Goal: Task Accomplishment & Management: Complete application form

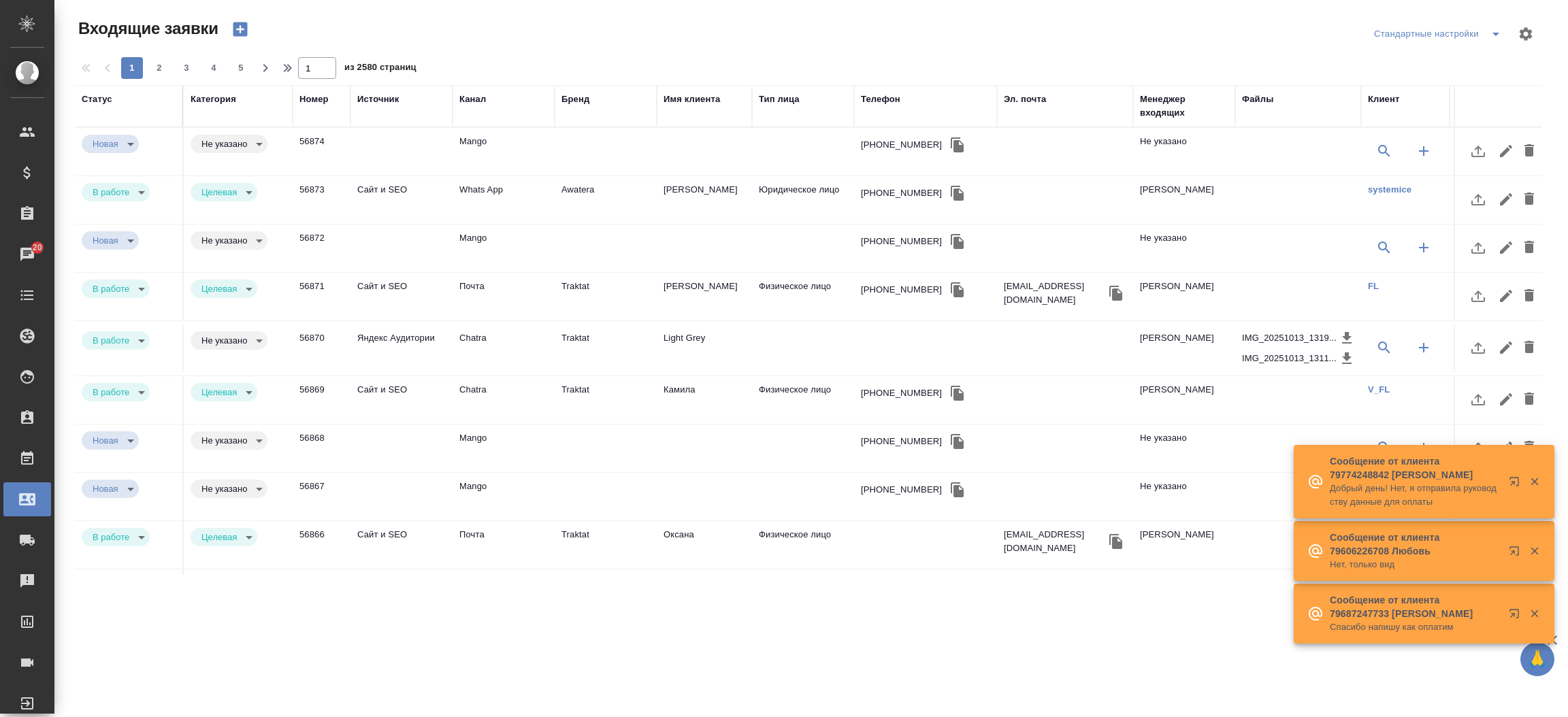
select select "RU"
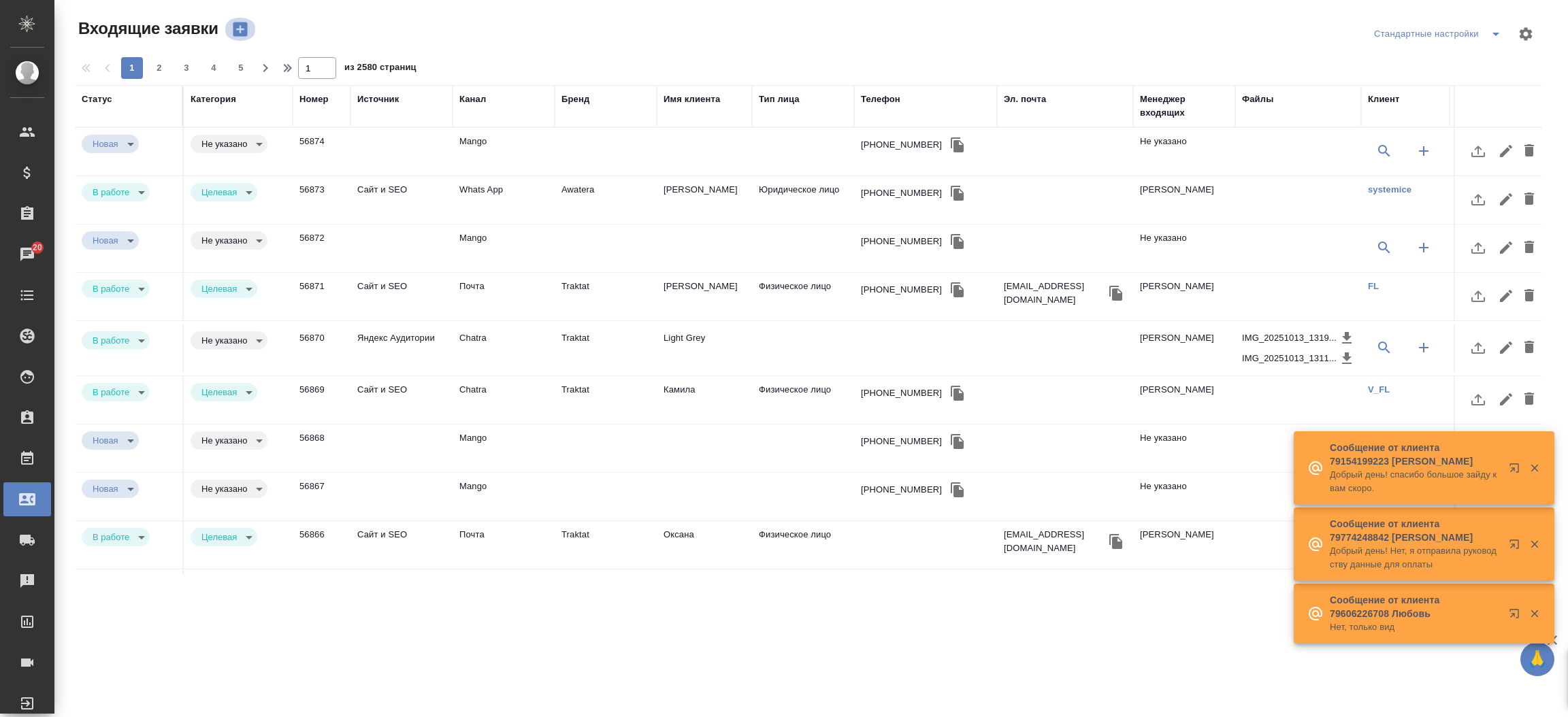
click at [241, 35] on icon "button" at bounding box center [240, 29] width 14 height 14
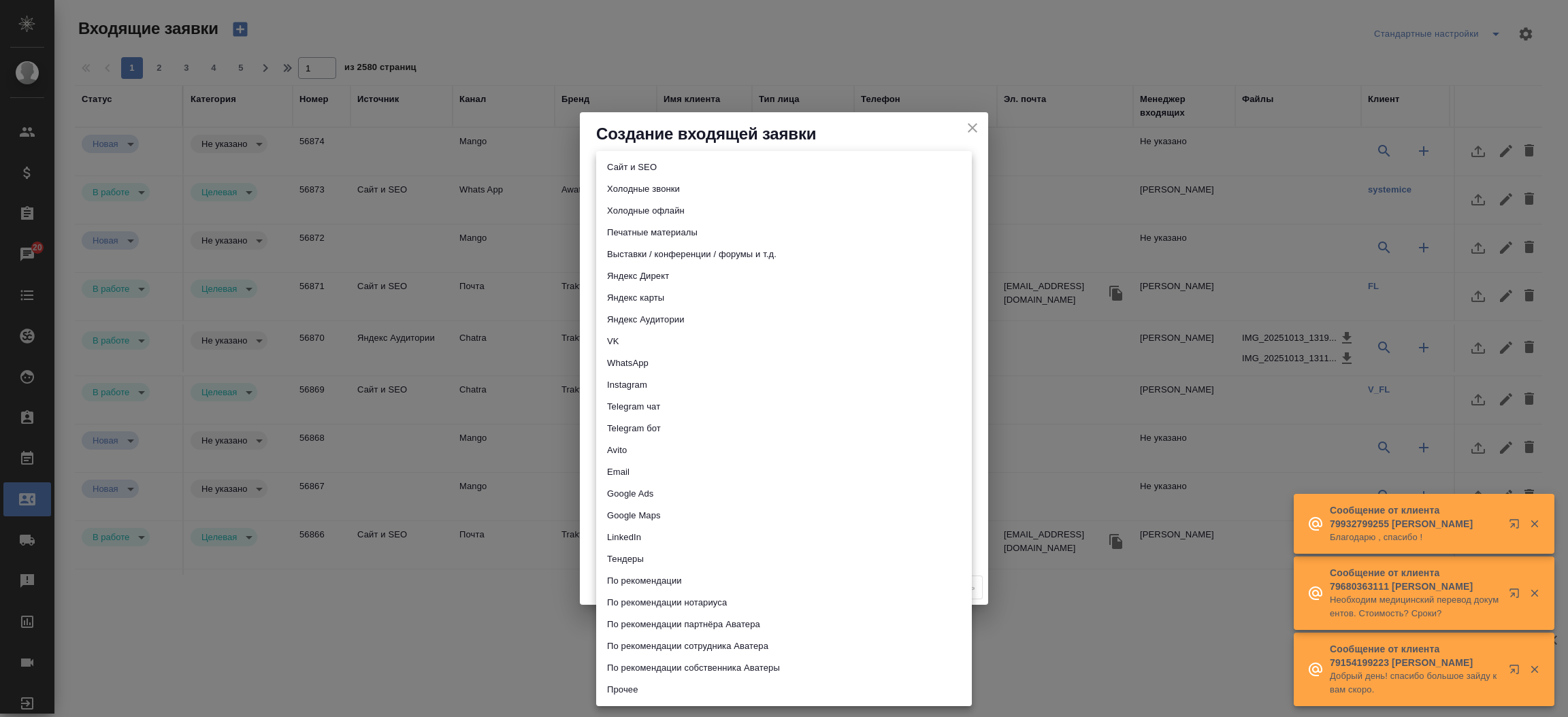
click at [627, 188] on body "🙏 .cls-1 fill:#fff; AWATERA Прутько Ирина i.prutko Клиенты Спецификации Заказы …" at bounding box center [784, 358] width 1568 height 717
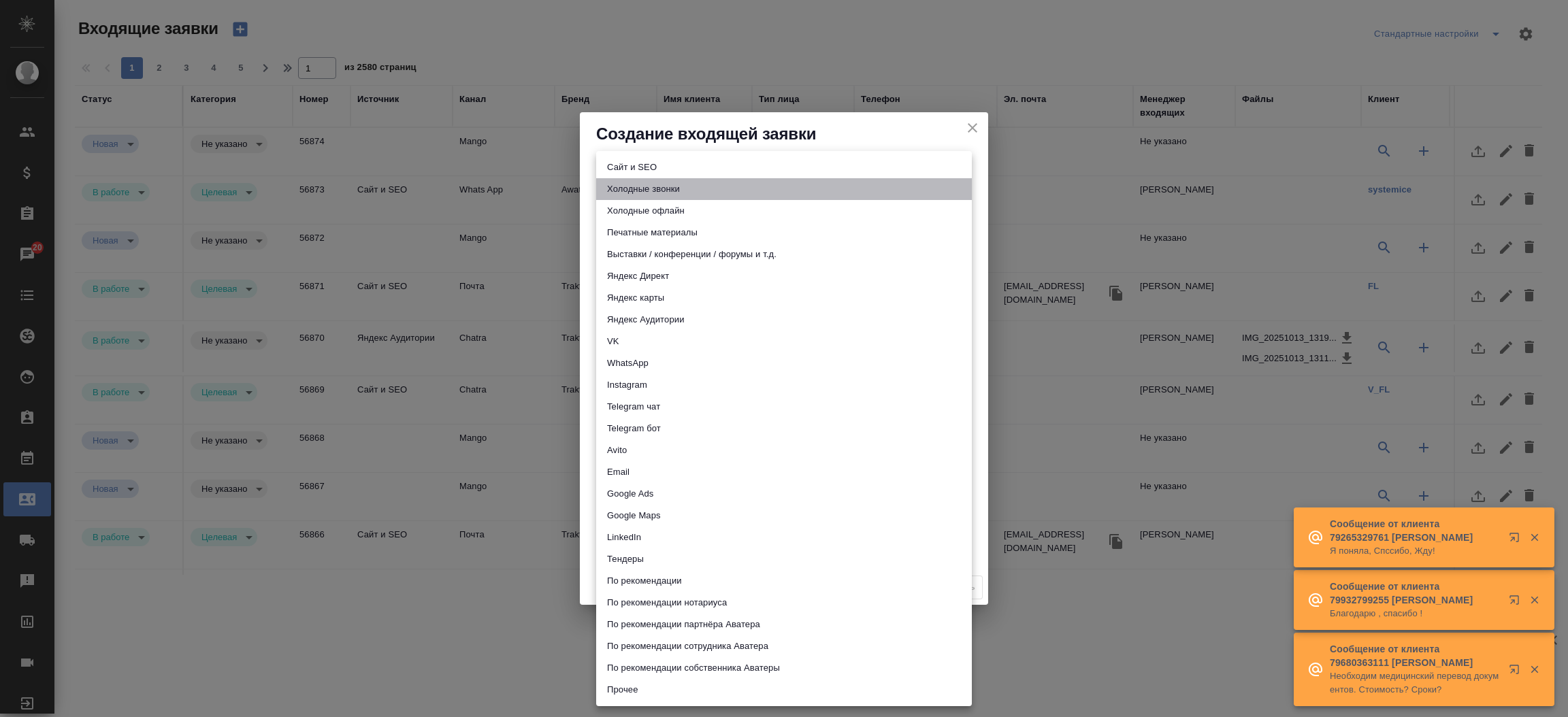
click at [627, 188] on li "Холодные звонки" at bounding box center [784, 188] width 376 height 22
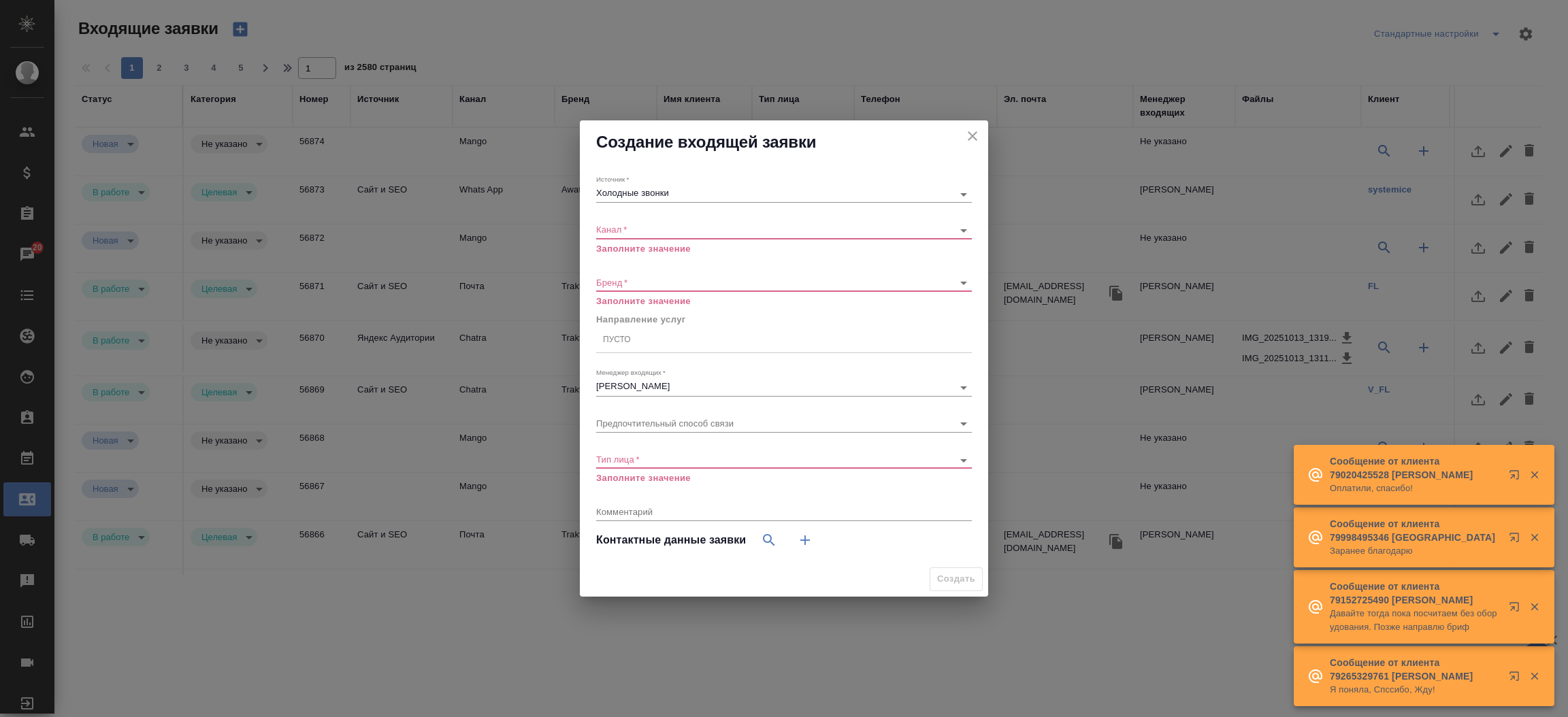
drag, startPoint x: 631, startPoint y: 183, endPoint x: 630, endPoint y: 190, distance: 7.1
click at [630, 190] on div "Источник   * Холодные звонки сoldСalls" at bounding box center [784, 188] width 376 height 27
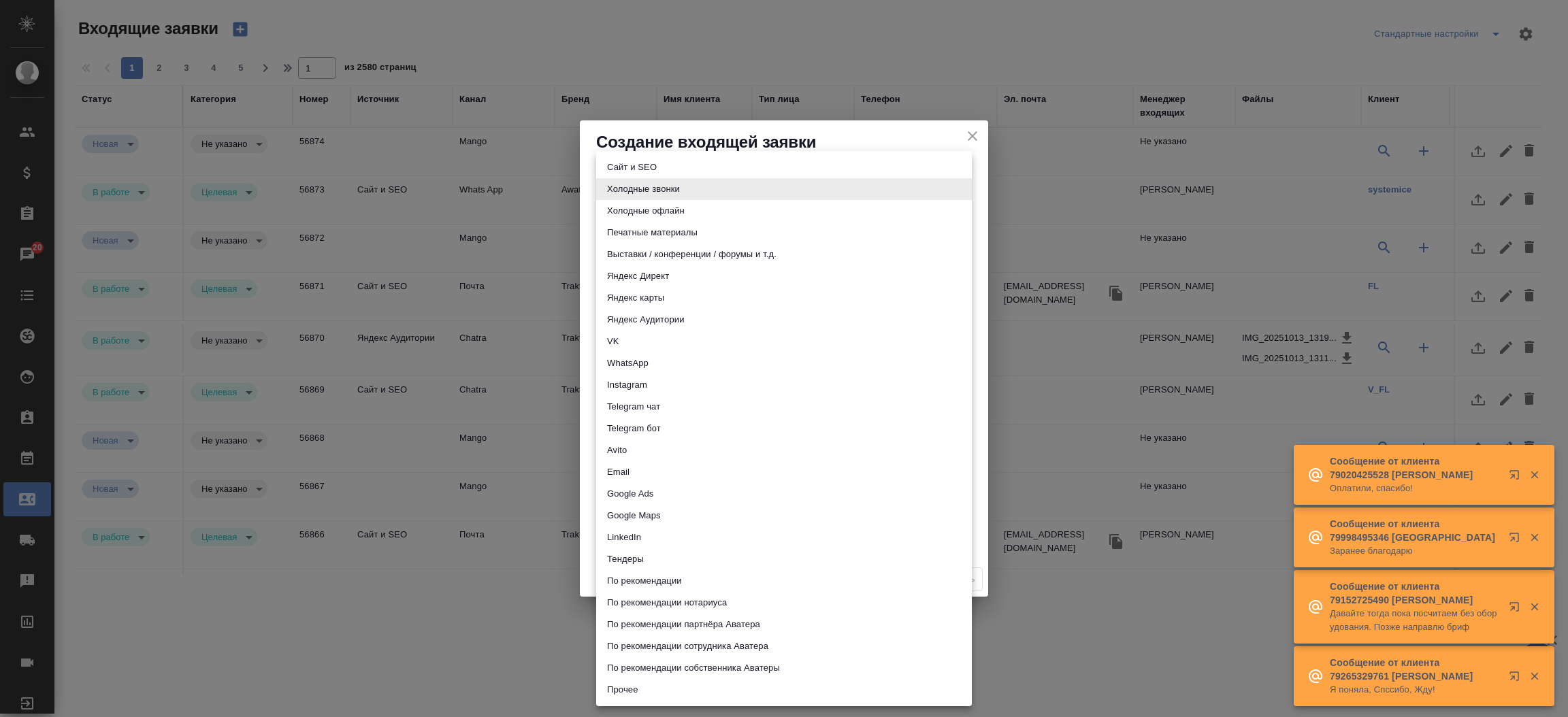
click at [630, 190] on body "🙏 .cls-1 fill:#fff; AWATERA Прутько Ирина i.prutko Клиенты Спецификации Заказы …" at bounding box center [784, 358] width 1568 height 717
click at [637, 168] on li "Сайт и SEO" at bounding box center [784, 167] width 376 height 22
type input "seo"
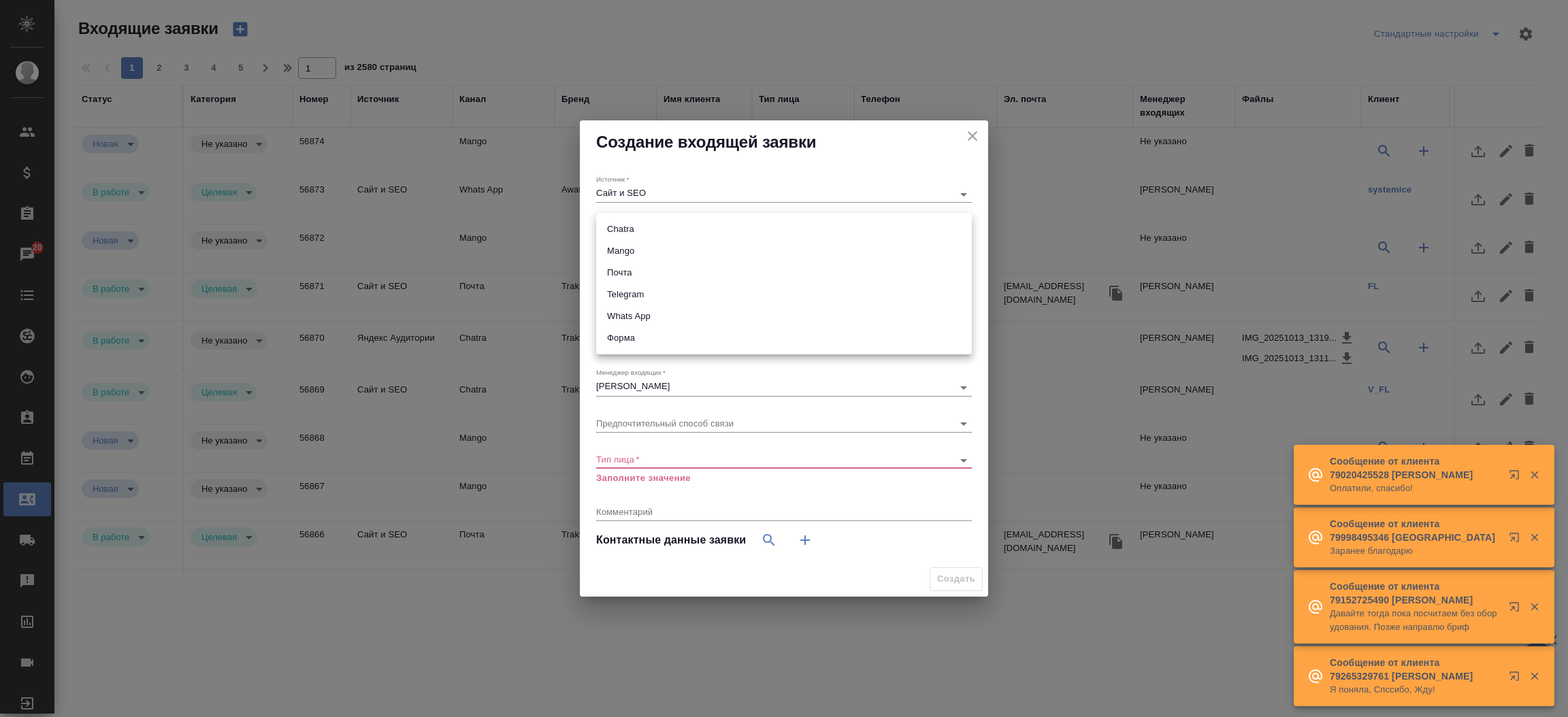
click at [637, 227] on body "🙏 .cls-1 fill:#fff; AWATERA Прутько Ирина i.prutko Клиенты Спецификации Заказы …" at bounding box center [784, 358] width 1568 height 717
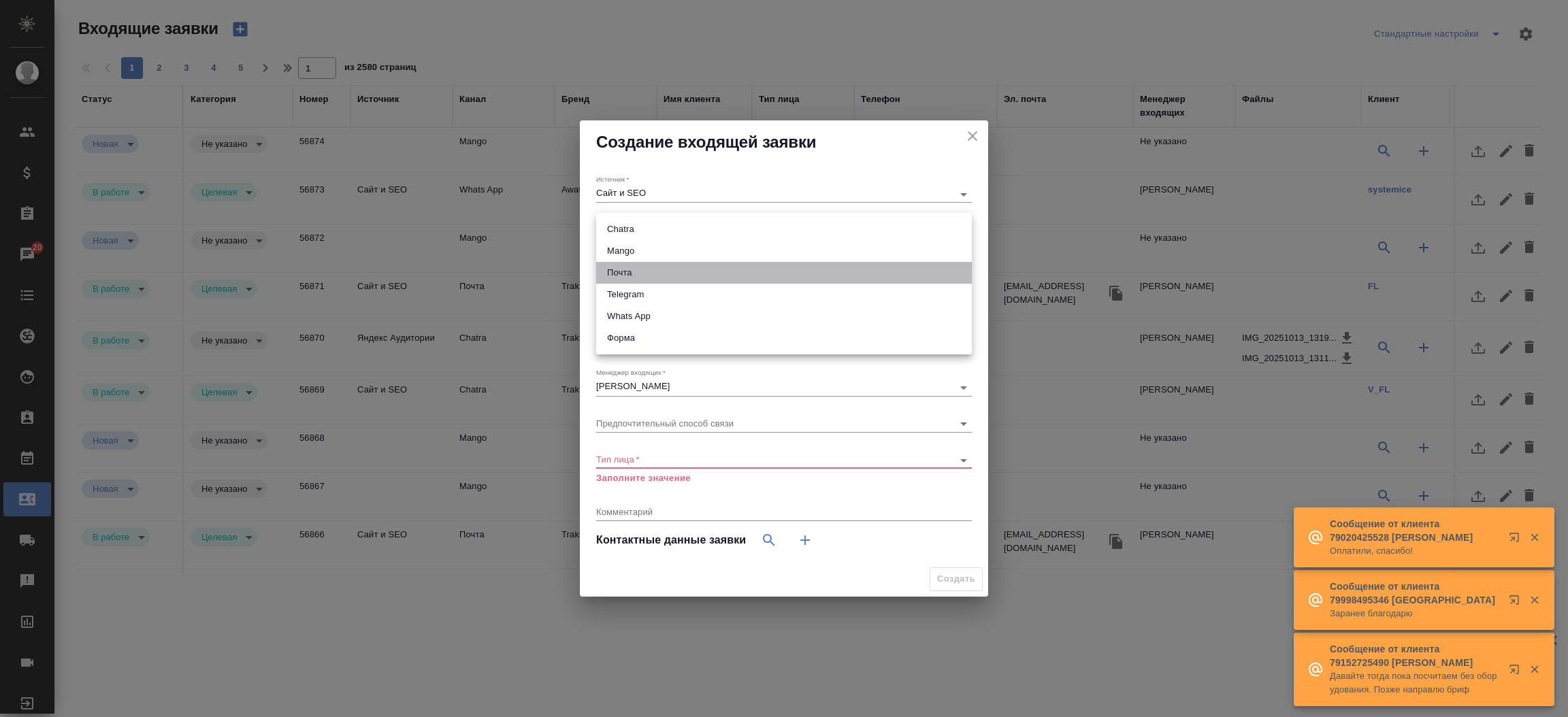
click at [650, 271] on li "Почта" at bounding box center [784, 273] width 376 height 22
type input "640a088c6aae0874b0a8d791"
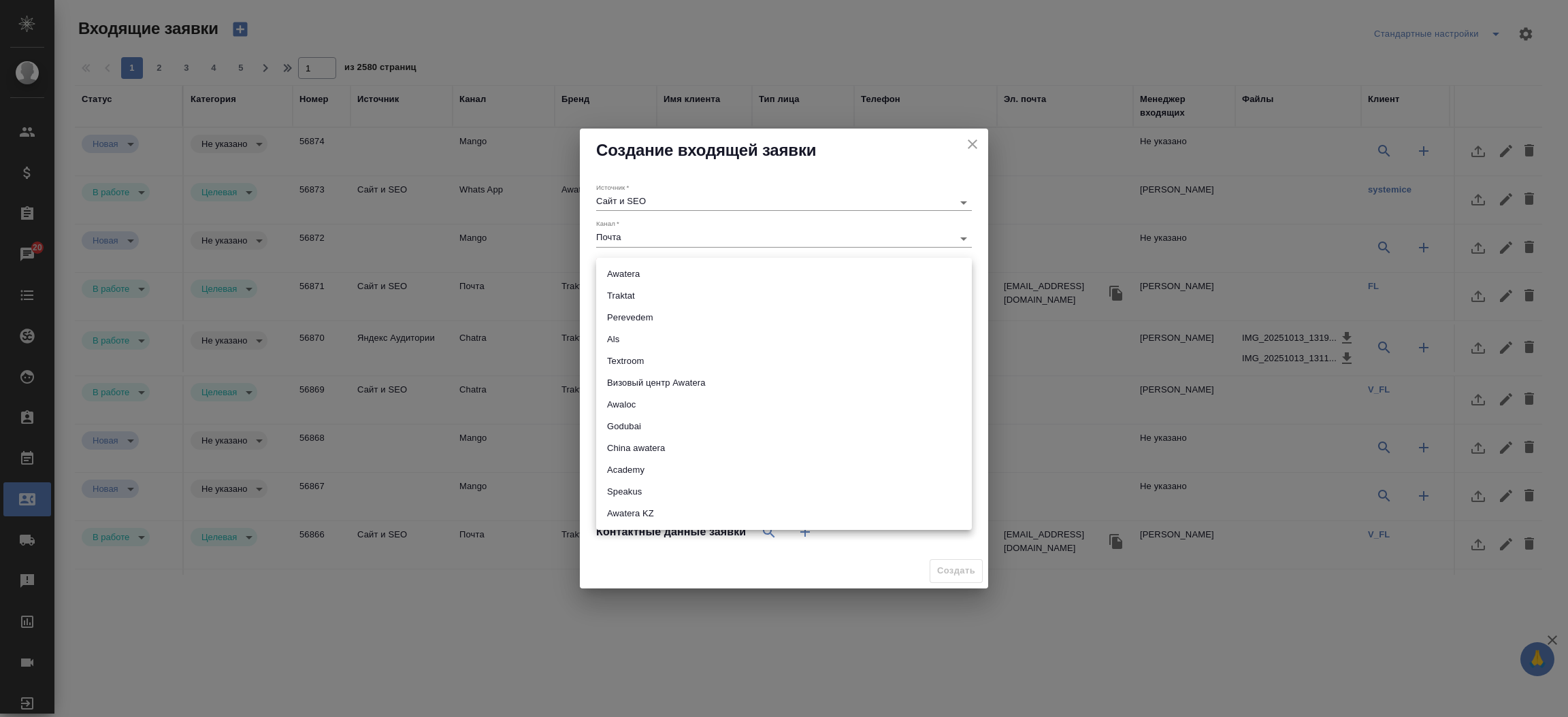
click at [644, 271] on body "🙏 .cls-1 fill:#fff; AWATERA Прутько Ирина i.prutko Клиенты Спецификации Заказы …" at bounding box center [784, 358] width 1568 height 717
click at [638, 297] on li "Traktat" at bounding box center [784, 296] width 376 height 22
type input "traktat"
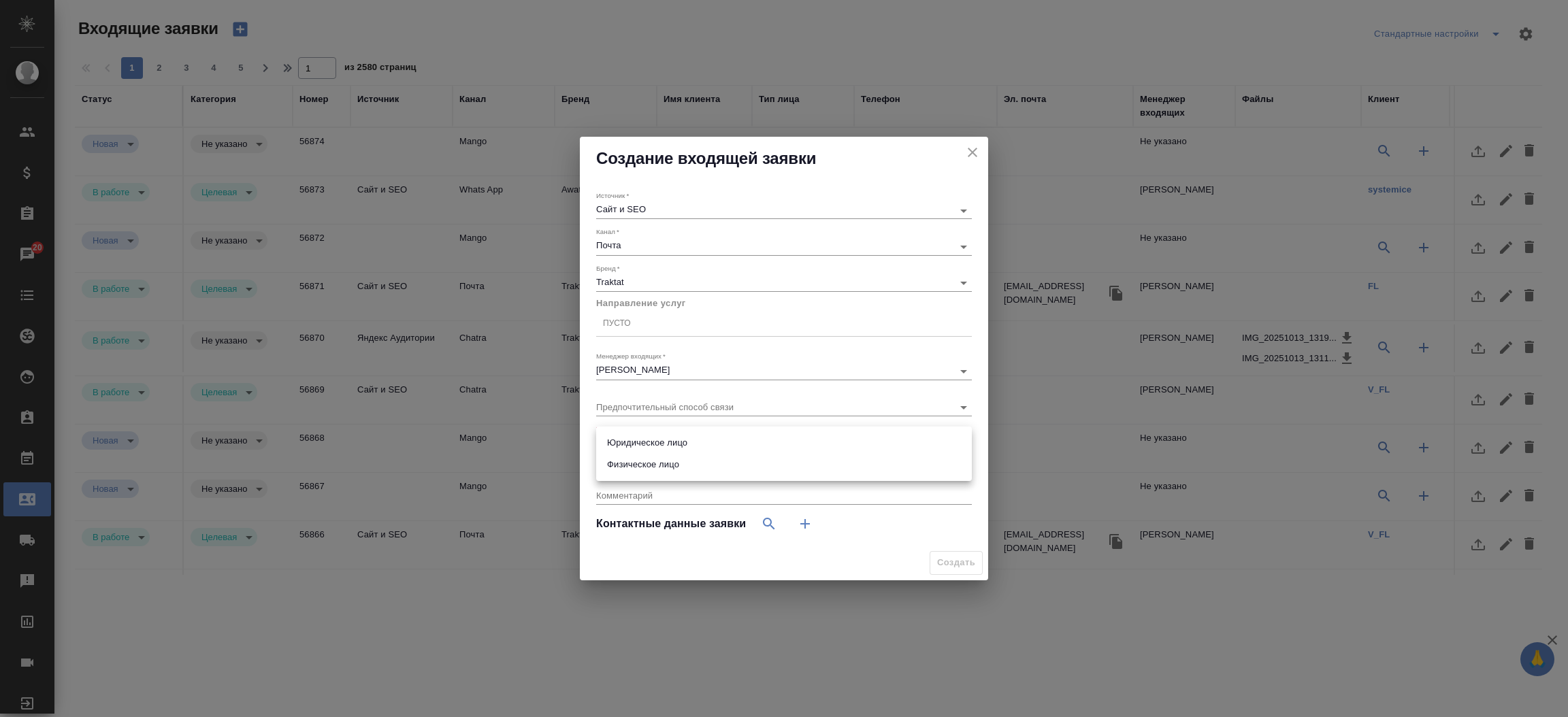
click at [713, 447] on body "🙏 .cls-1 fill:#fff; AWATERA Прутько Ирина i.prutko Клиенты Спецификации Заказы …" at bounding box center [784, 358] width 1568 height 717
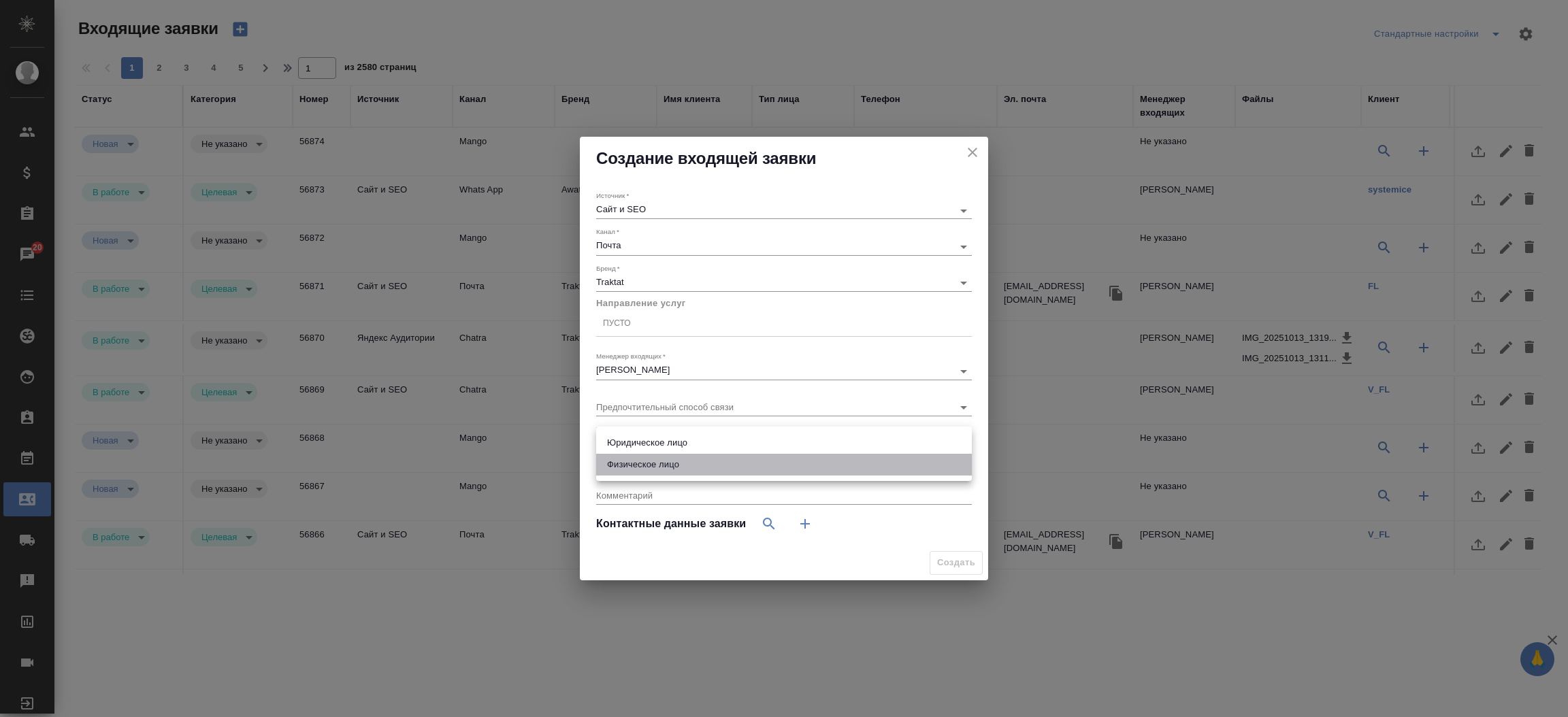
click at [707, 465] on li "Физическое лицо" at bounding box center [784, 464] width 376 height 22
type input "private"
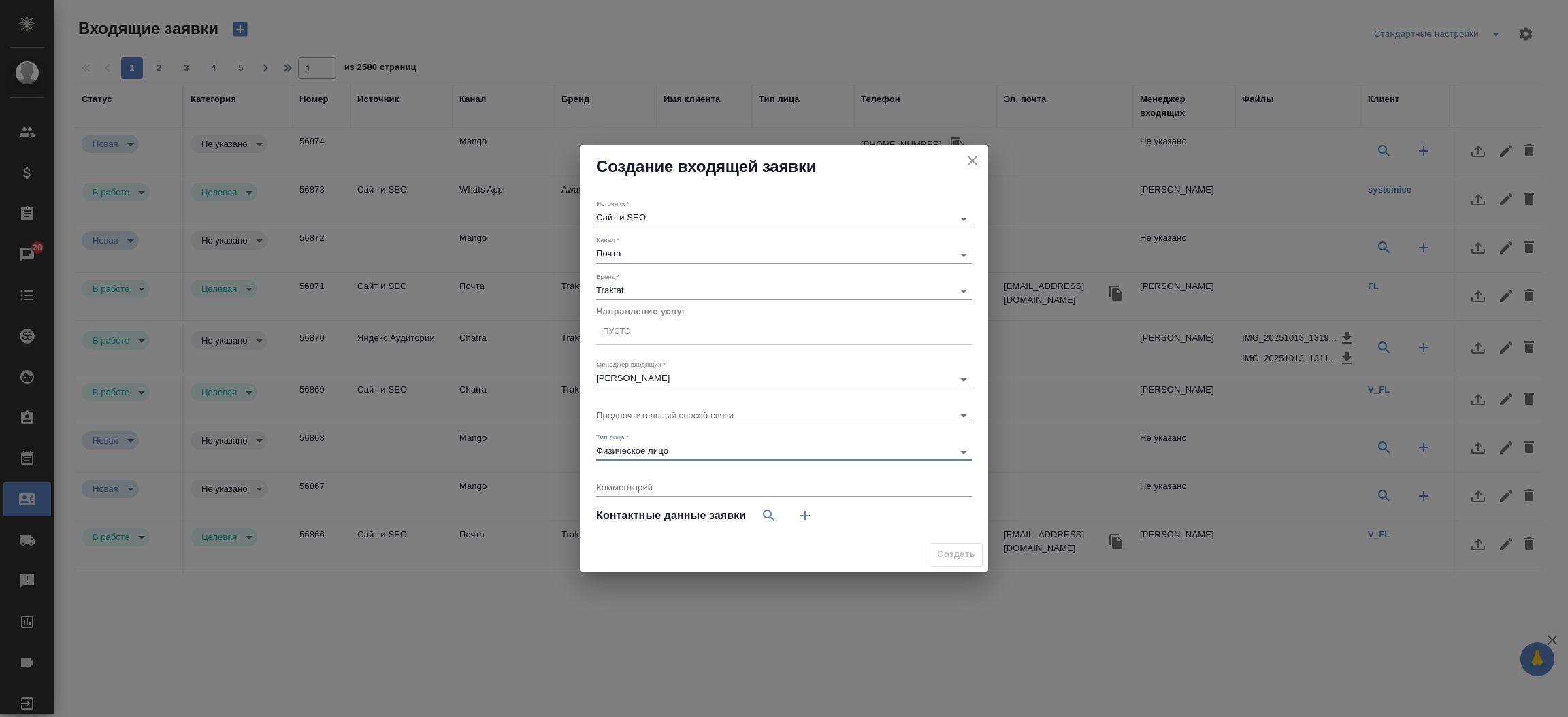
click at [799, 520] on icon "button" at bounding box center [804, 515] width 16 height 16
select select "RU"
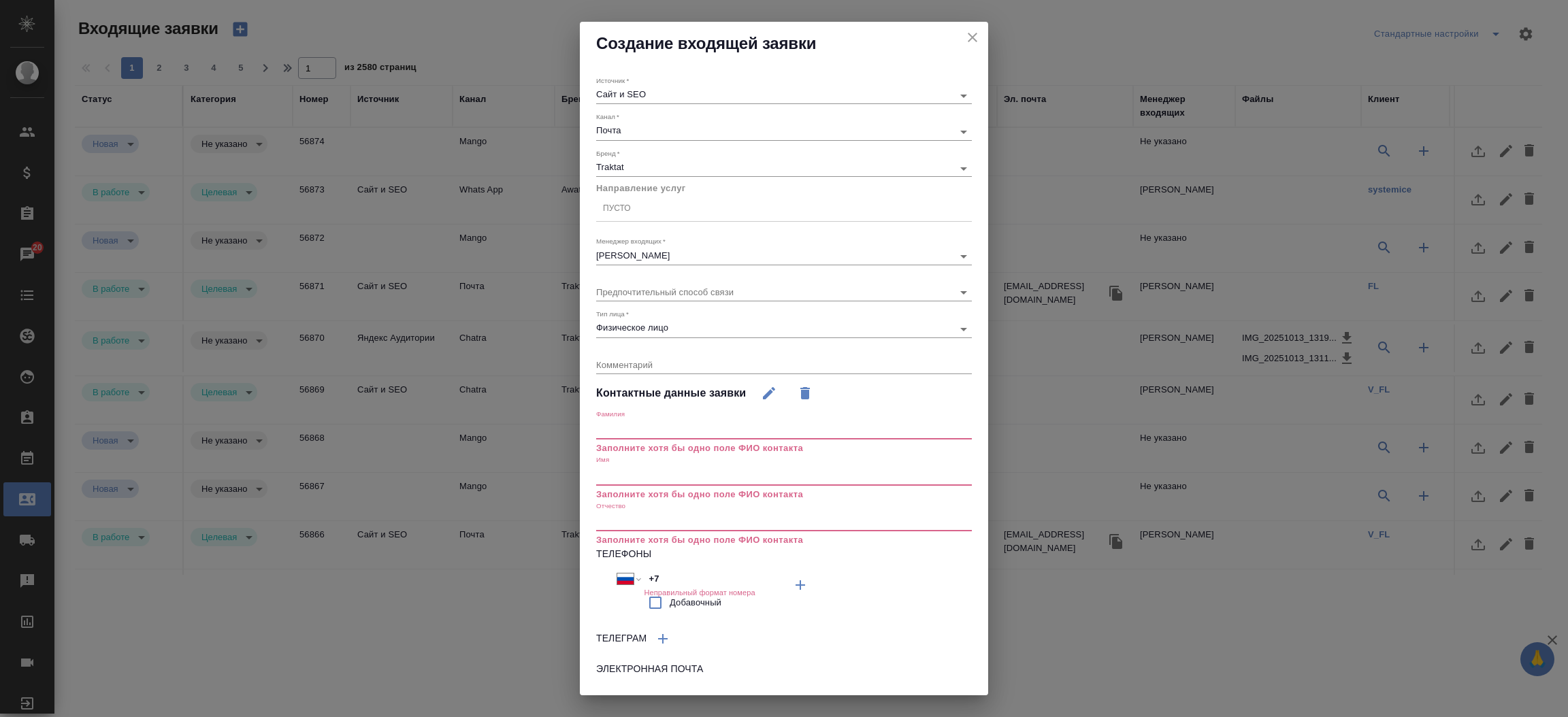
scroll to position [66, 0]
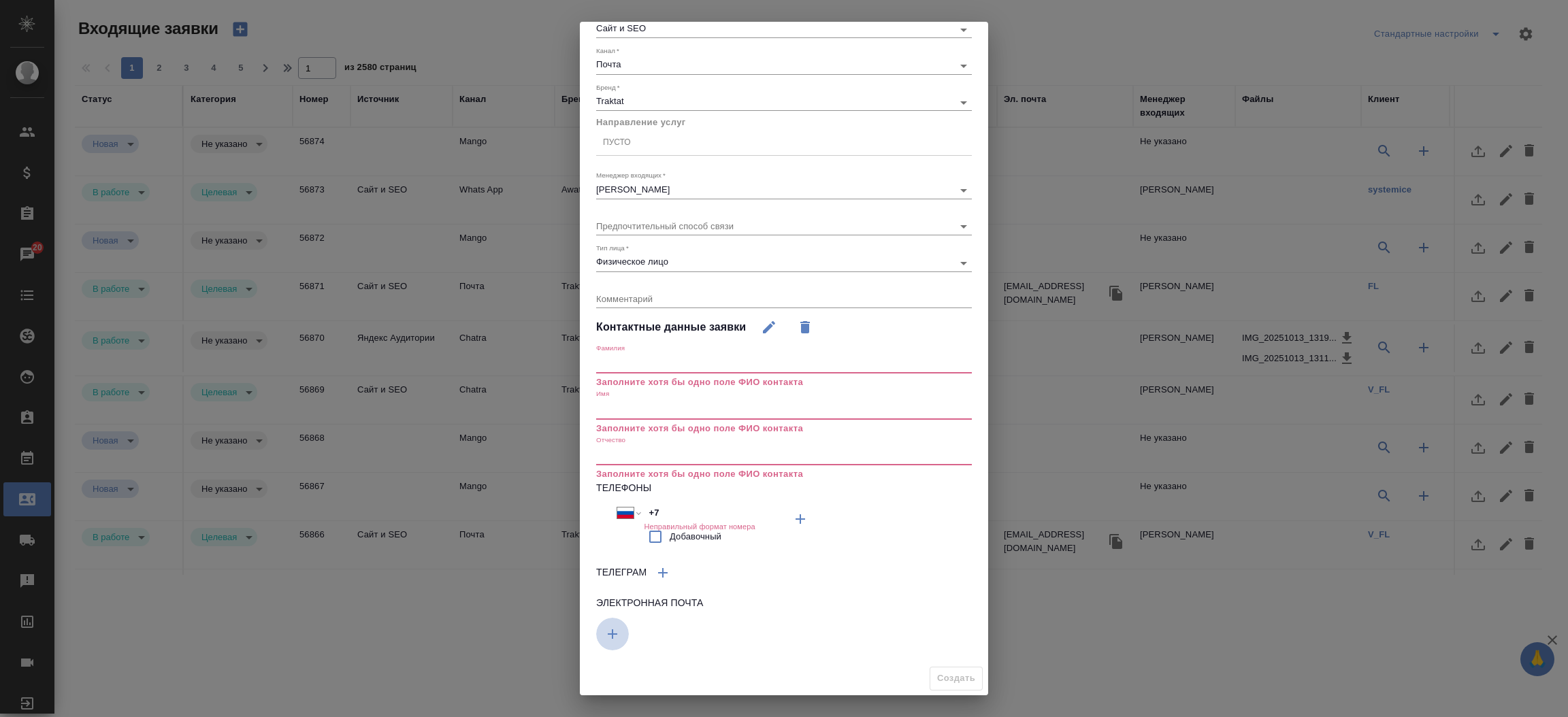
click at [614, 638] on icon "button" at bounding box center [612, 634] width 16 height 16
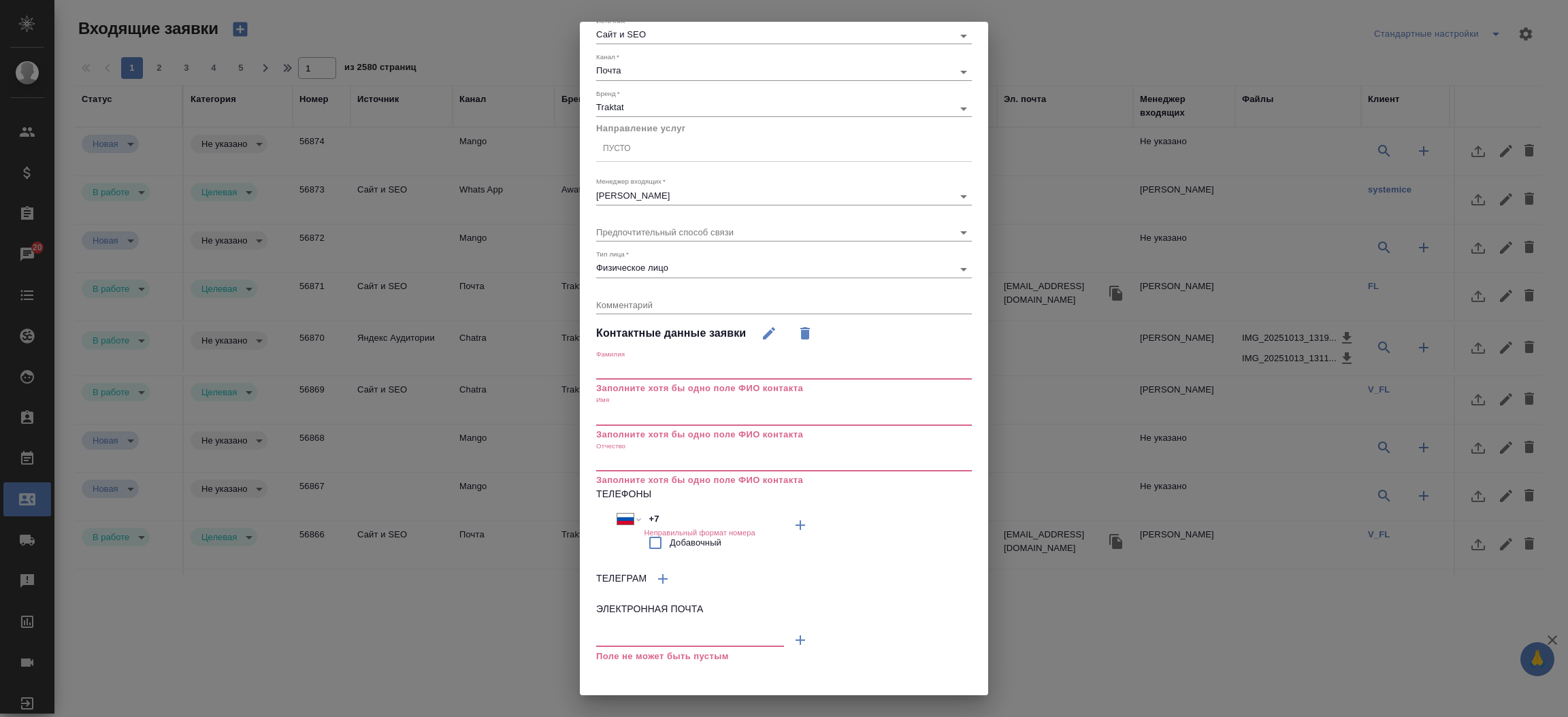
click at [626, 632] on input "text" at bounding box center [690, 637] width 188 height 17
paste input "babenko2008@yandex.ru"
type input "babenko2008@yandex.ru"
click at [679, 364] on input "text" at bounding box center [784, 370] width 376 height 19
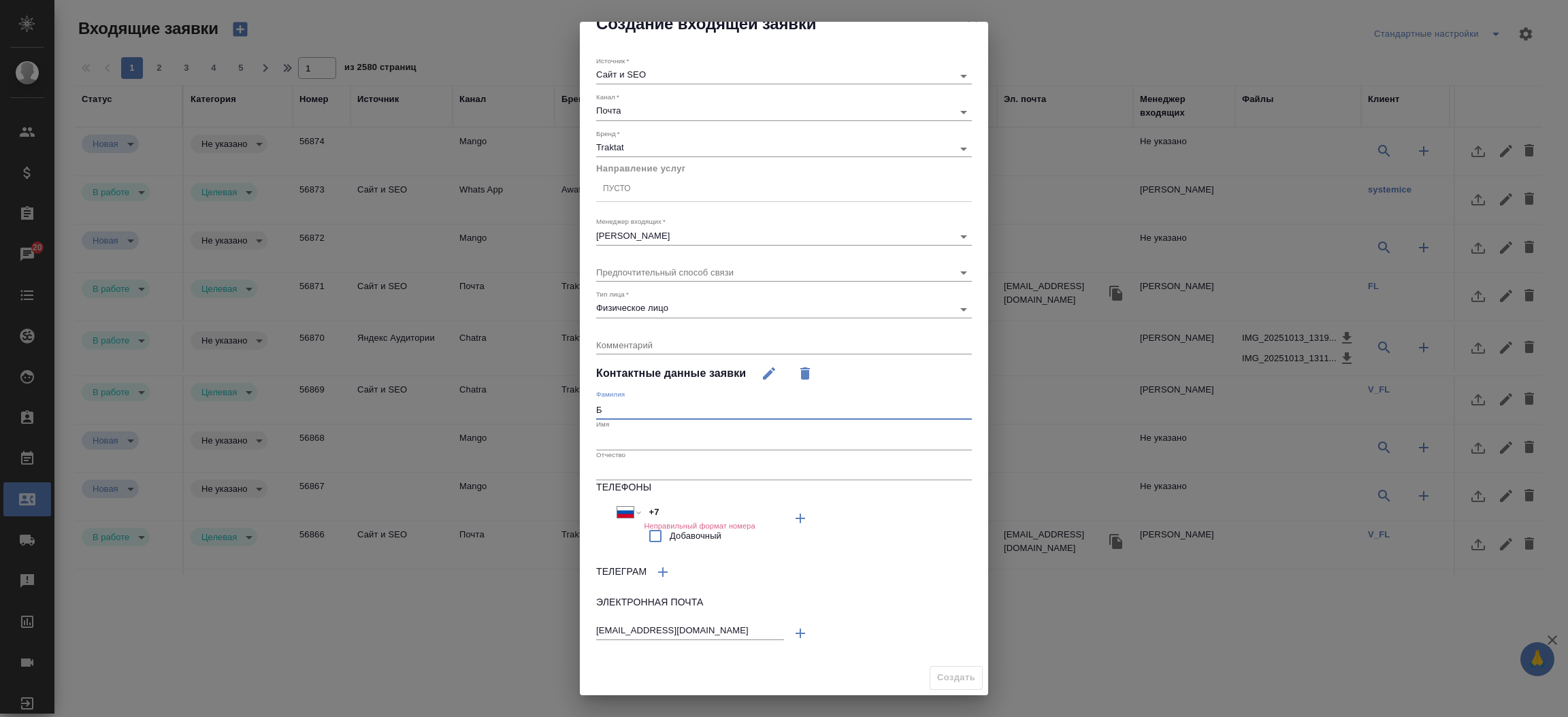
scroll to position [18, 0]
type input "Бабенко"
click at [665, 440] on input "text" at bounding box center [784, 441] width 376 height 19
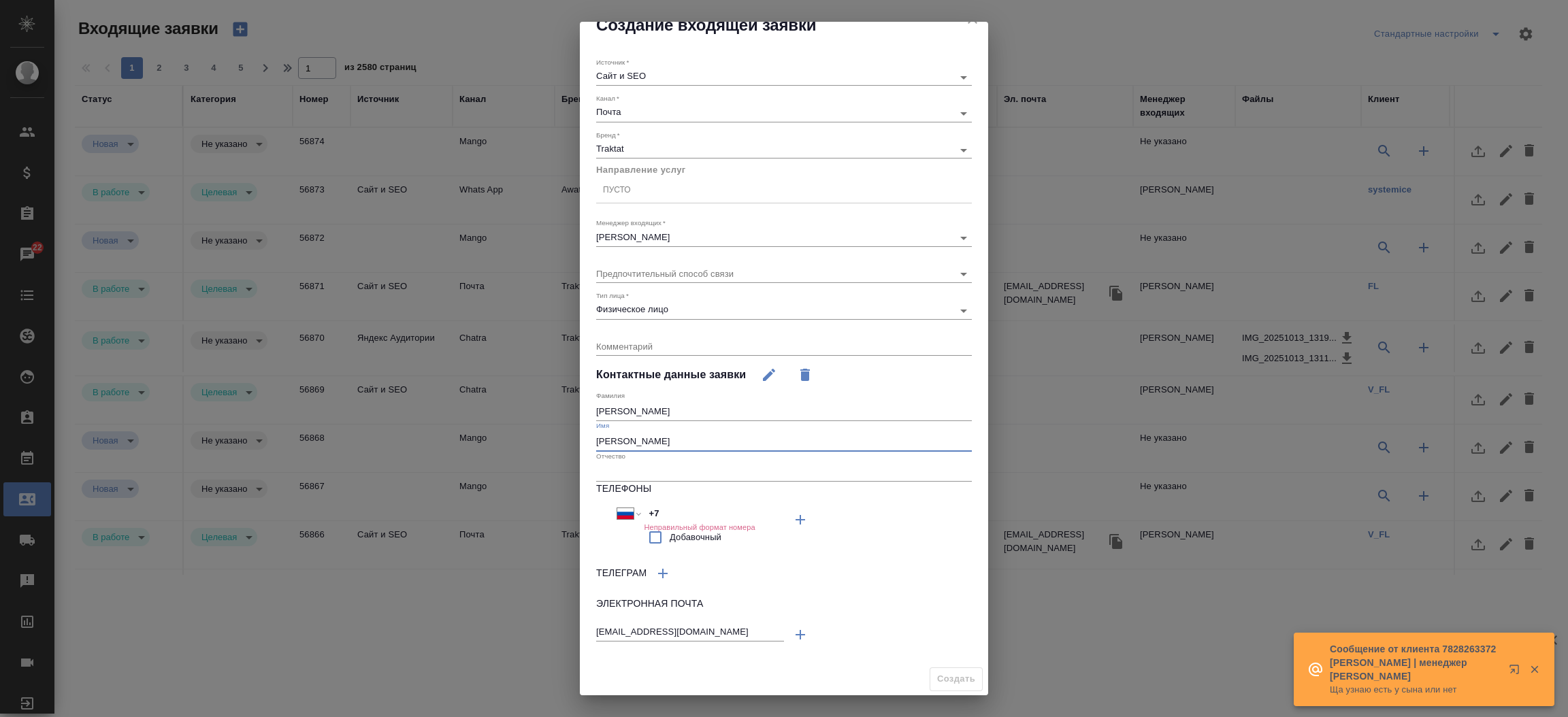
type input "Людмила"
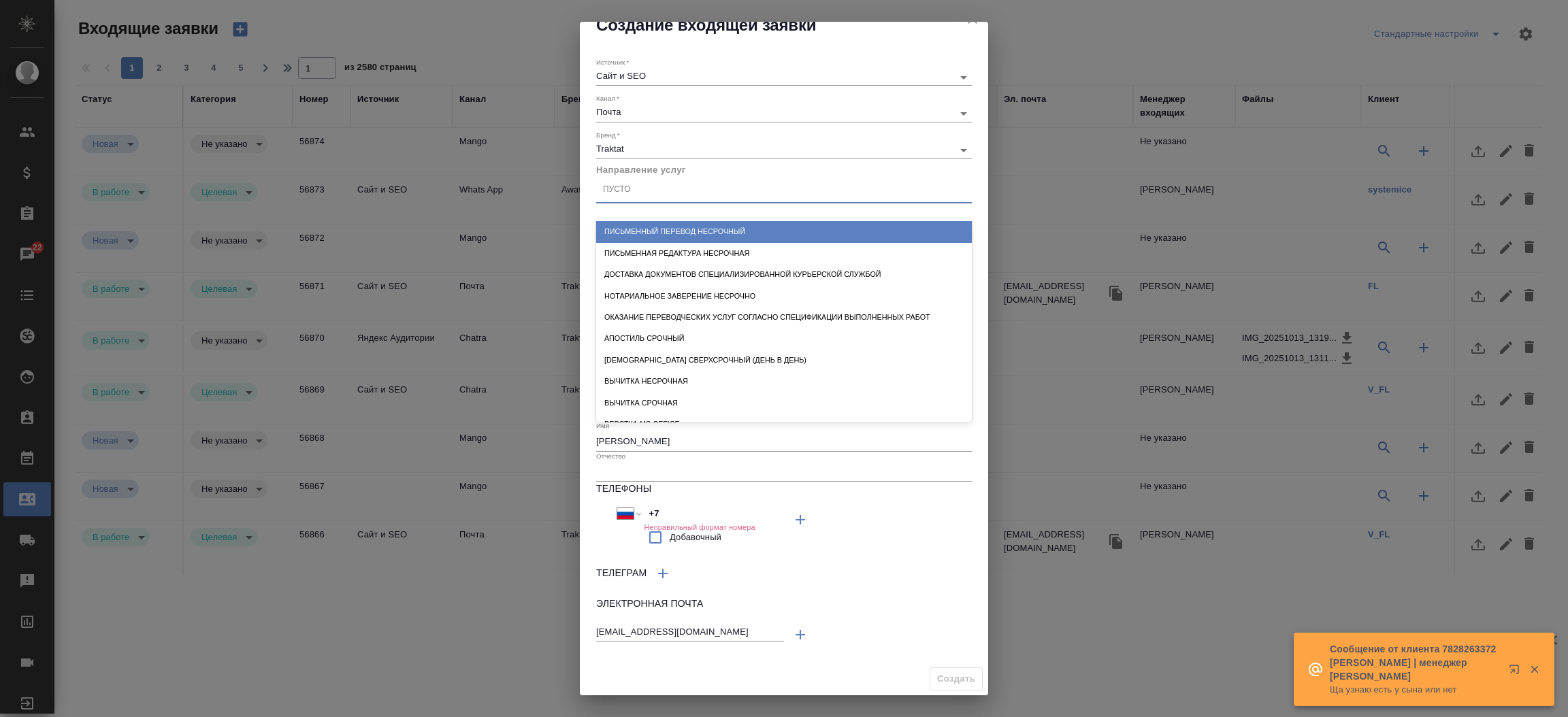
click at [704, 186] on div "Пусто" at bounding box center [784, 189] width 376 height 20
type input "письмен"
click at [704, 226] on div "Письменный перевод несрочный" at bounding box center [784, 231] width 376 height 21
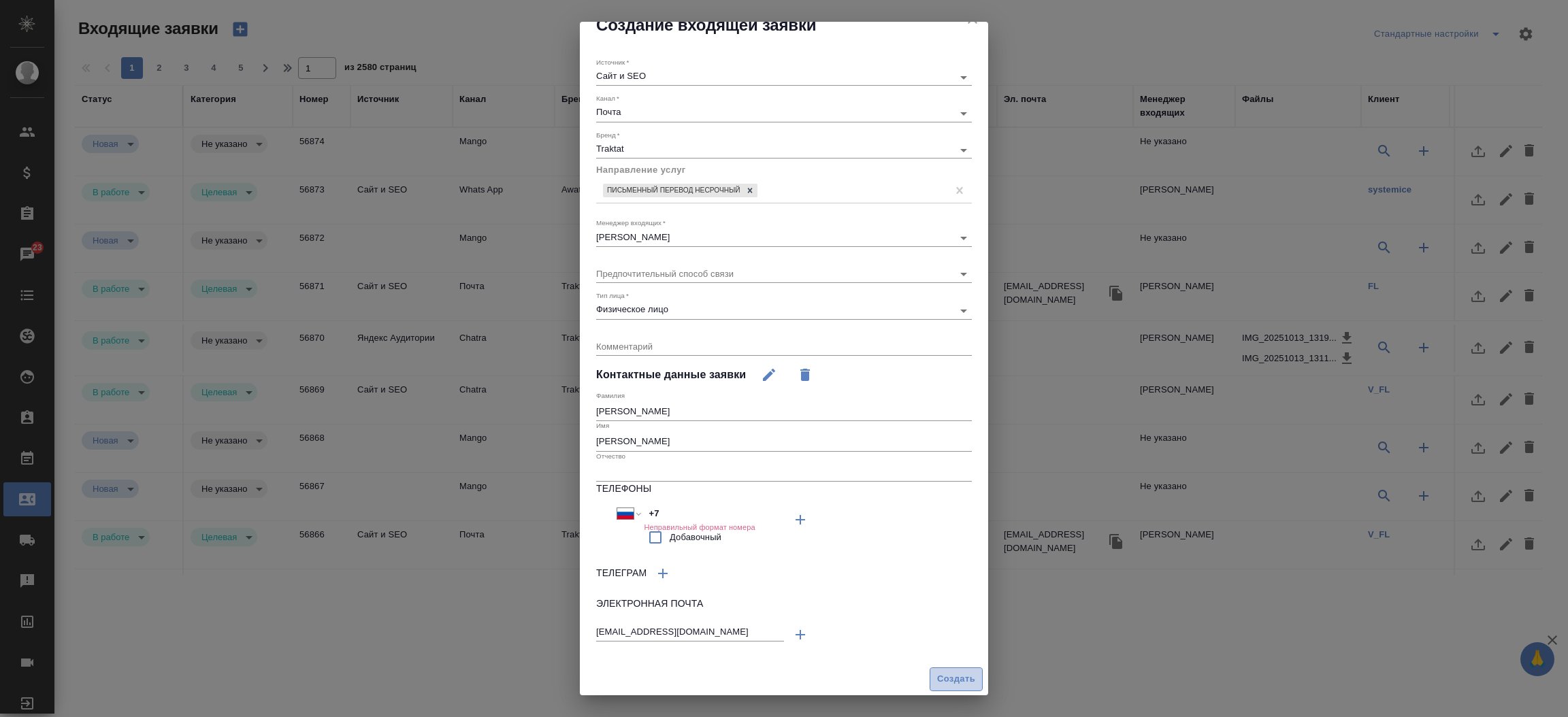
click at [937, 683] on span "Создать" at bounding box center [956, 679] width 38 height 16
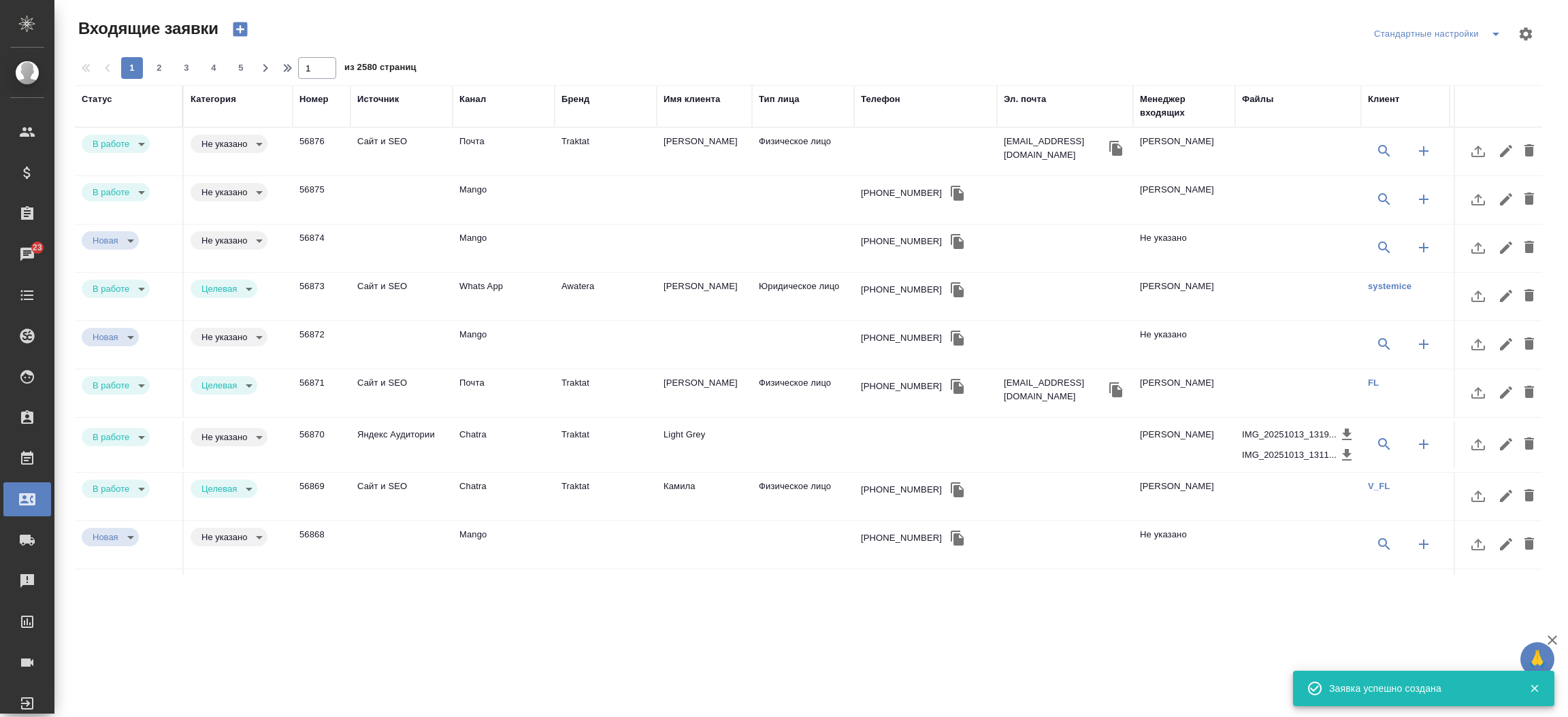
click at [622, 283] on td "Awatera" at bounding box center [605, 296] width 102 height 47
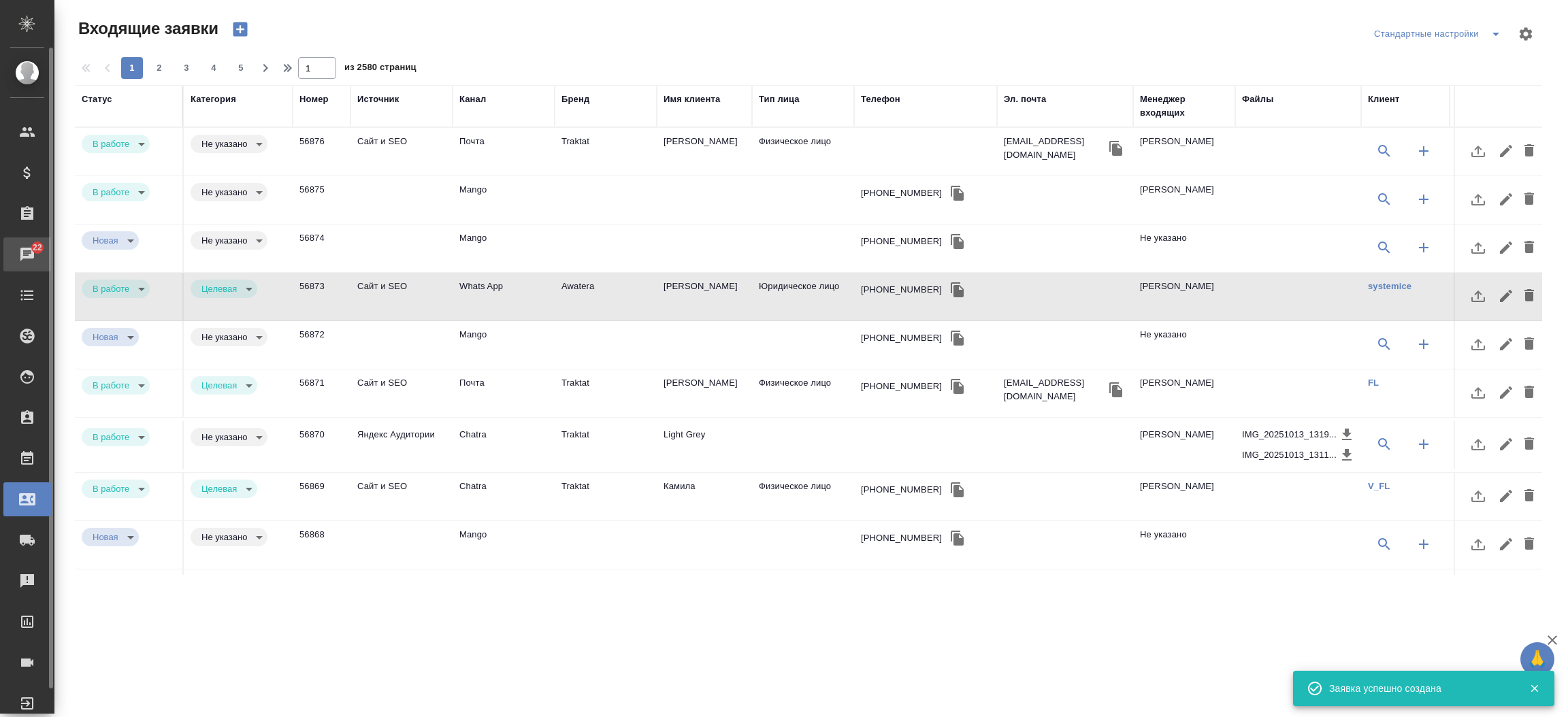
click at [32, 262] on link "22 Чаты" at bounding box center [27, 255] width 47 height 34
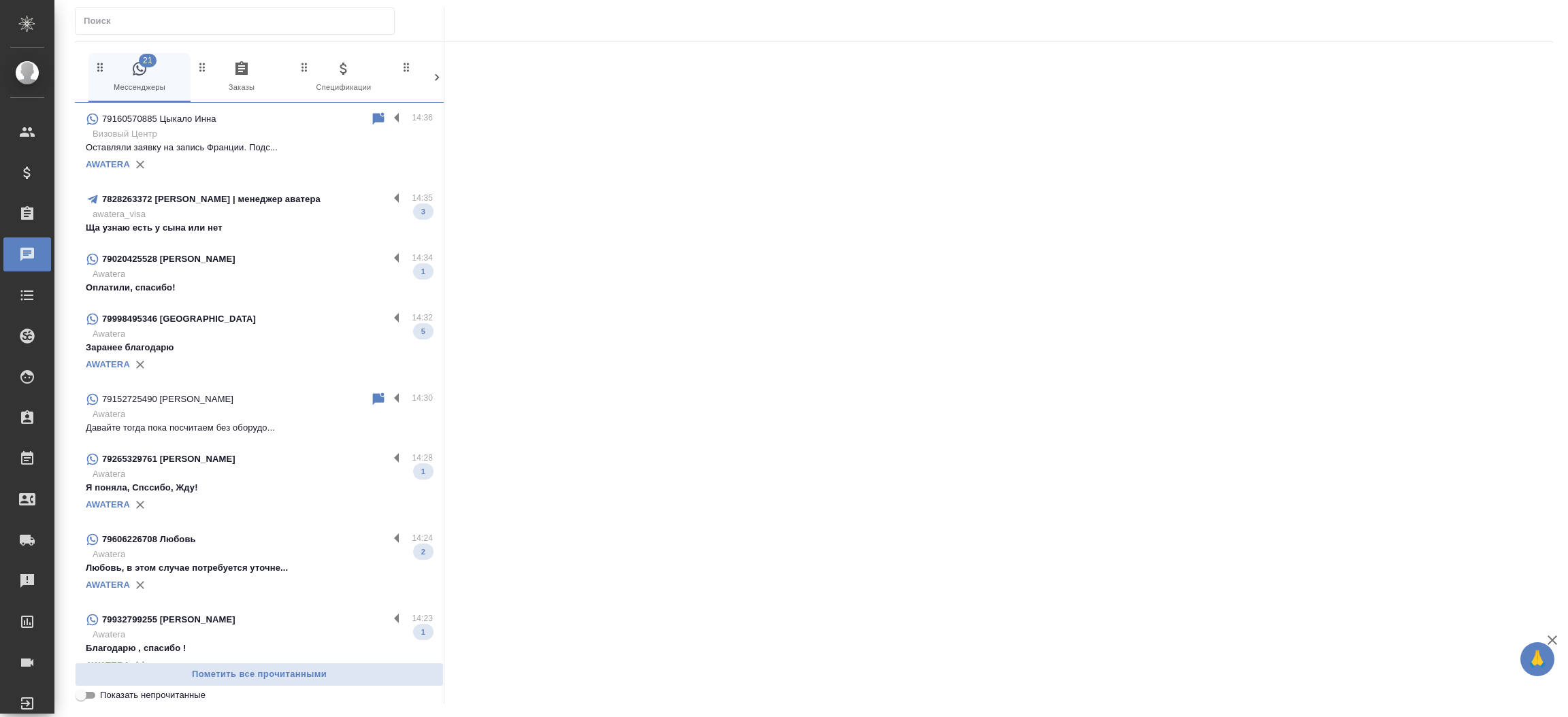
click at [167, 257] on p "79020425528 Анастасия" at bounding box center [169, 259] width 134 height 13
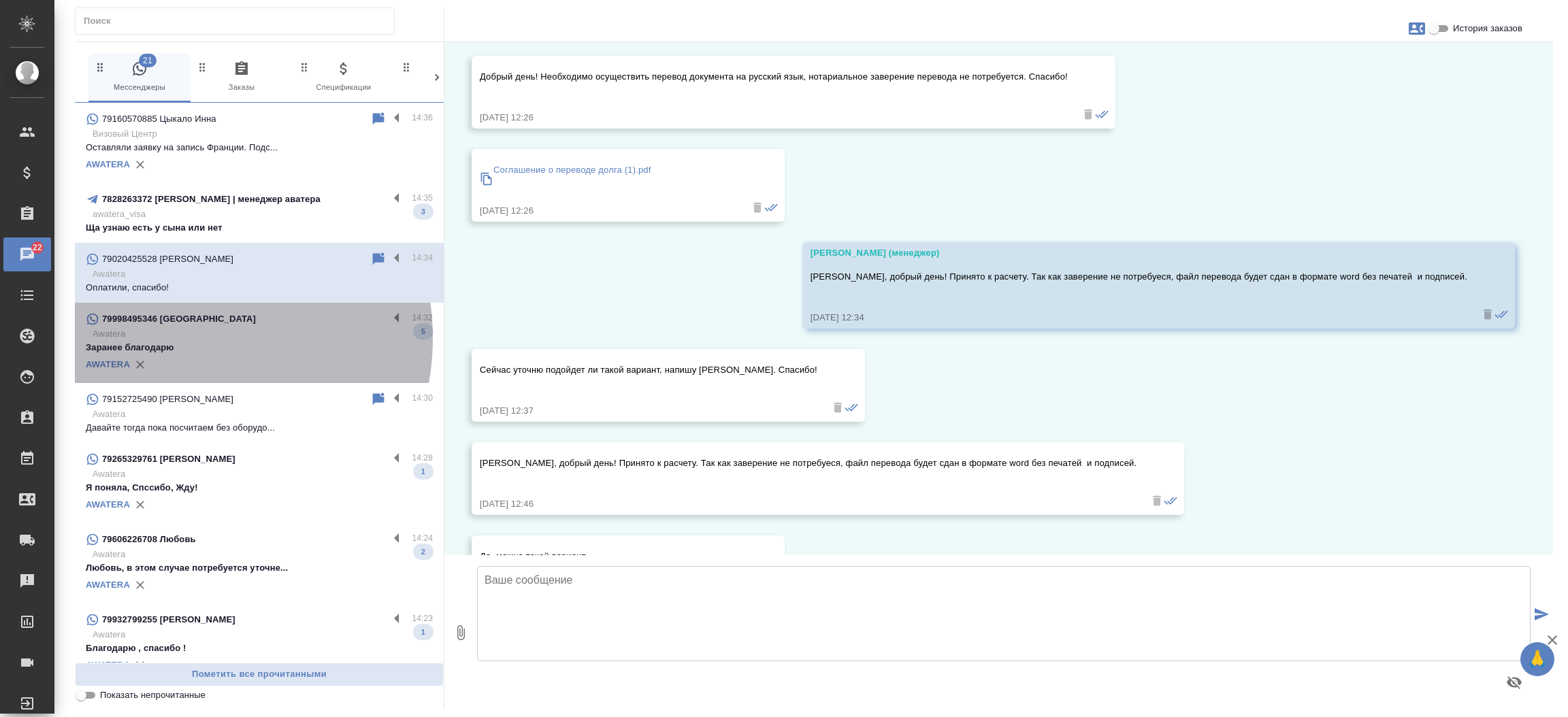
click at [177, 338] on p "Awatera" at bounding box center [262, 334] width 340 height 13
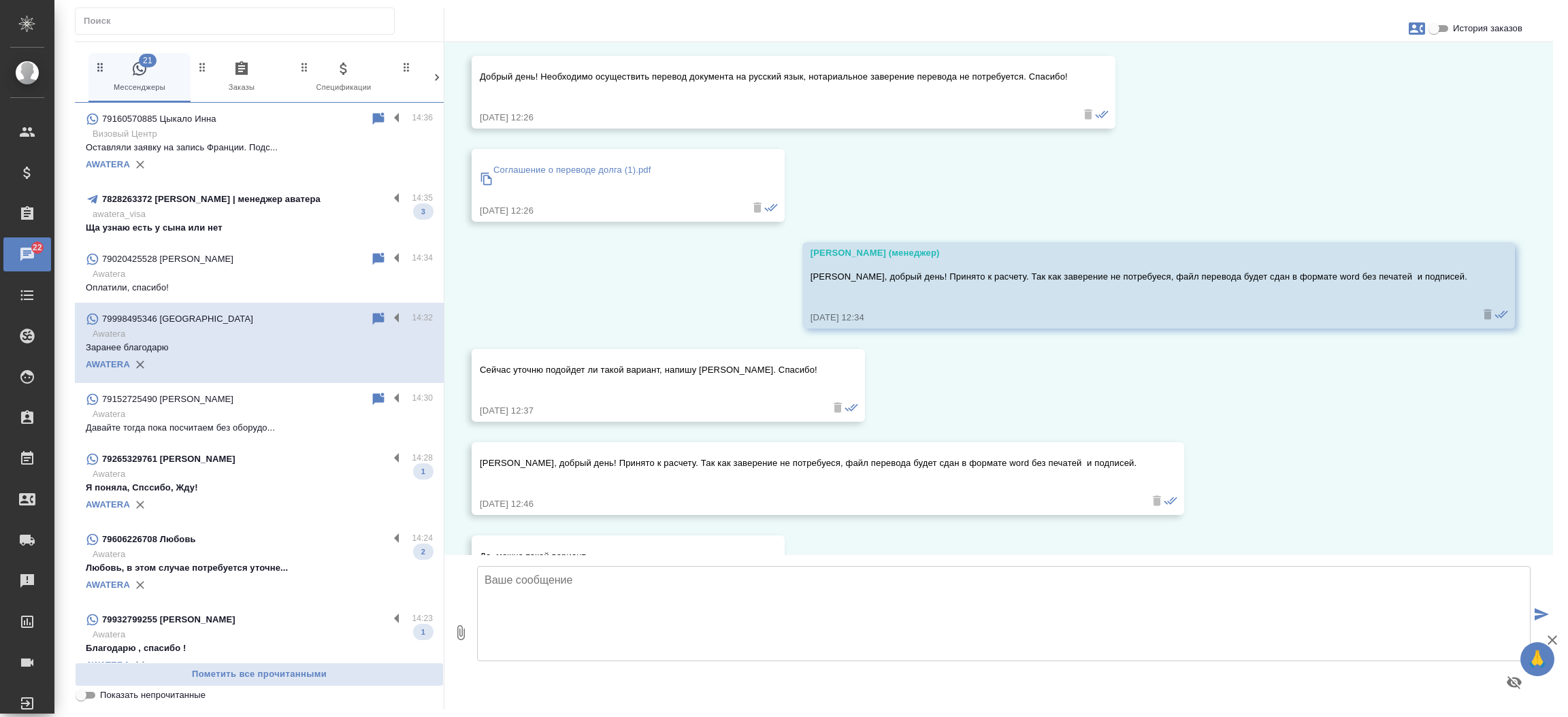
scroll to position [6040, 0]
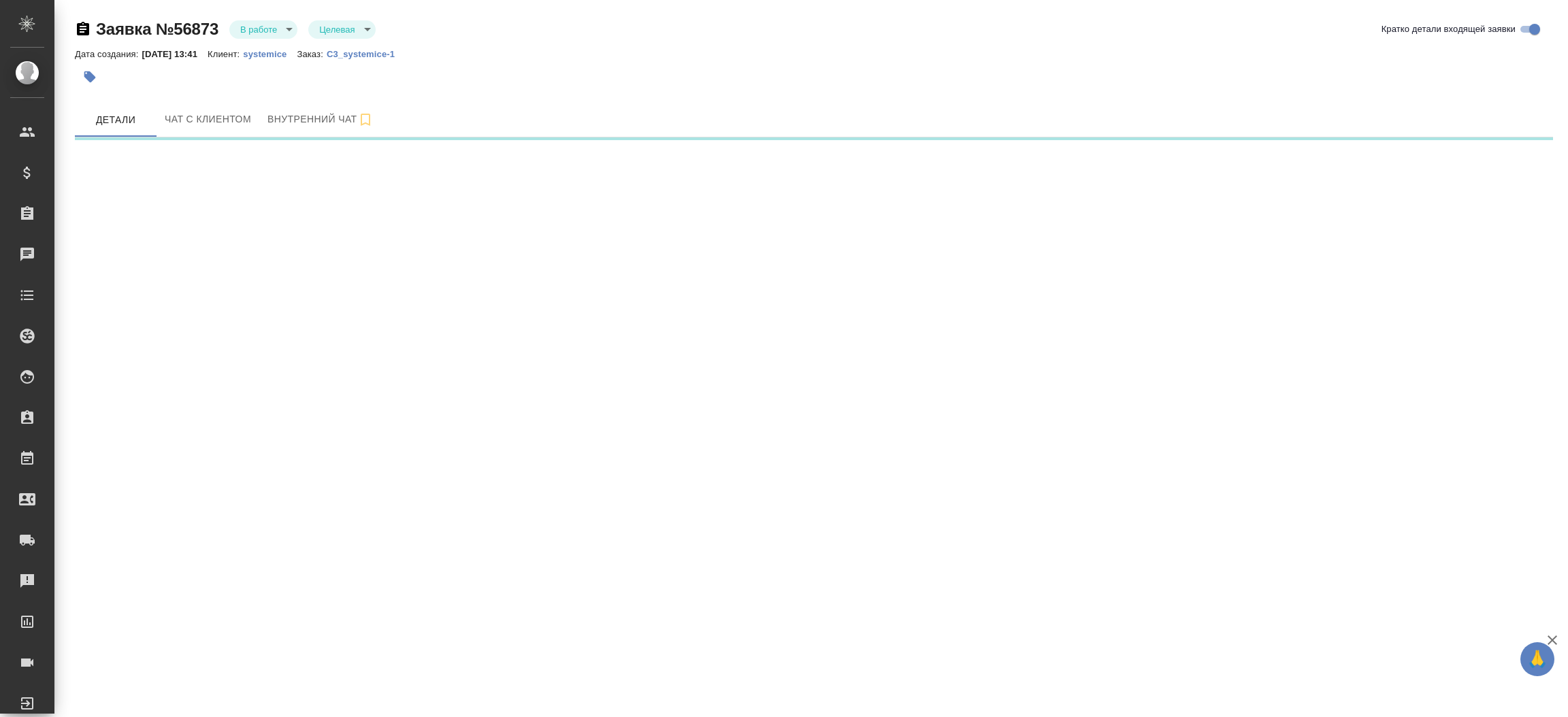
select select "RU"
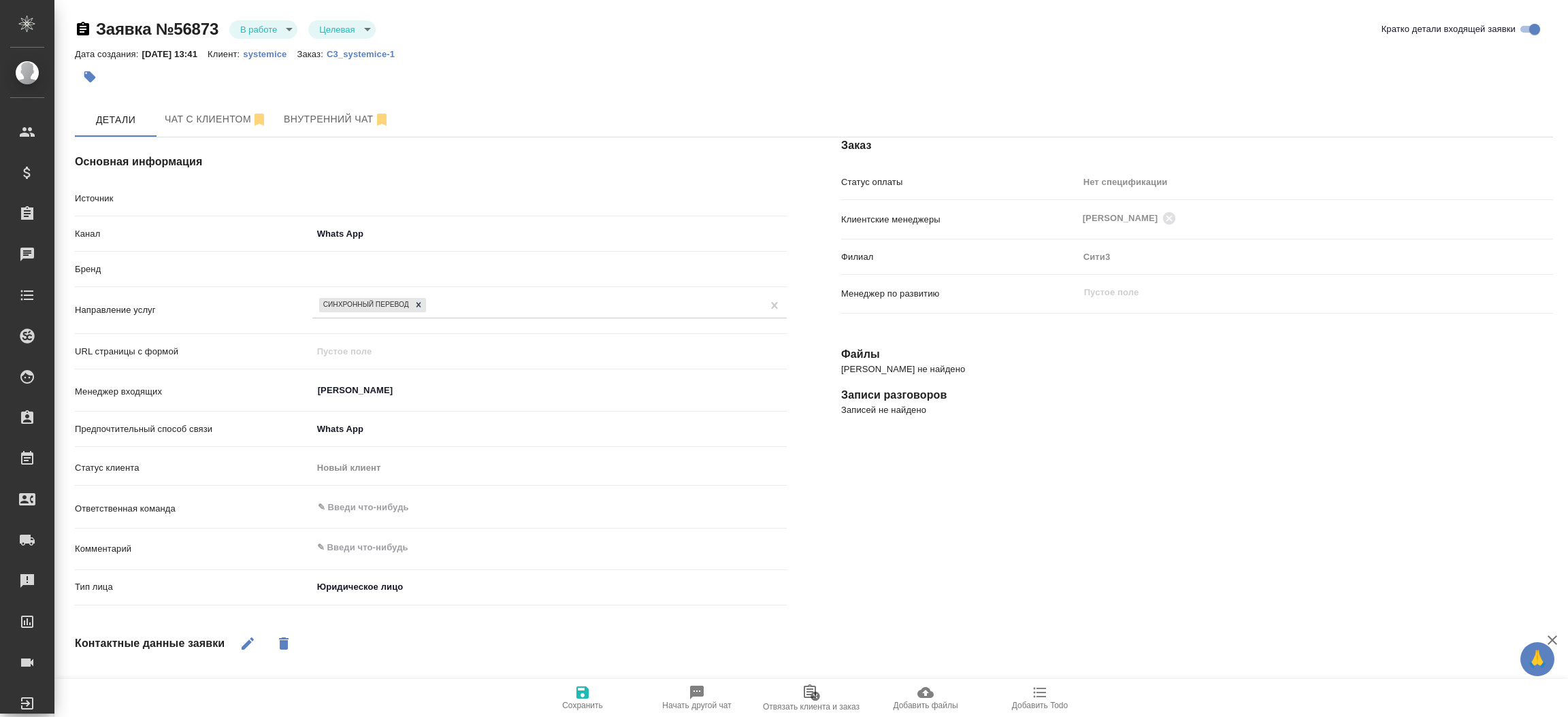
type textarea "x"
click at [202, 115] on span "Чат с клиентом" at bounding box center [216, 119] width 102 height 17
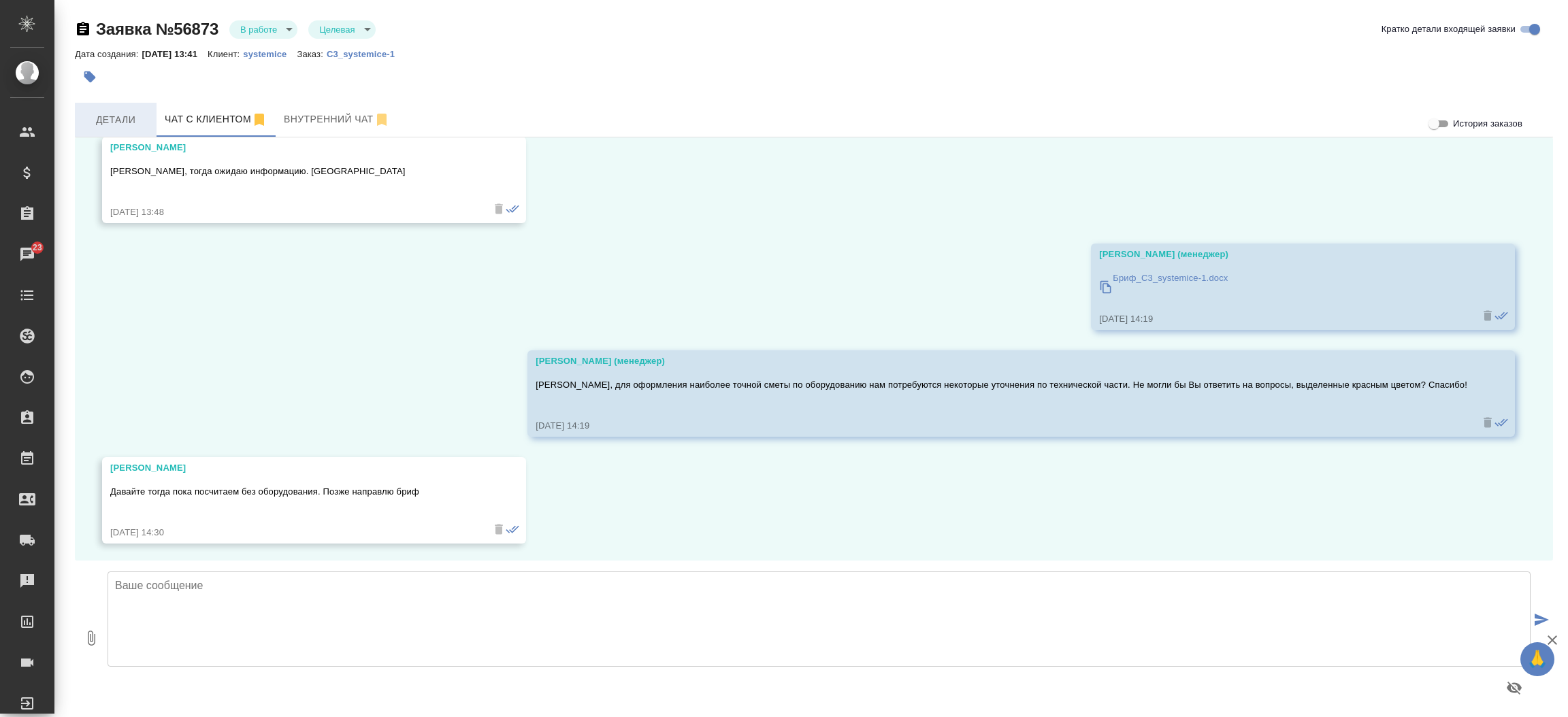
scroll to position [1171, 0]
click at [113, 113] on span "Детали" at bounding box center [116, 120] width 65 height 17
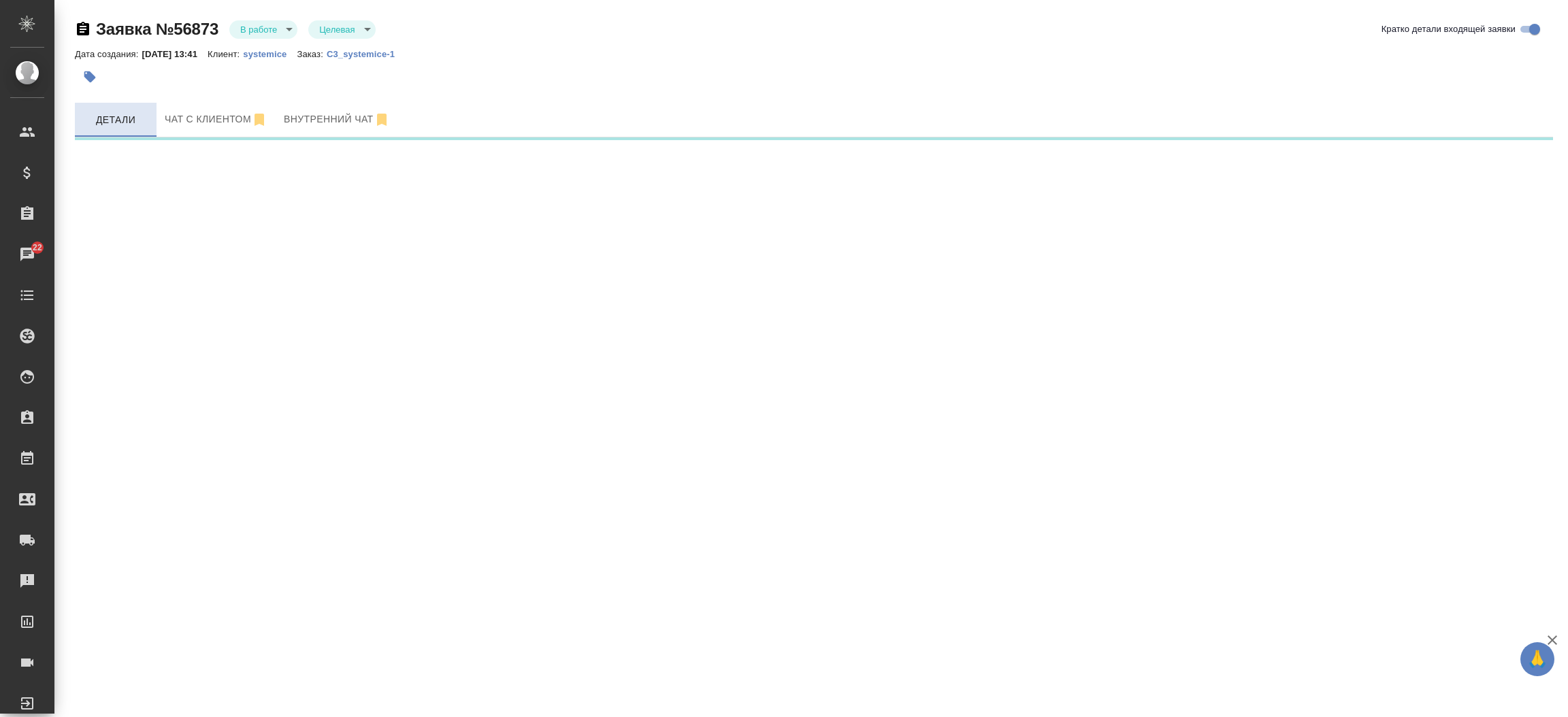
select select "RU"
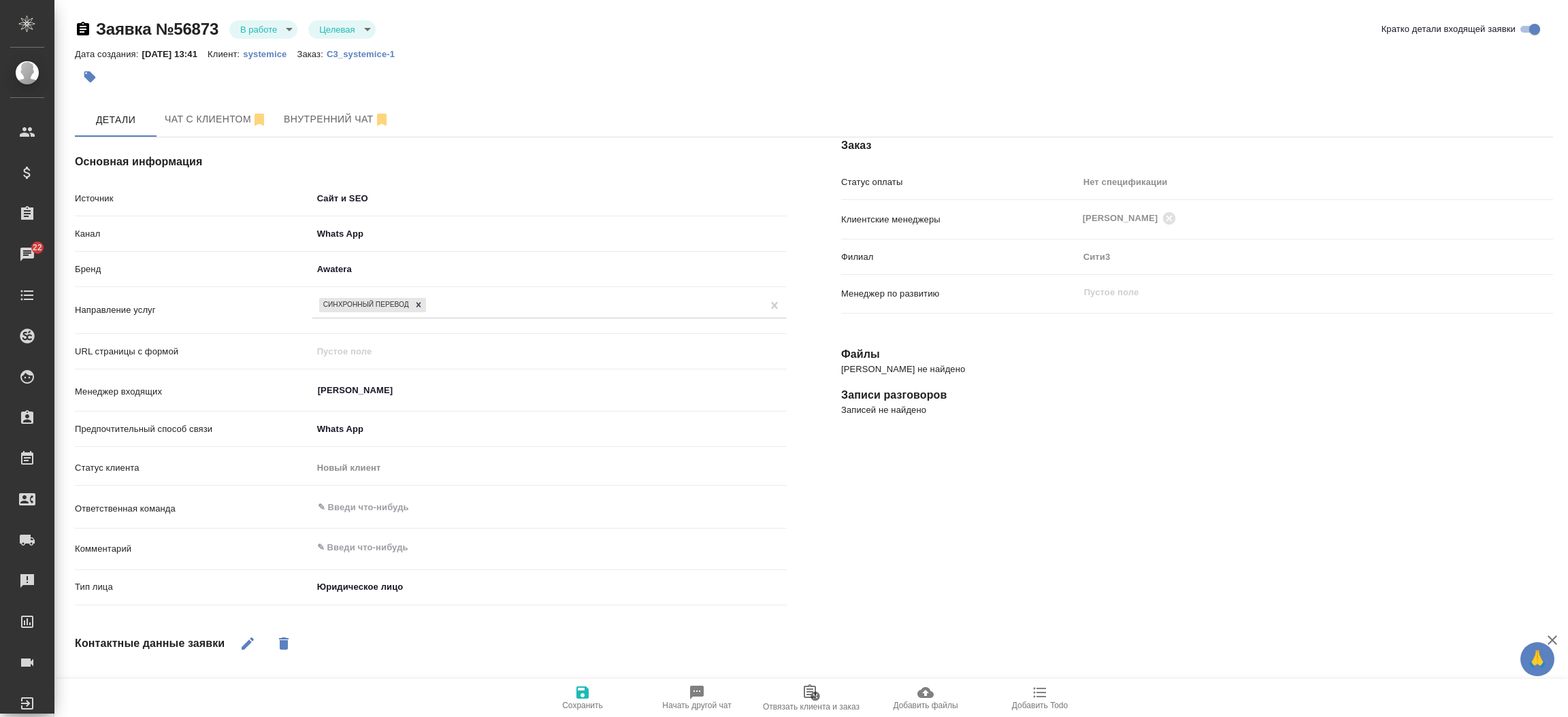
click at [406, 559] on div "x" at bounding box center [550, 549] width 475 height 30
type textarea "x"
type textarea "п"
type textarea "x"
type textarea "пе"
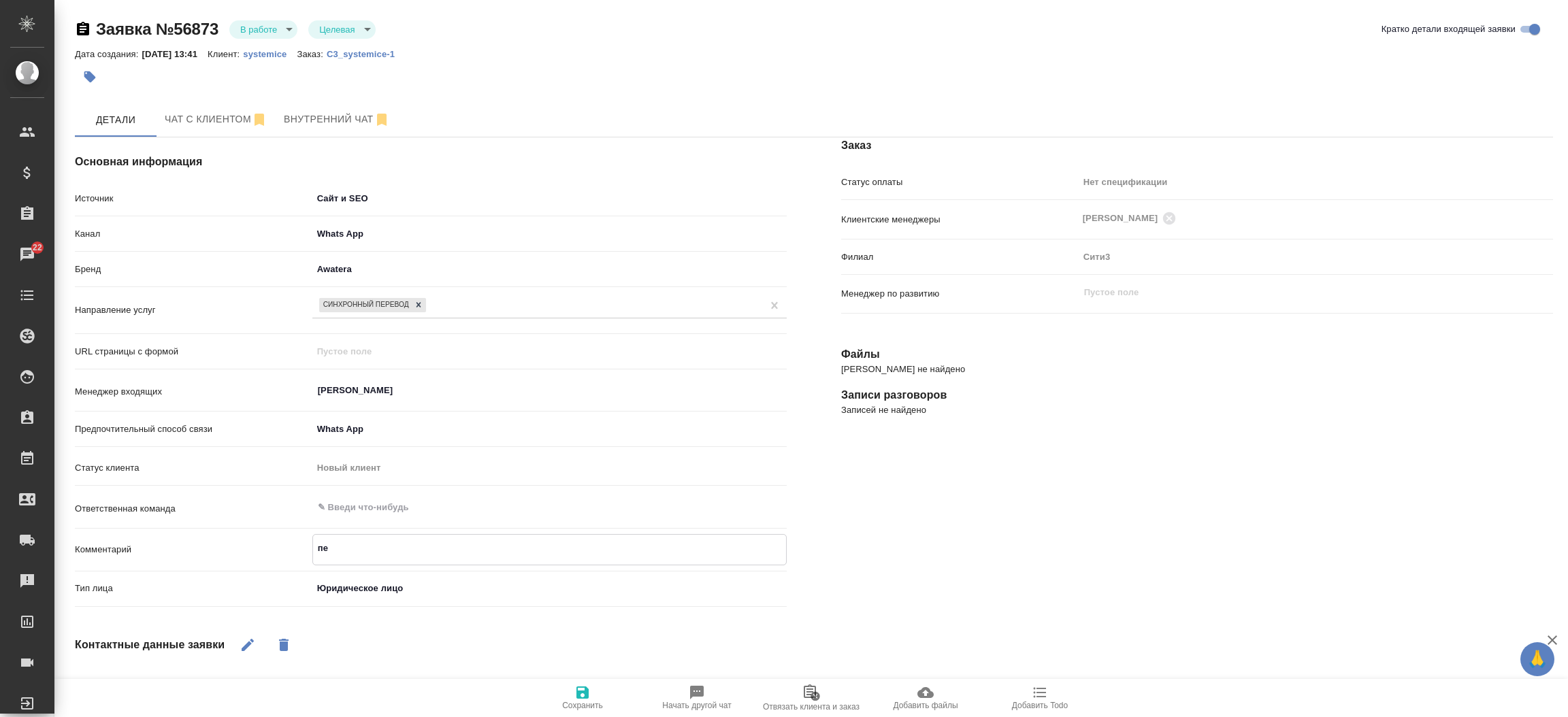
type textarea "x"
type textarea "пер"
type textarea "x"
type textarea "пере"
type textarea "x"
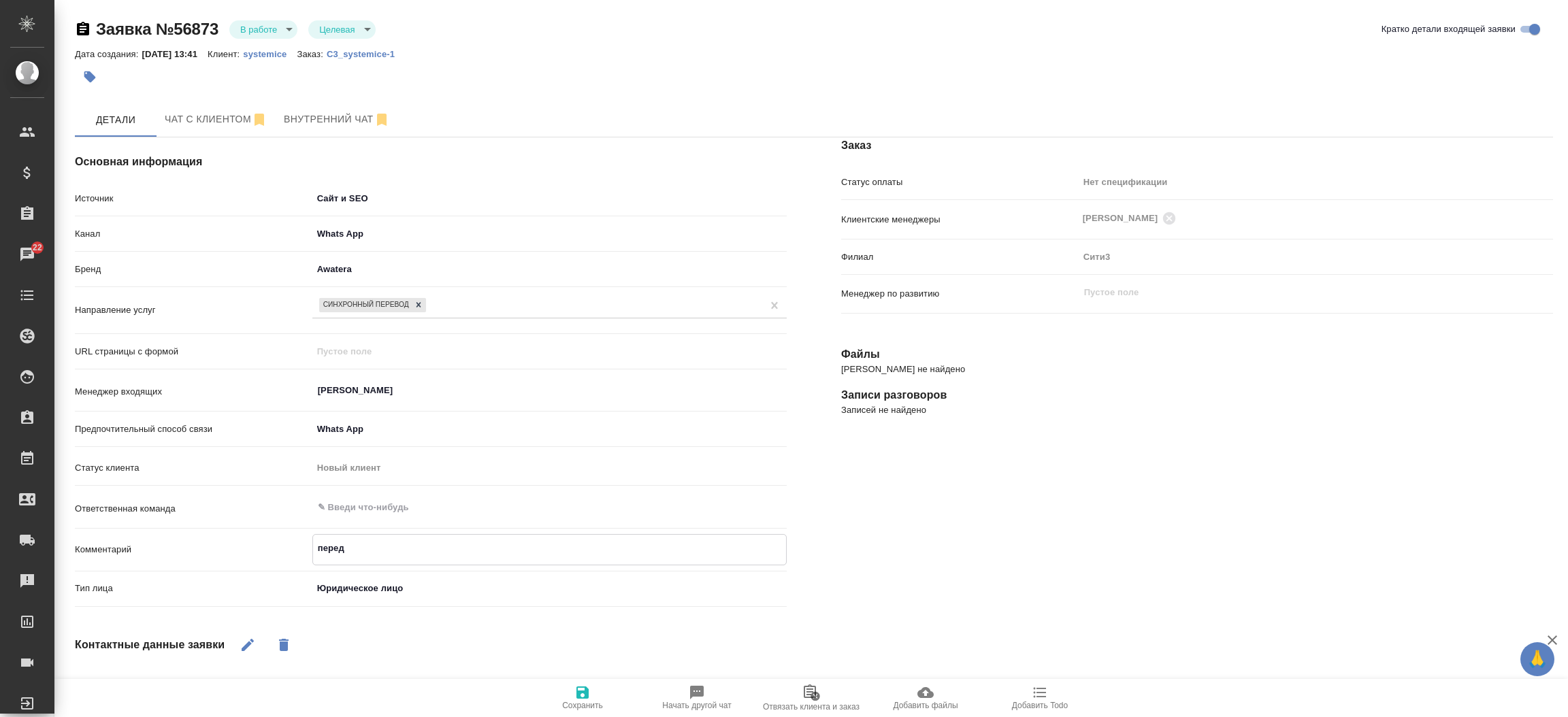
type textarea "переда"
type textarea "x"
type textarea "передан"
type textarea "x"
type textarea "передано"
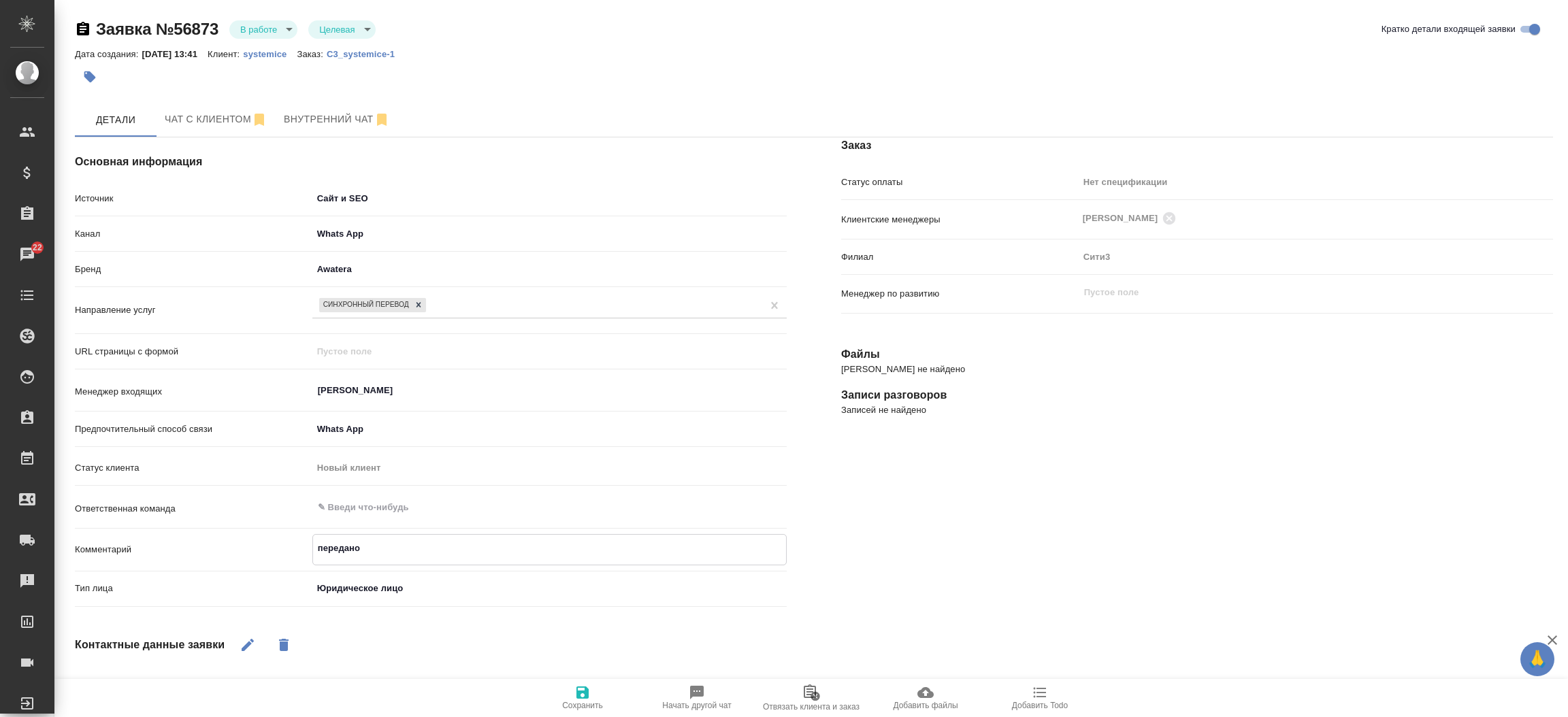
type textarea "x"
type textarea "передано"
type textarea "x"
type textarea "передано в"
type textarea "x"
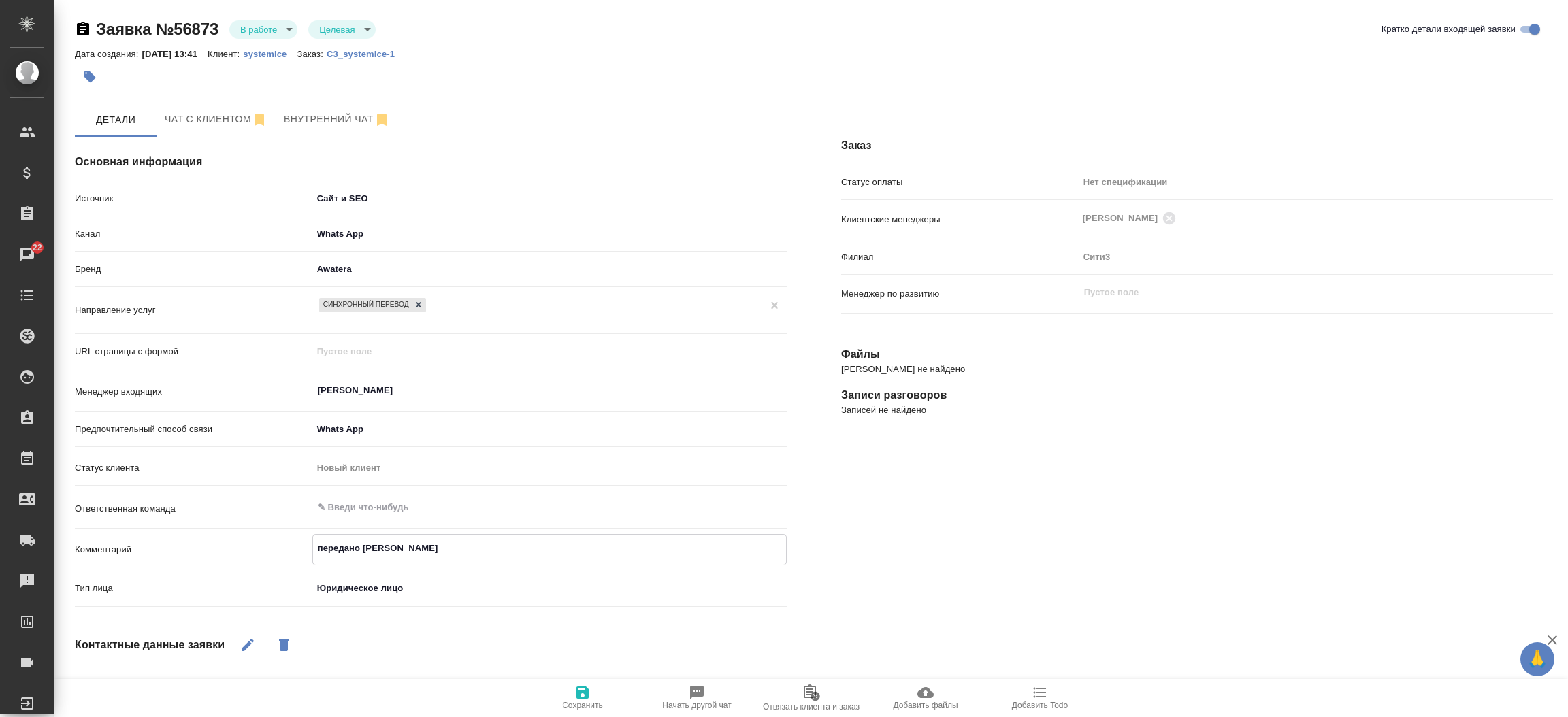
type textarea "передано в"
type textarea "x"
type textarea "передано в Б"
type textarea "x"
type textarea "передано в БД"
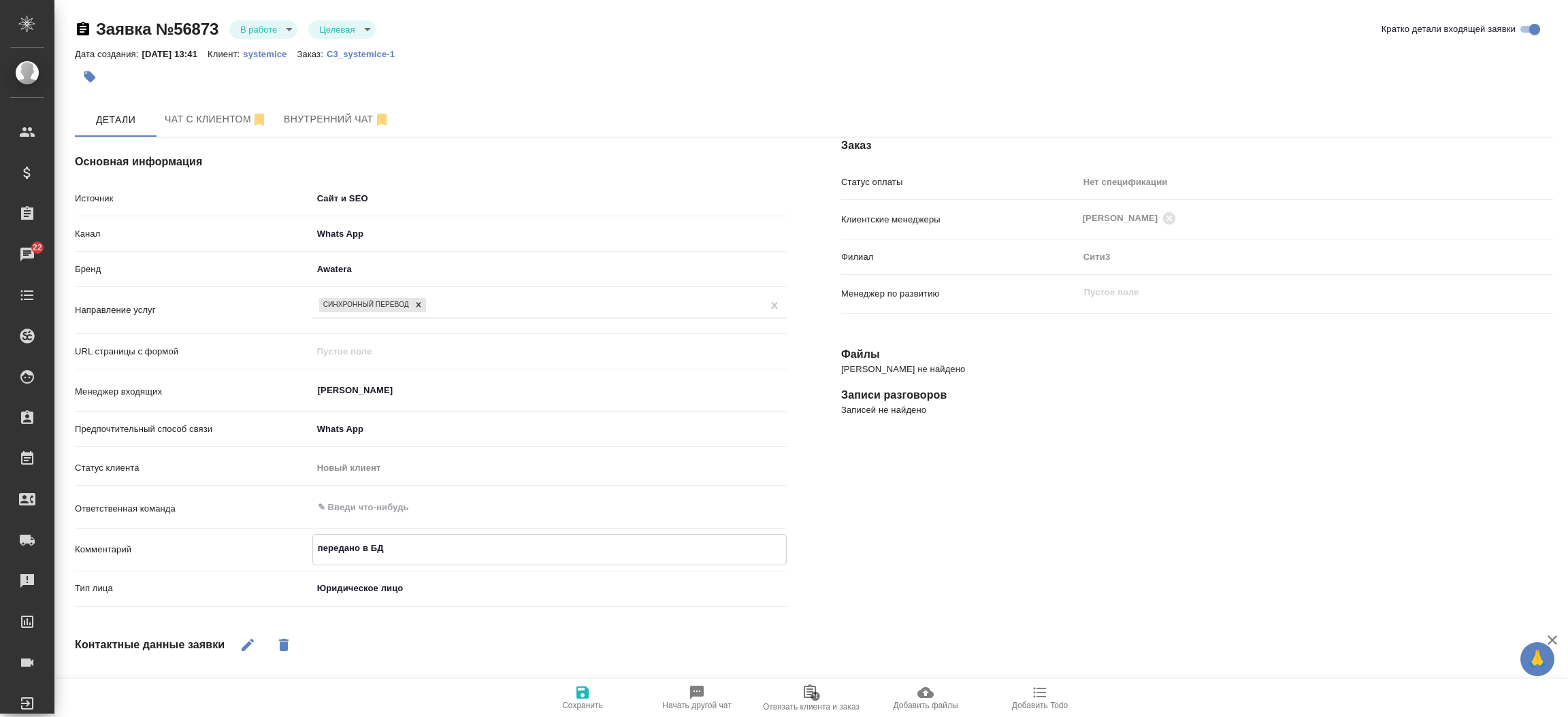
type textarea "x"
type textarea "передано в БД"
type textarea "x"
click at [589, 708] on span "Сохранить" at bounding box center [582, 706] width 41 height 9
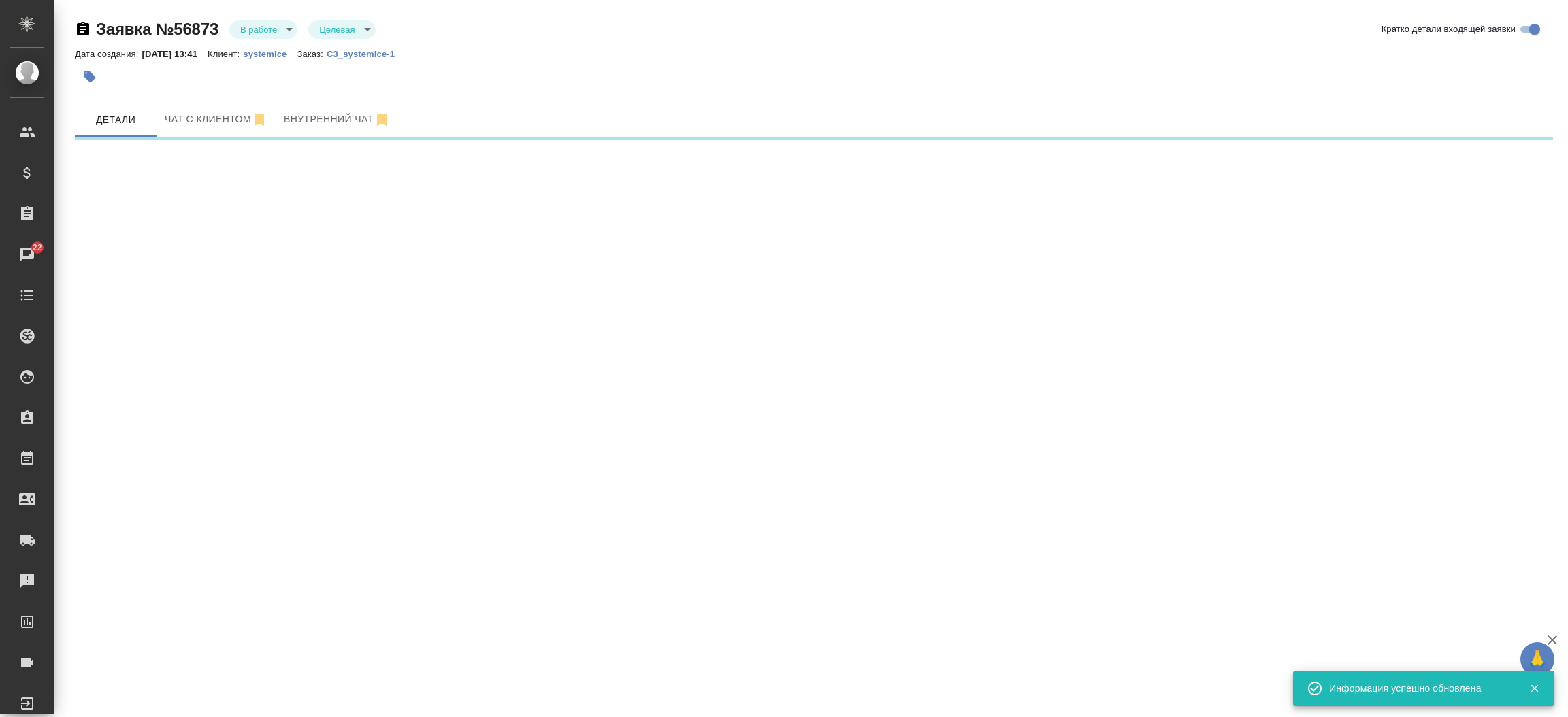
select select "RU"
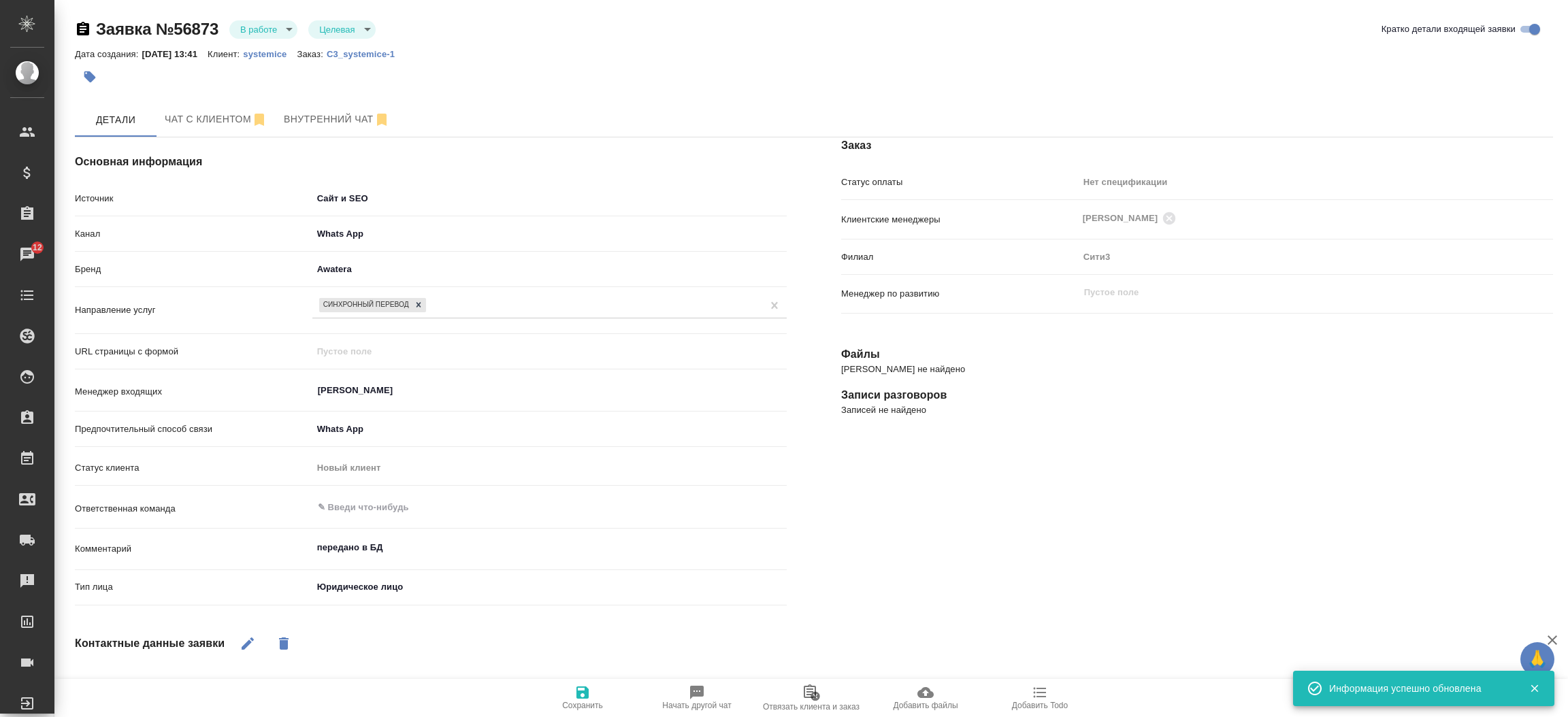
type textarea "x"
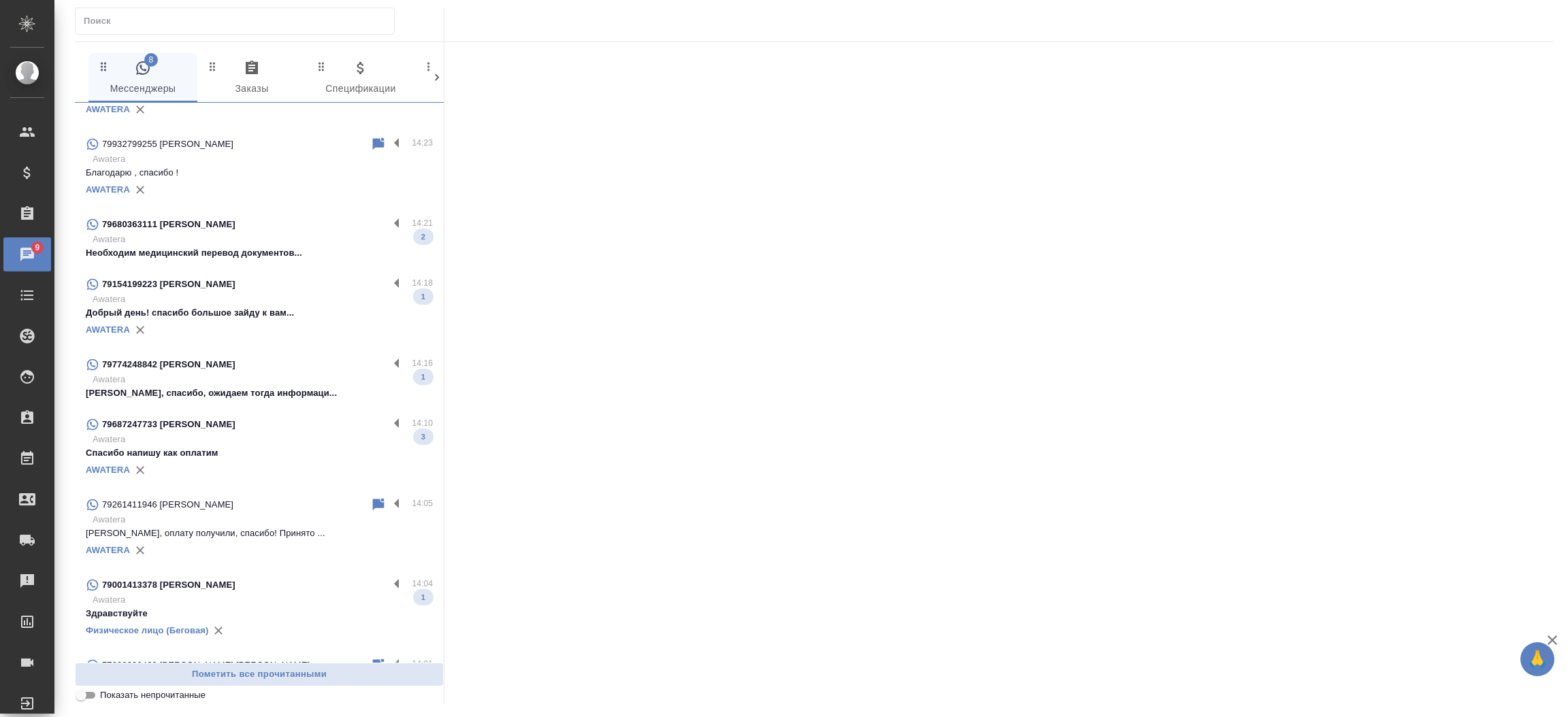
scroll to position [545, 0]
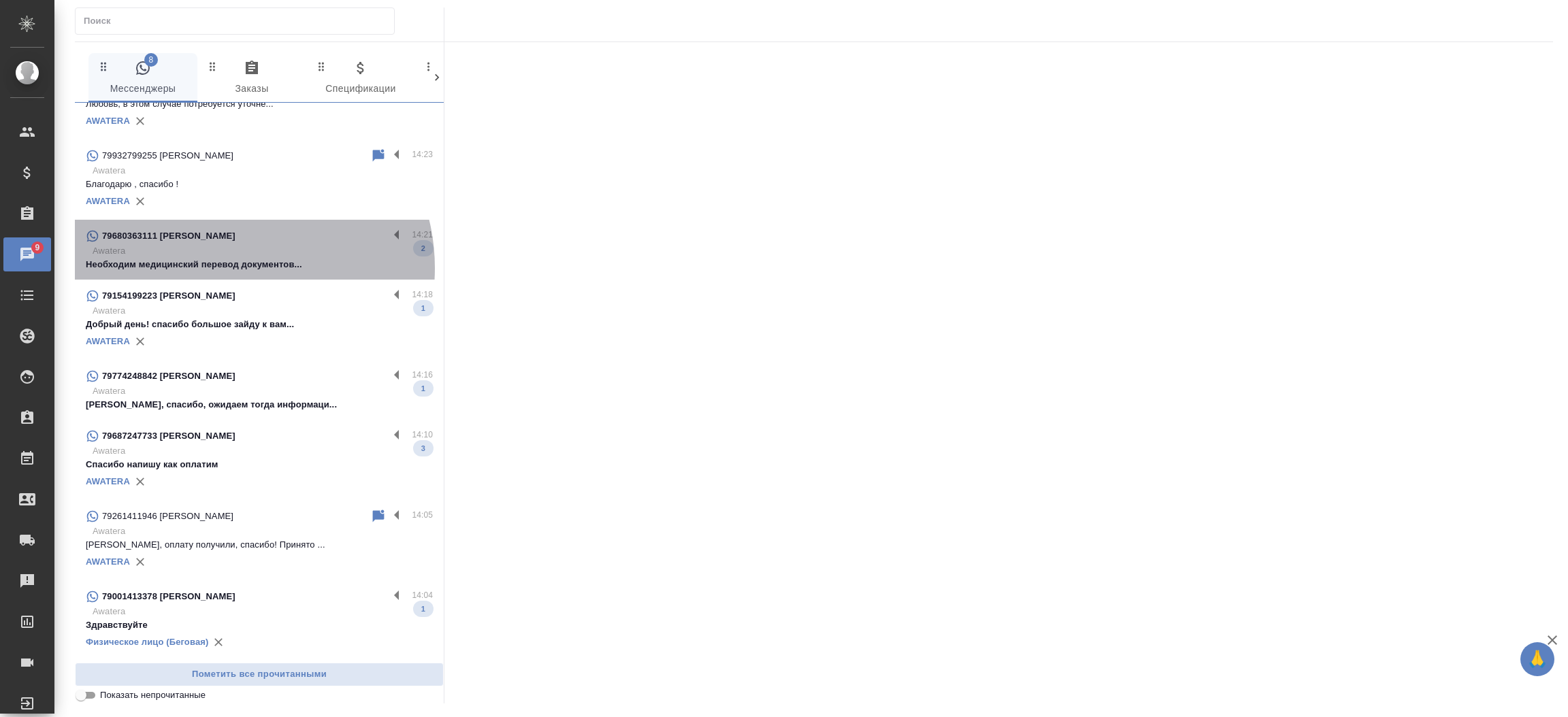
click at [230, 268] on p "Необходим медицинский перевод документов..." at bounding box center [260, 264] width 347 height 13
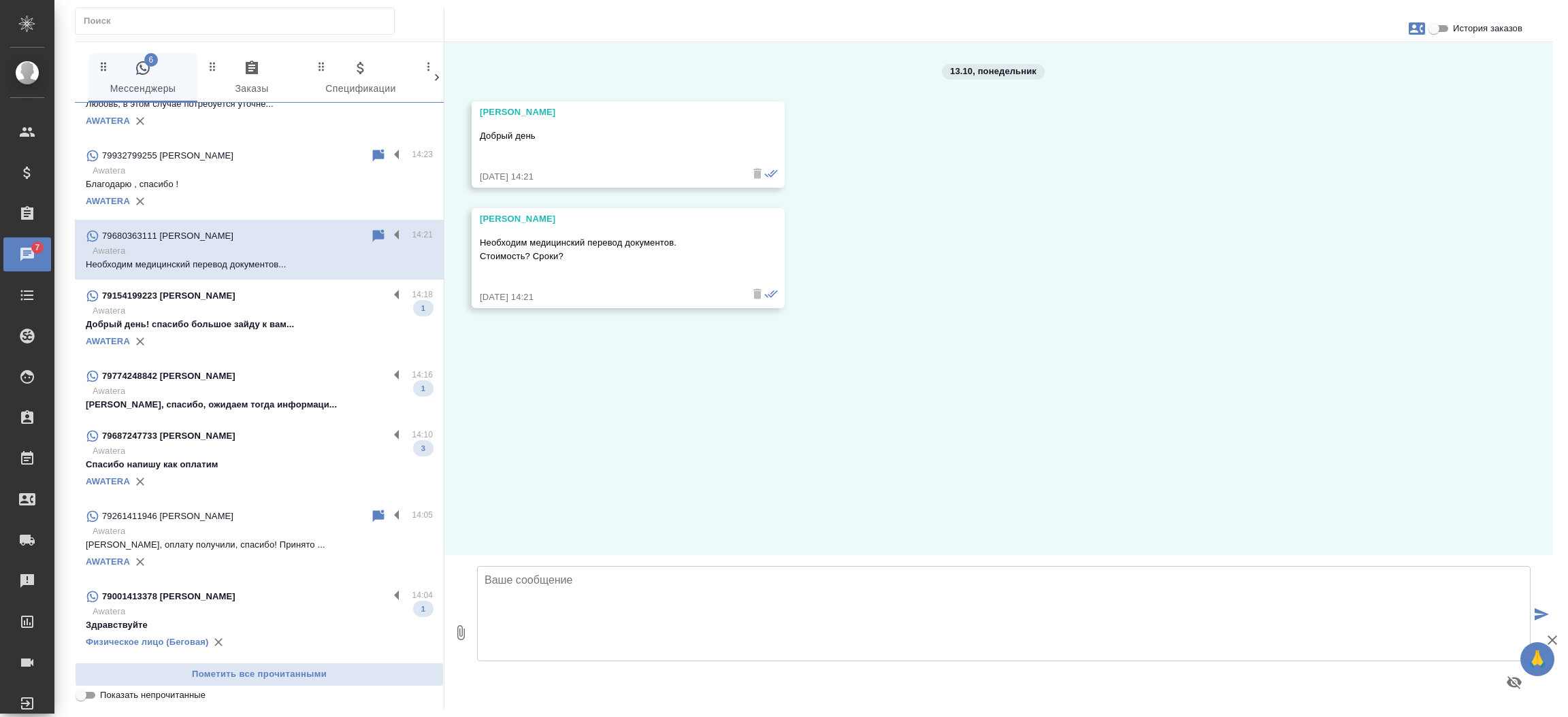
click at [560, 598] on textarea at bounding box center [1004, 614] width 1054 height 96
type textarea "Людмила, добрый день! С какого на какой язык необходим перевод?"
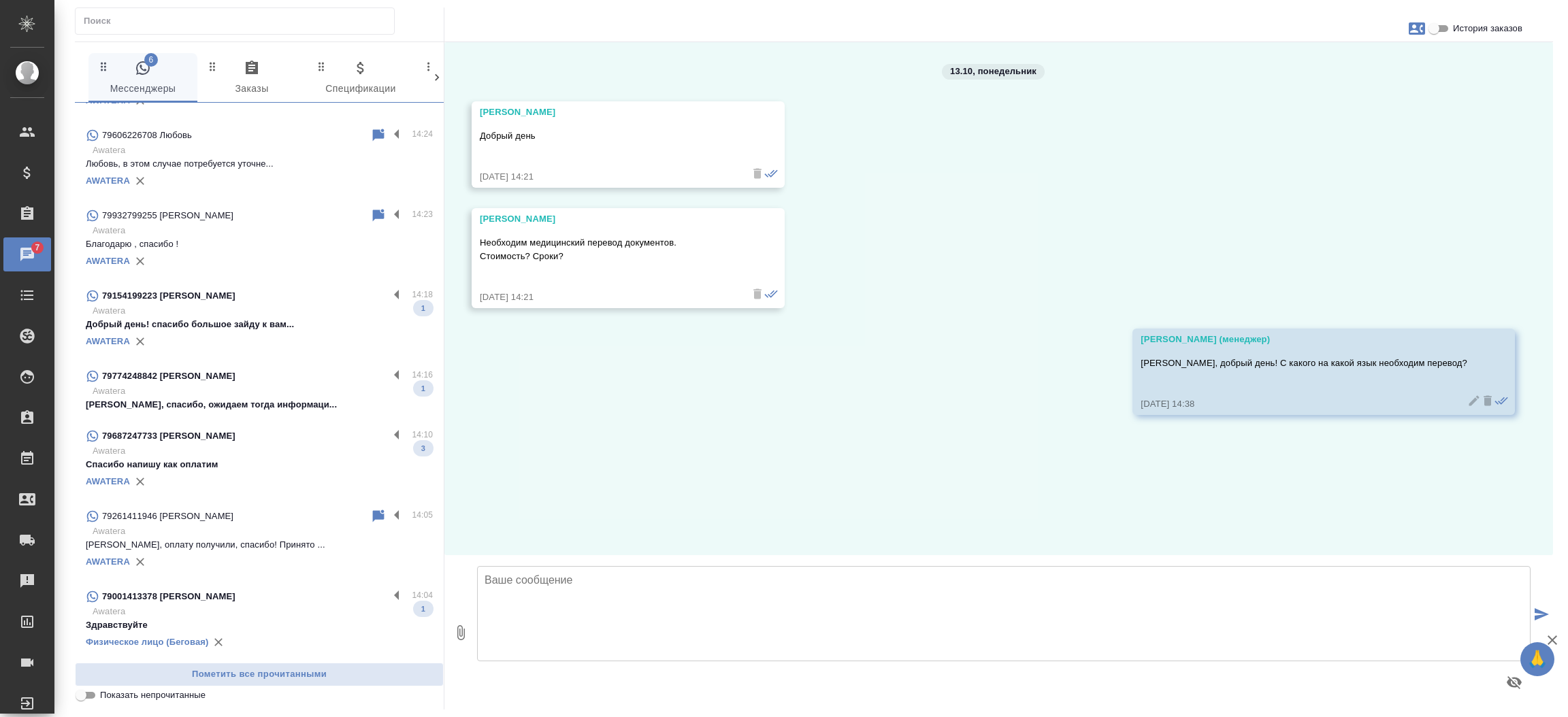
scroll to position [0, 0]
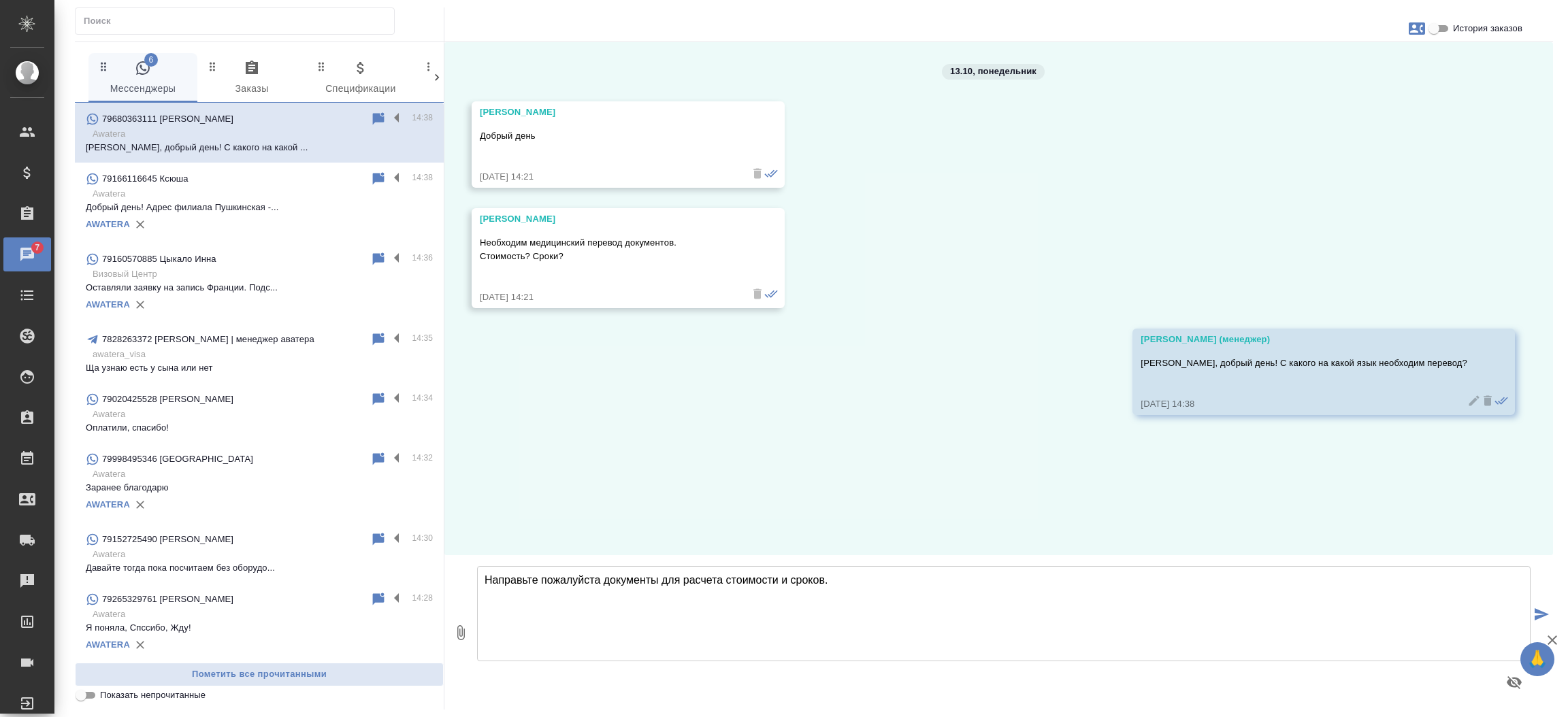
type textarea "Направьте пожалуйста документы для расчета стоимости и сроков."
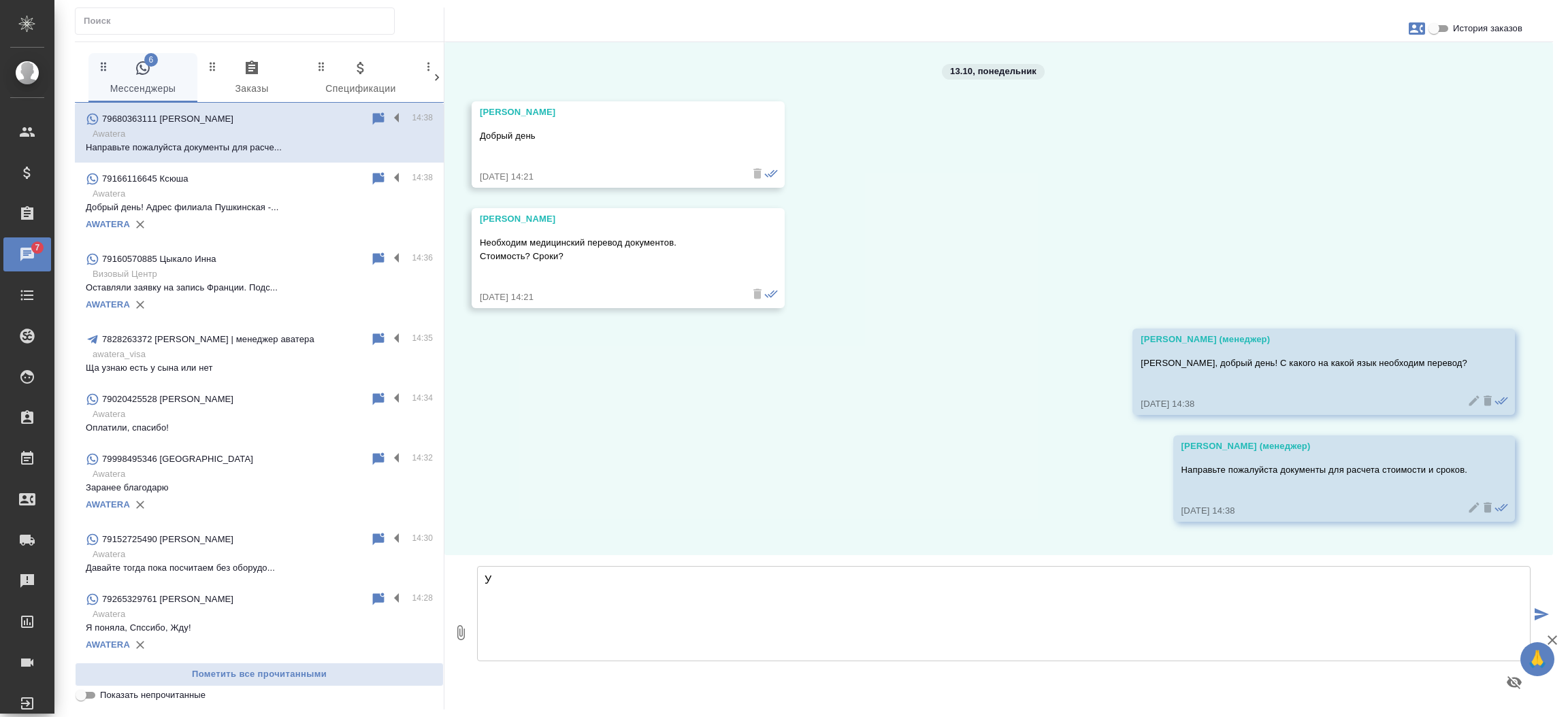
type textarea "У"
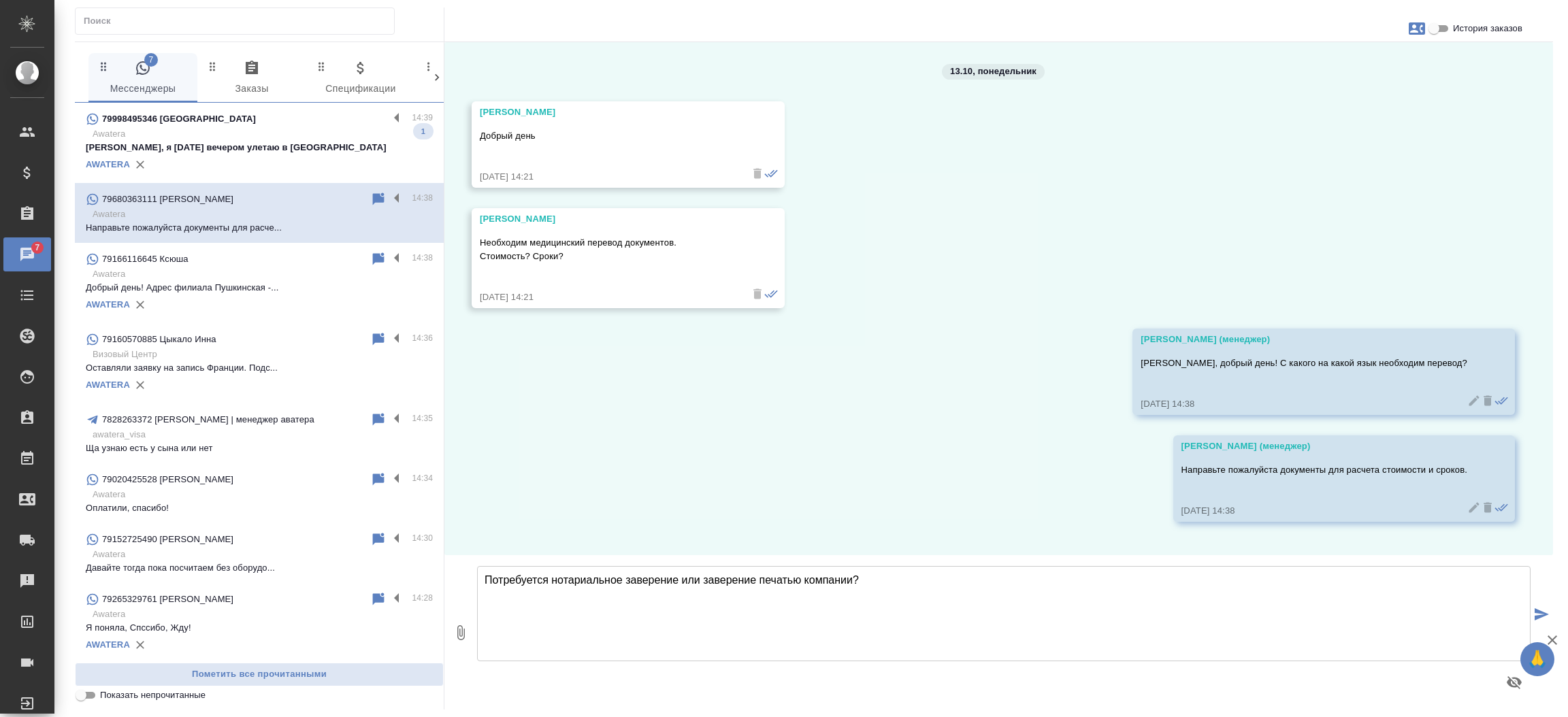
type textarea "Потребуется нотариальное заверение или заверение печатью компании?"
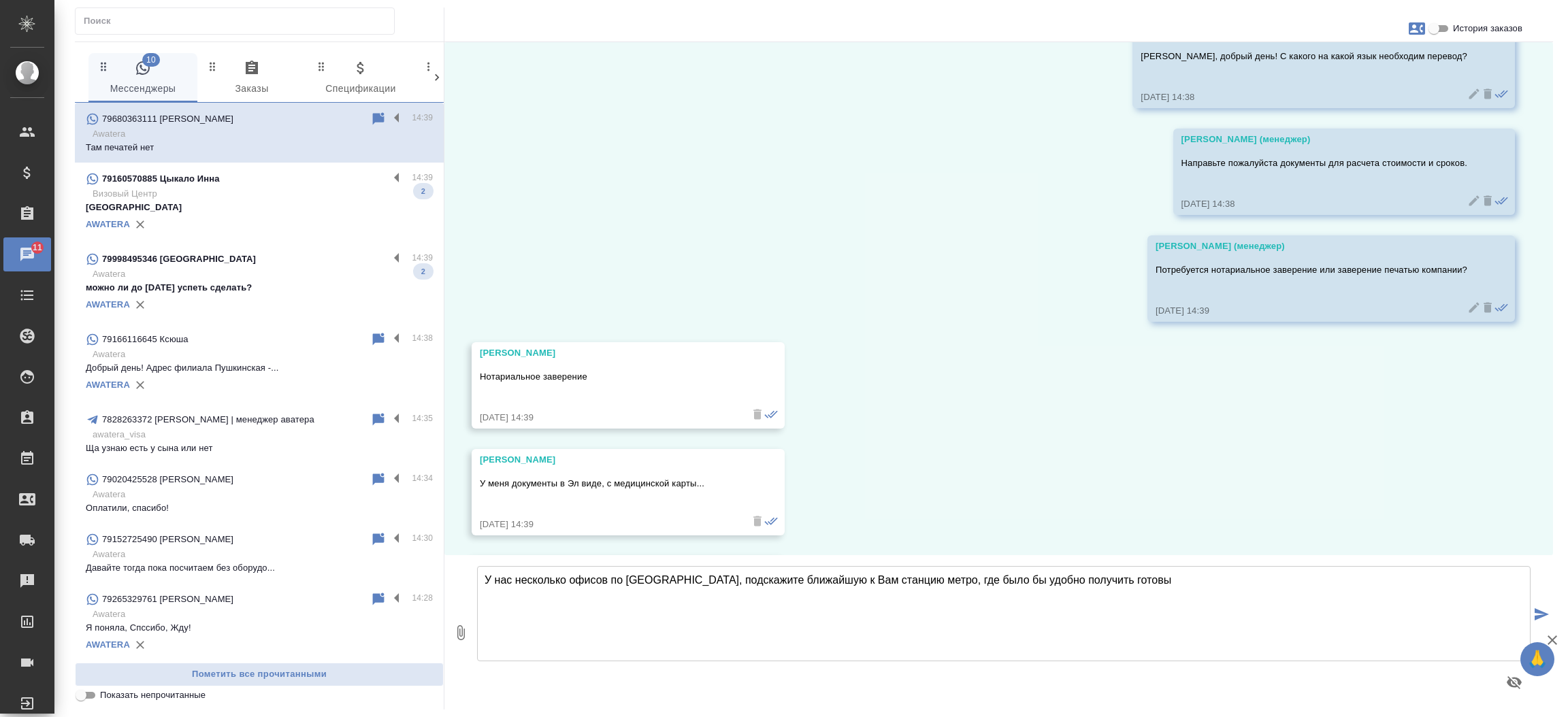
scroll to position [414, 0]
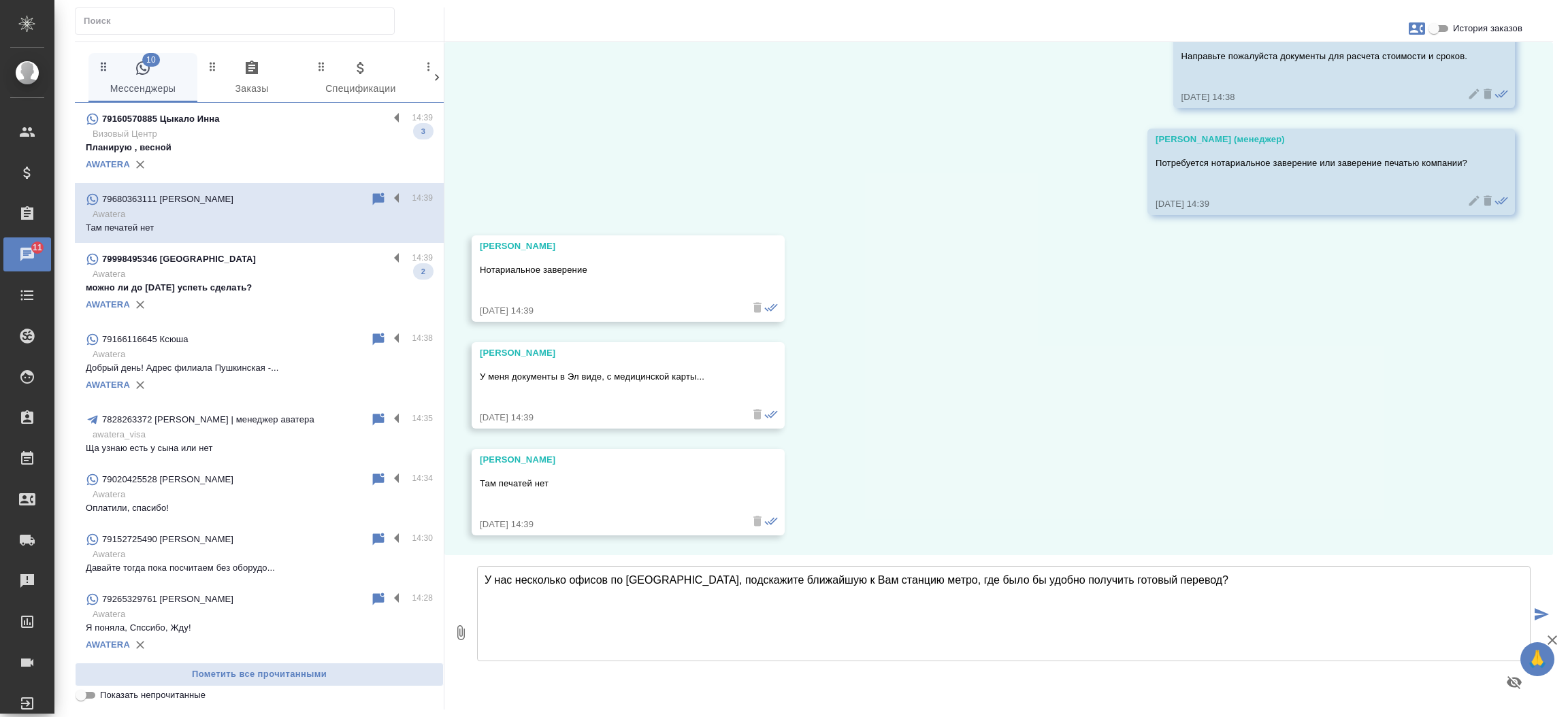
type textarea "У нас несколько офисов по Москве, подскажите ближайшую к Вам станцию метро, где…"
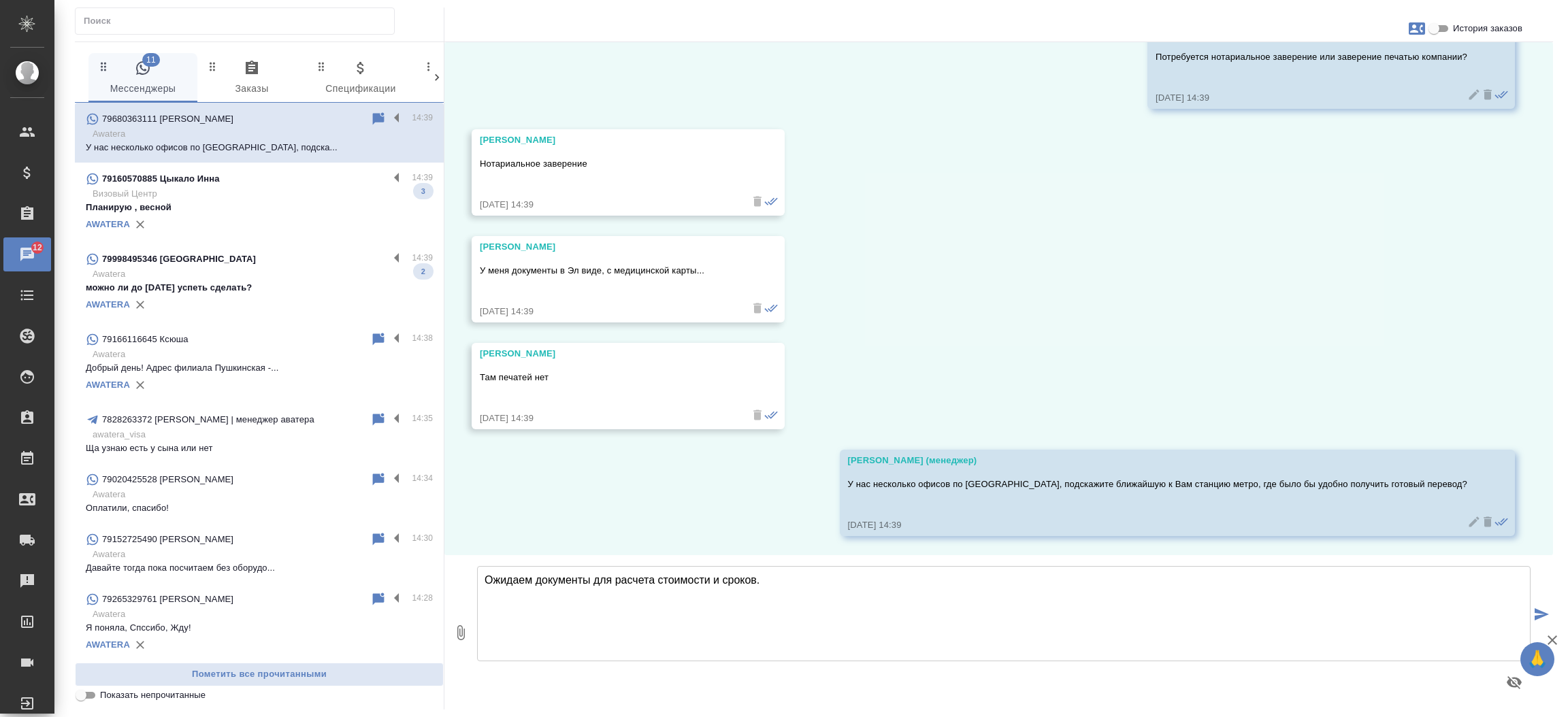
type textarea "Ожидаем документы для расчета стоимости и сроков."
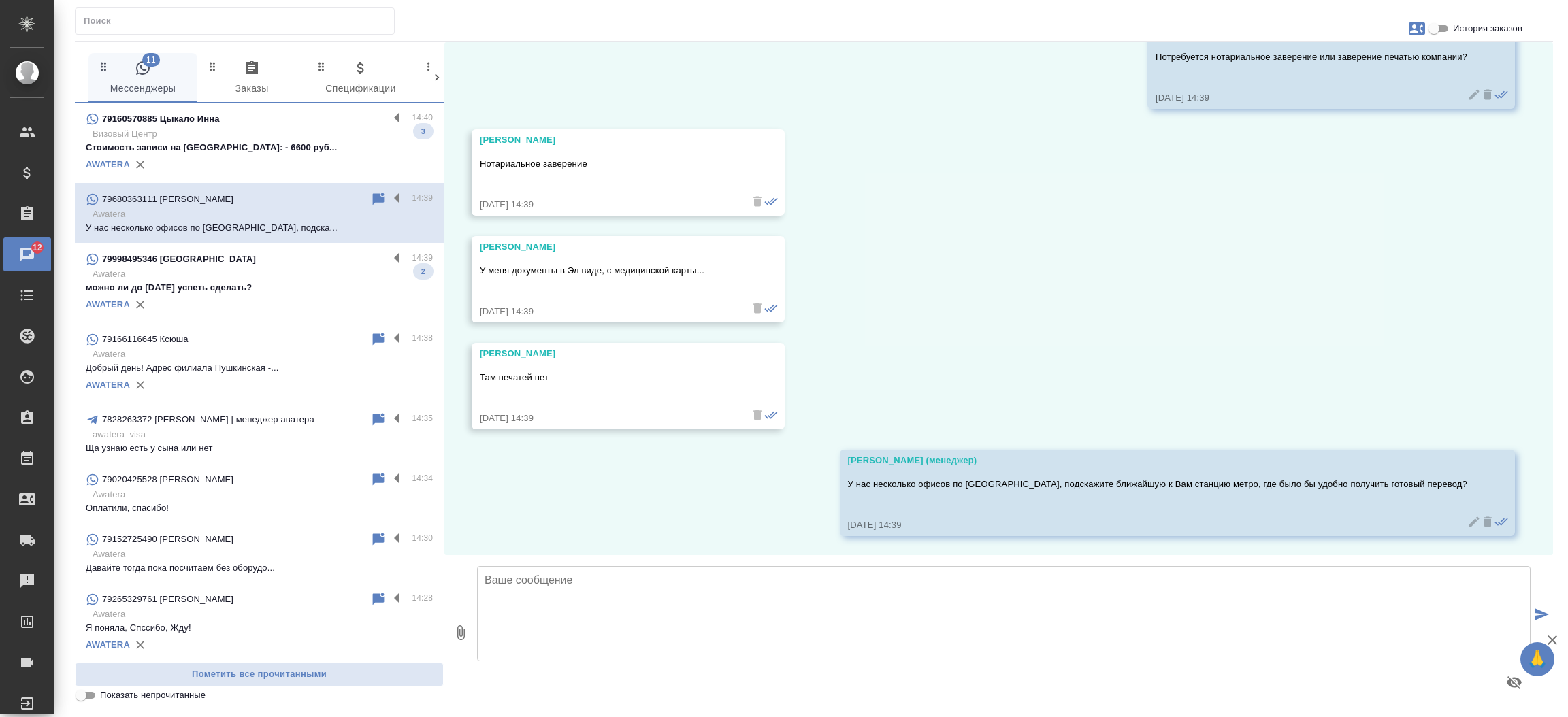
click at [235, 300] on div "AWATERA" at bounding box center [260, 305] width 347 height 21
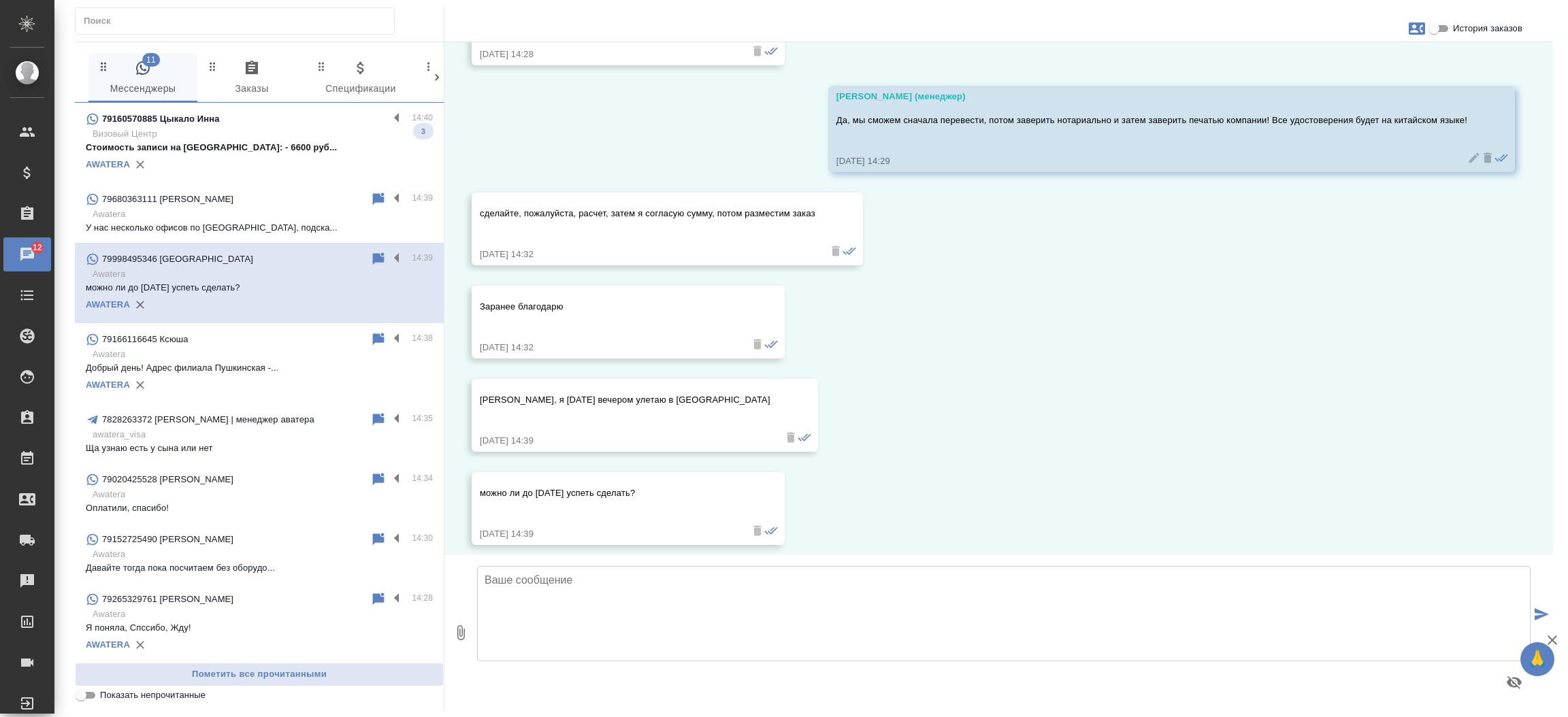
scroll to position [1667, 0]
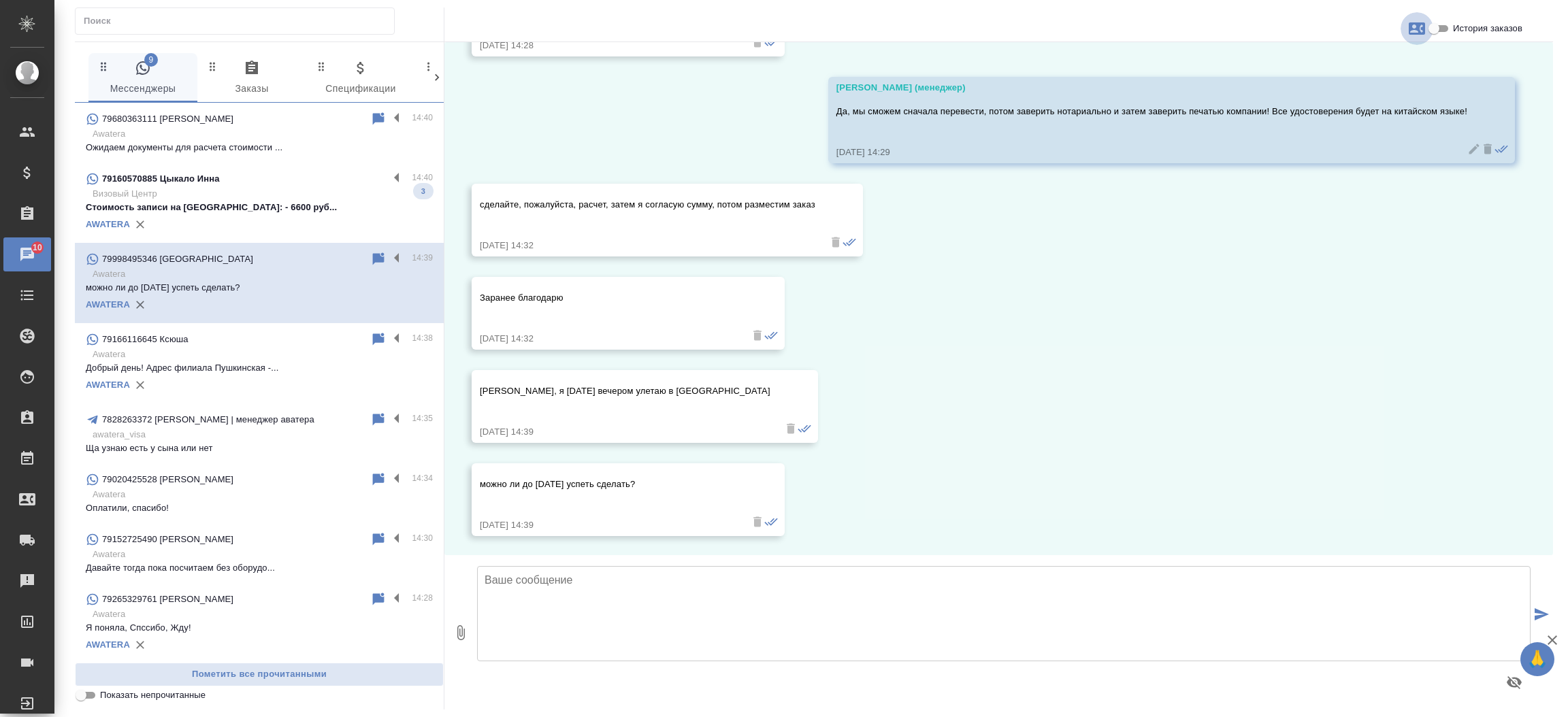
click at [1415, 25] on icon "button" at bounding box center [1416, 28] width 16 height 12
click at [1440, 32] on div at bounding box center [784, 358] width 1568 height 717
click at [1440, 32] on input "История заказов" at bounding box center [1434, 28] width 49 height 16
checkbox input "true"
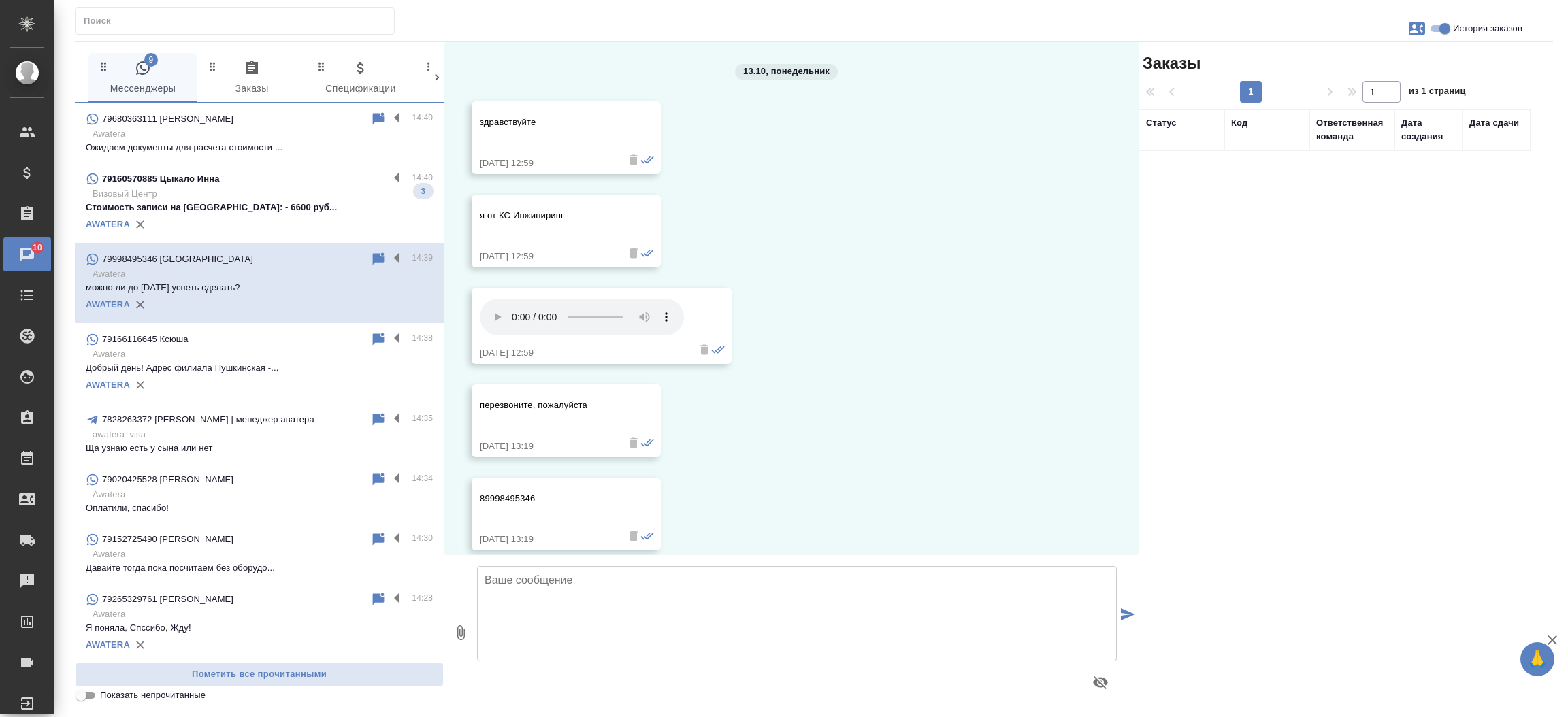
scroll to position [55, 0]
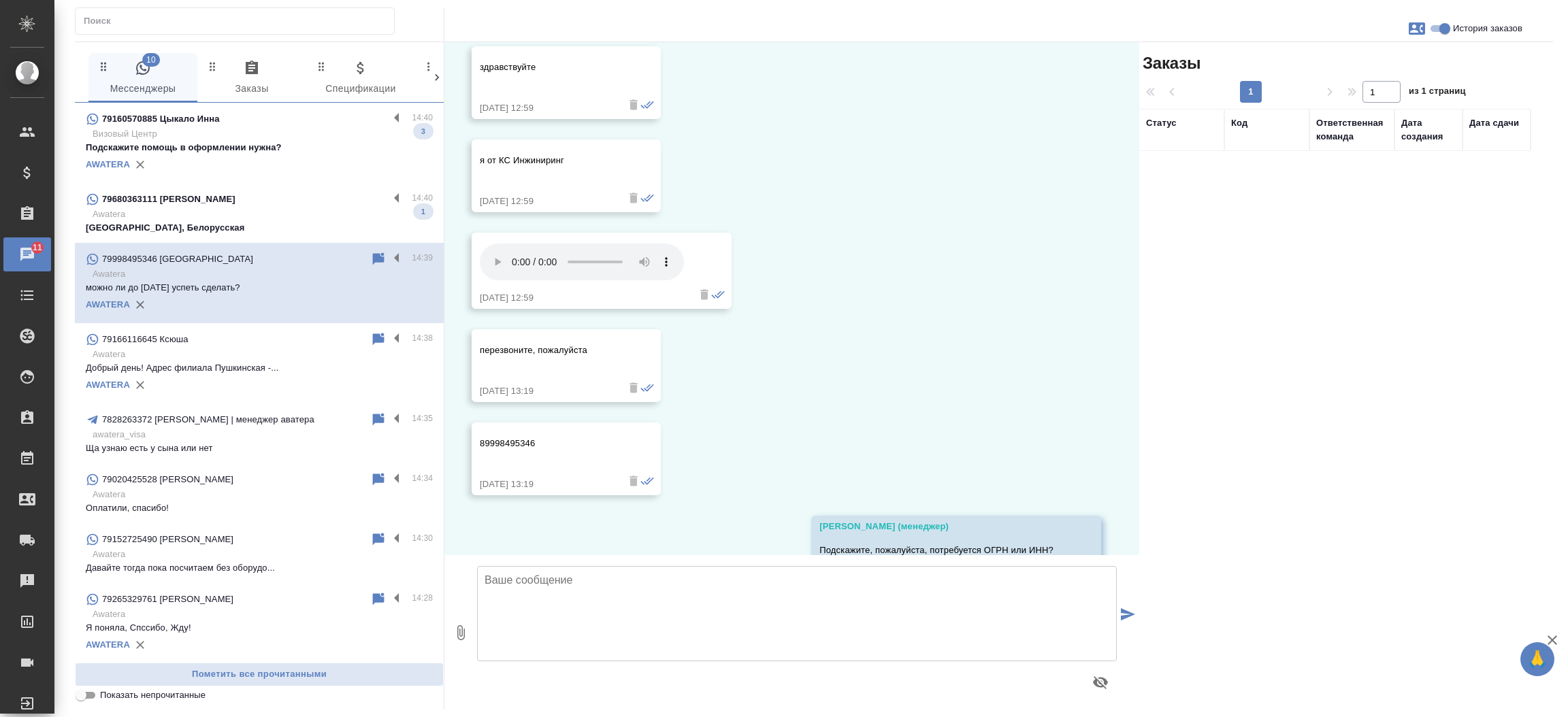
click at [252, 204] on div "79680363111 Людмила" at bounding box center [238, 199] width 303 height 16
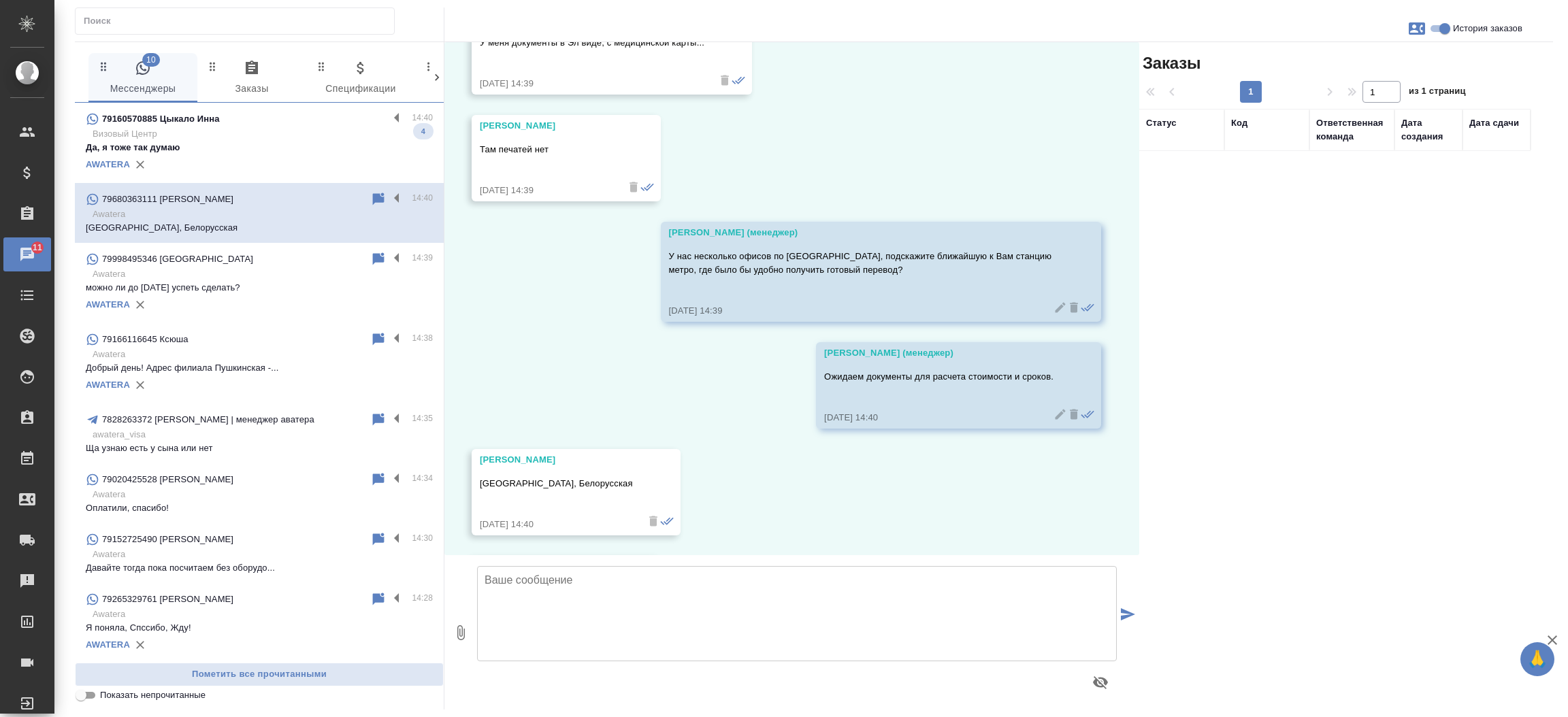
scroll to position [854, 0]
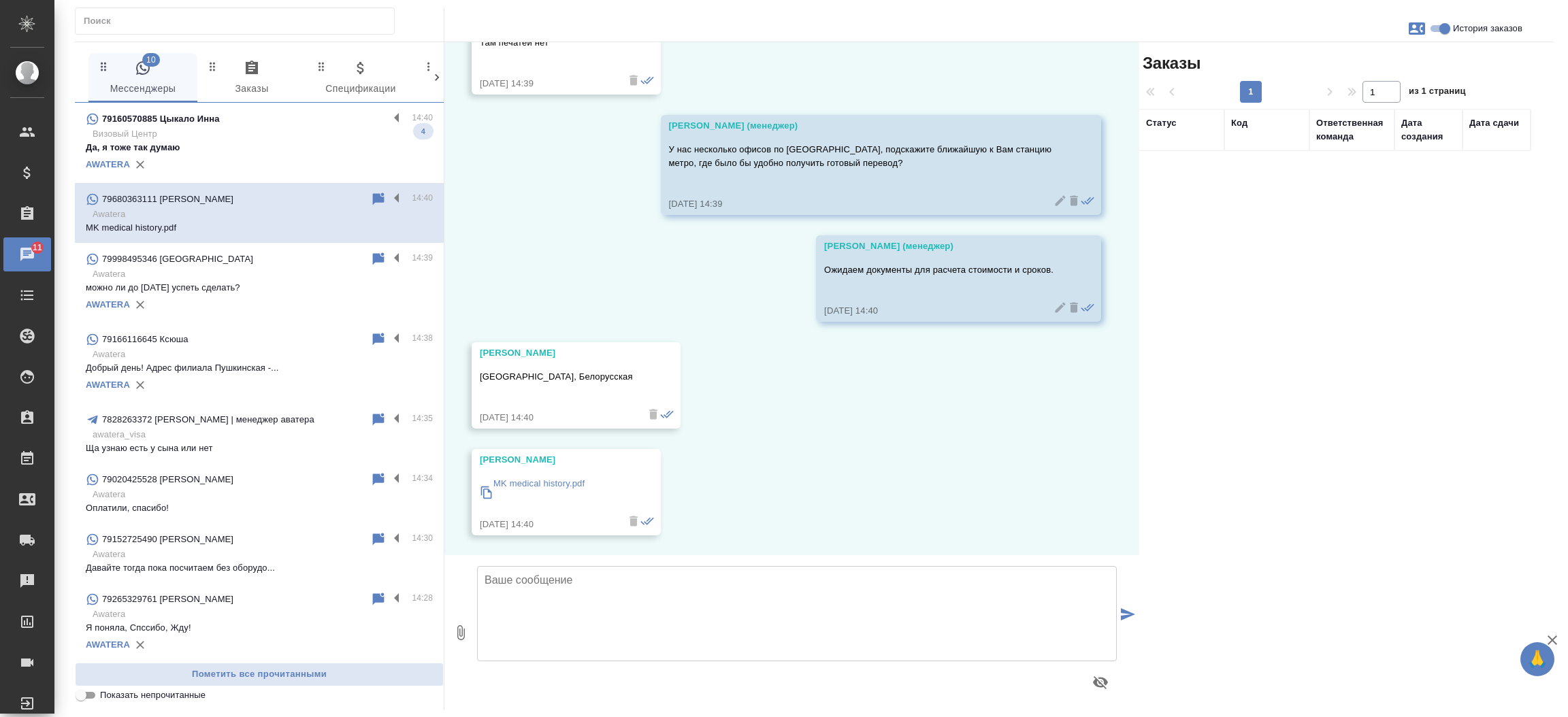
click at [567, 581] on textarea at bounding box center [797, 614] width 640 height 96
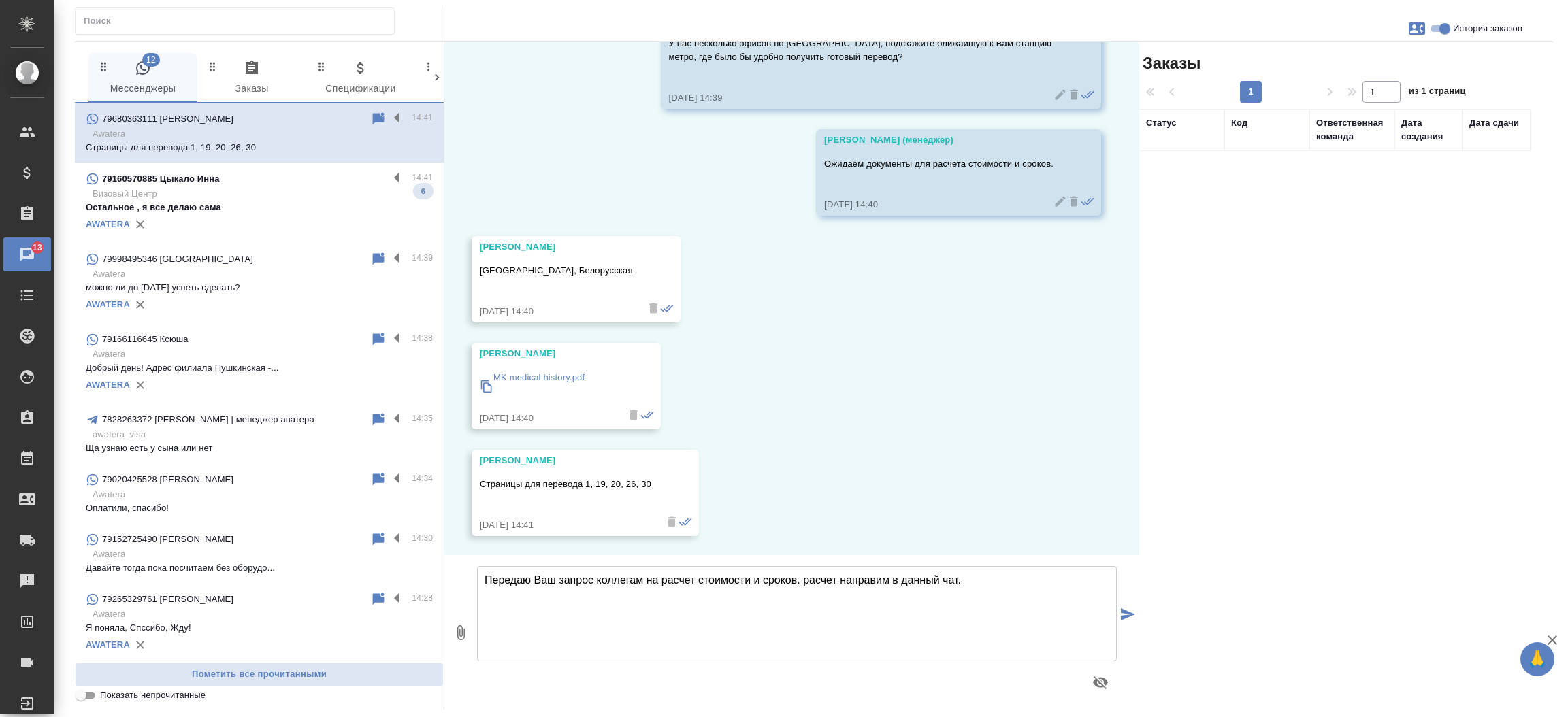
type textarea "Передаю Ваш запрос коллегам на расчет стоимости и сроков. расчет направим в дан…"
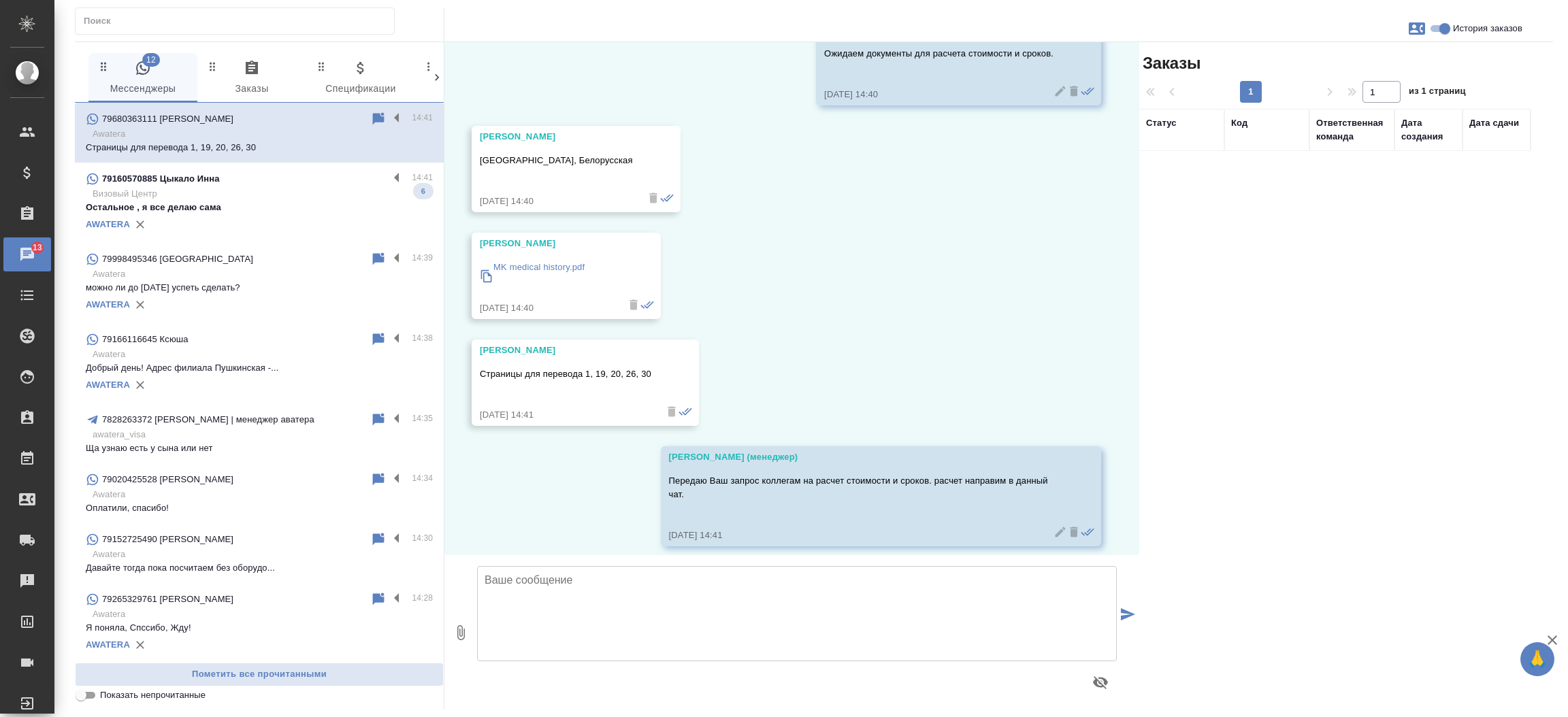
scroll to position [1081, 0]
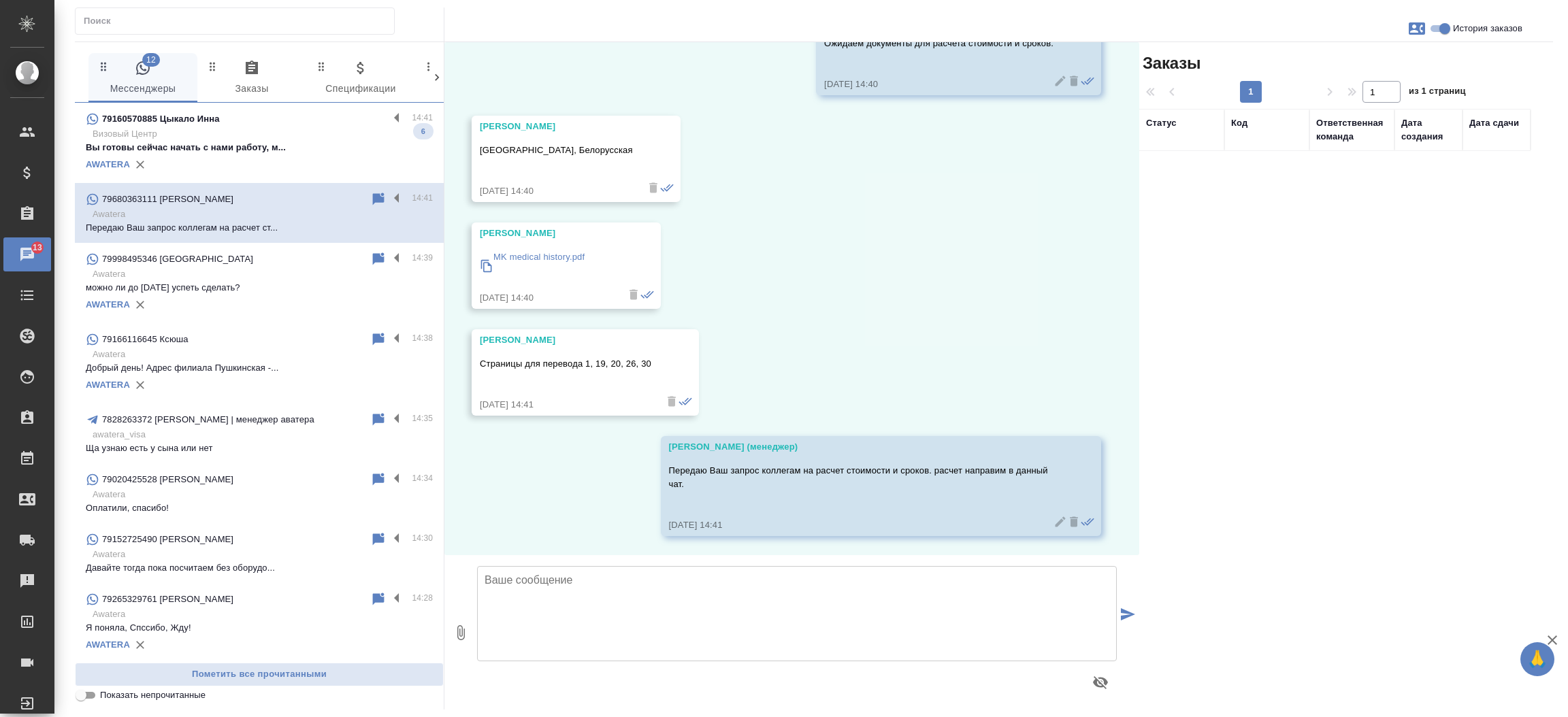
click at [538, 255] on p "MK medical history.pdf" at bounding box center [539, 257] width 91 height 13
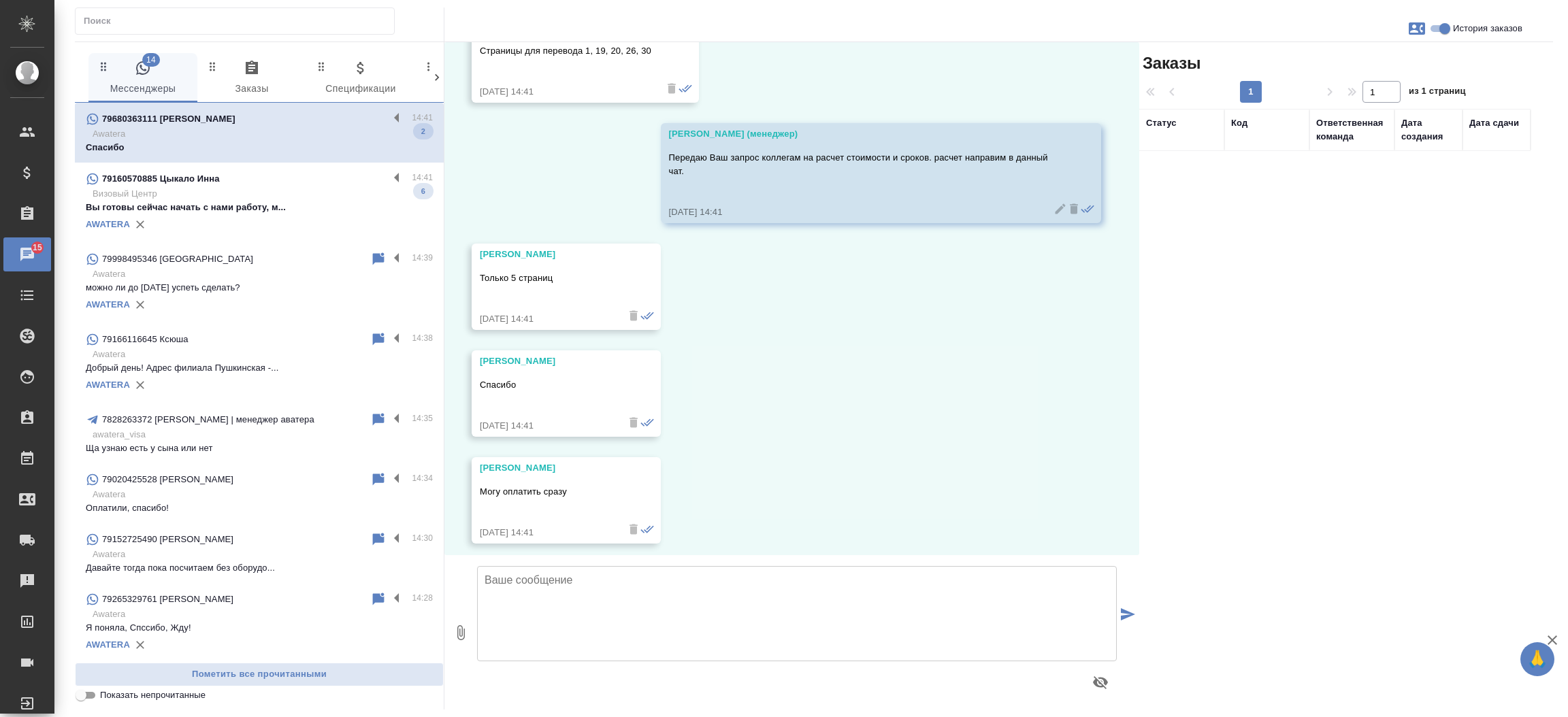
scroll to position [1402, 0]
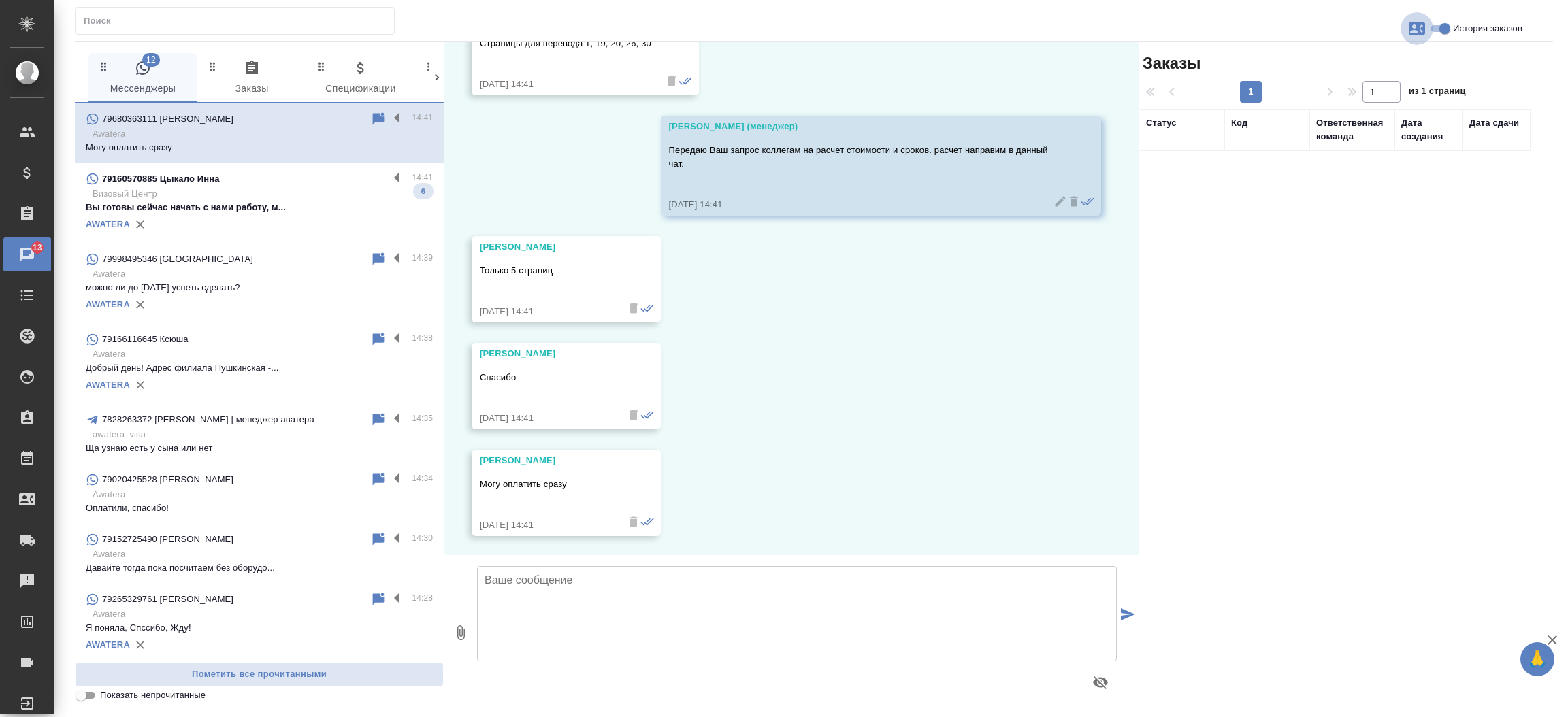
click at [1418, 31] on icon "button" at bounding box center [1416, 28] width 16 height 12
click at [1388, 61] on span "Создать заявку" at bounding box center [1358, 65] width 64 height 13
select select "RU"
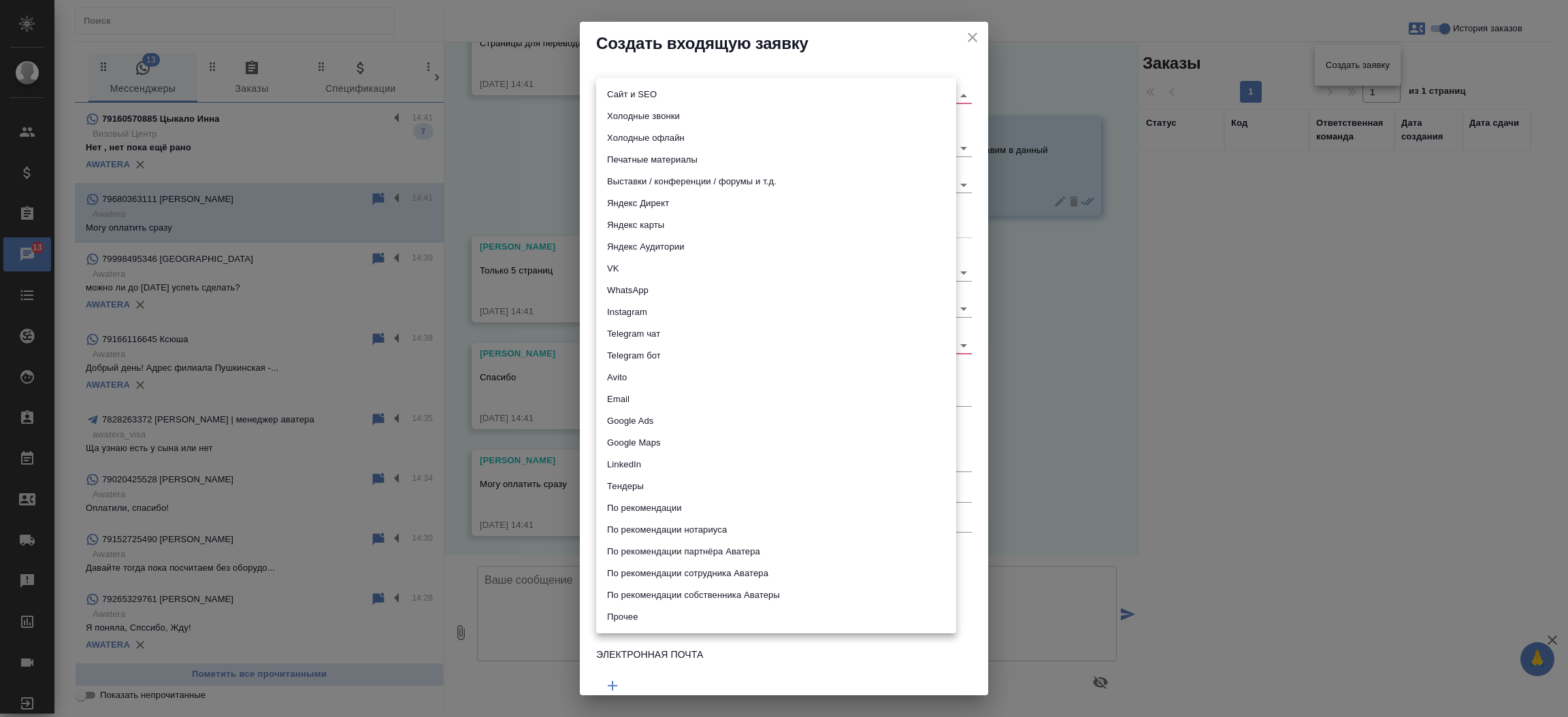
click at [762, 89] on body "🙏 .cls-1 fill:#fff; AWATERA Прутько Ирина i.prutko Клиенты Спецификации Заказы …" at bounding box center [784, 358] width 1568 height 717
click at [762, 89] on li "Сайт и SEO" at bounding box center [776, 94] width 360 height 22
type input "seo"
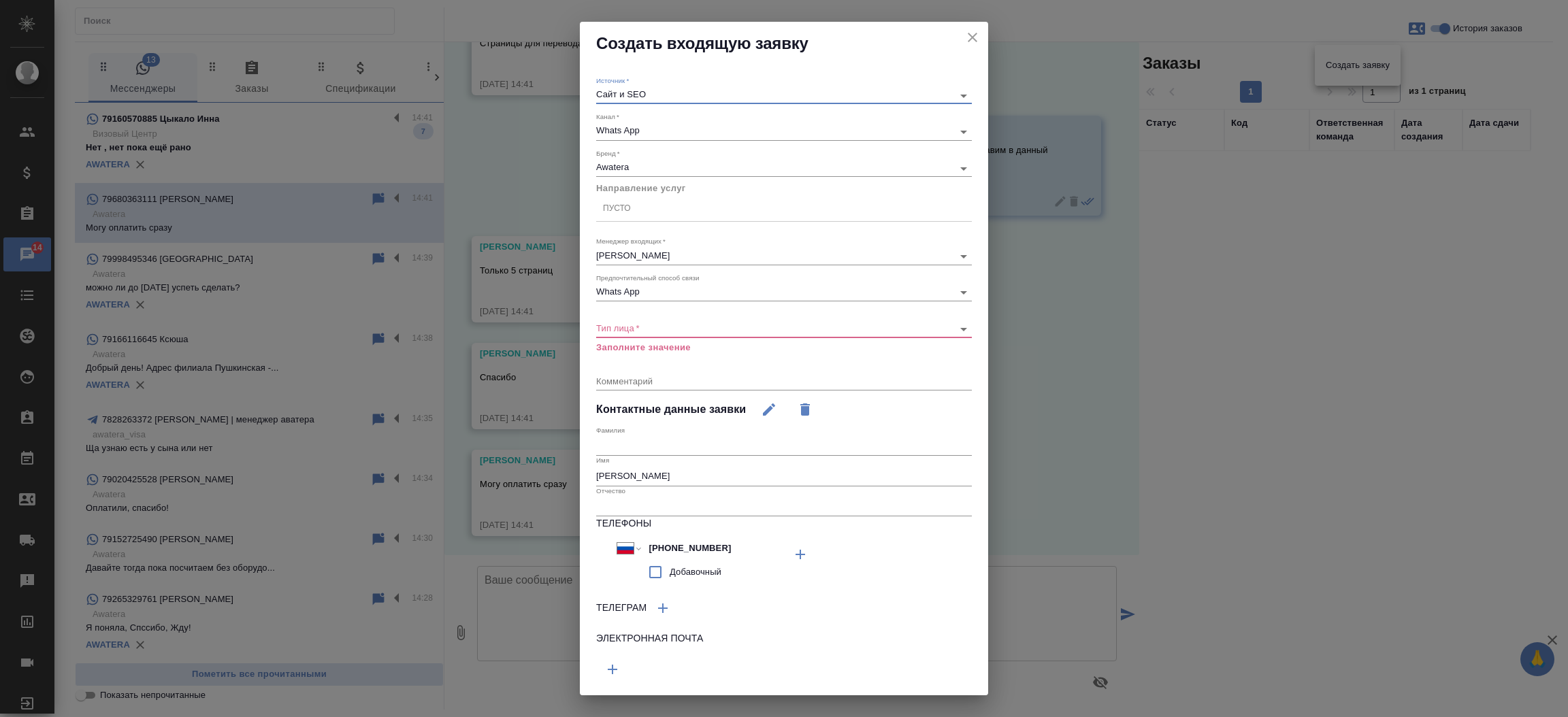
click at [721, 321] on div "​" at bounding box center [784, 329] width 376 height 17
click at [712, 329] on body "🙏 .cls-1 fill:#fff; AWATERA Прутько Ирина i.prutko Клиенты Спецификации Заказы …" at bounding box center [784, 358] width 1568 height 717
drag, startPoint x: 701, startPoint y: 363, endPoint x: 694, endPoint y: 355, distance: 10.6
click at [694, 355] on ul "Юридическое лицо Физическое лицо" at bounding box center [776, 338] width 360 height 54
click at [694, 355] on li "Физическое лицо" at bounding box center [776, 350] width 360 height 22
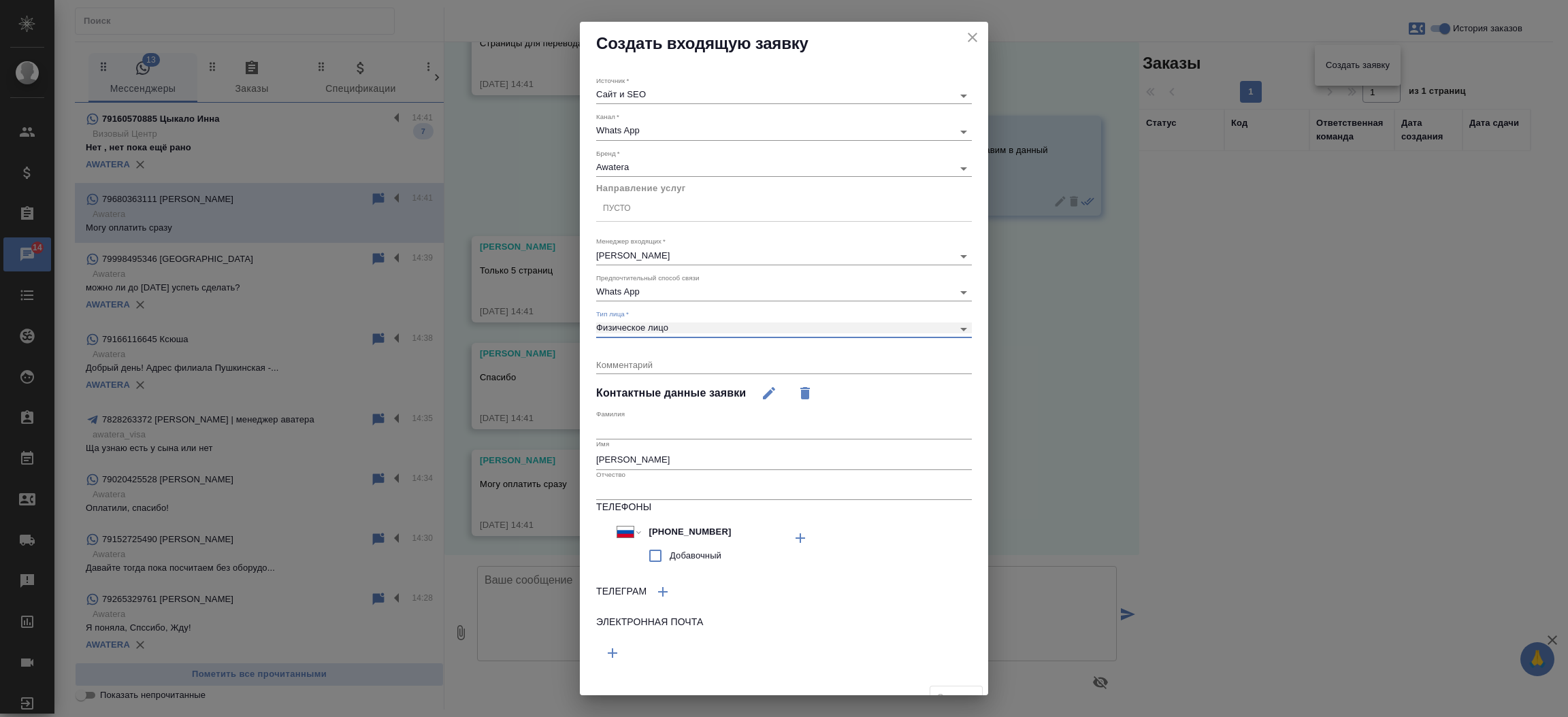
type input "private"
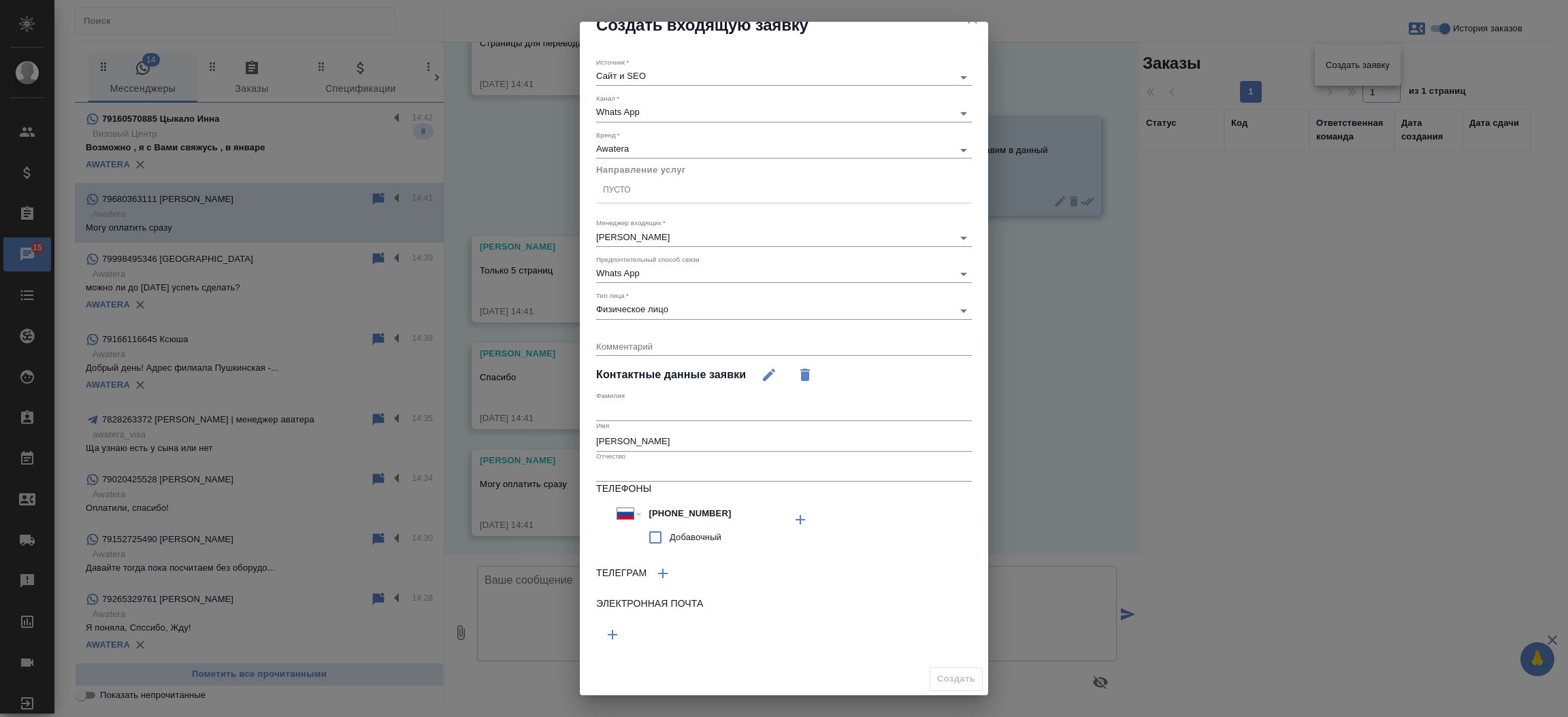
click at [704, 189] on div "Пусто" at bounding box center [784, 189] width 376 height 20
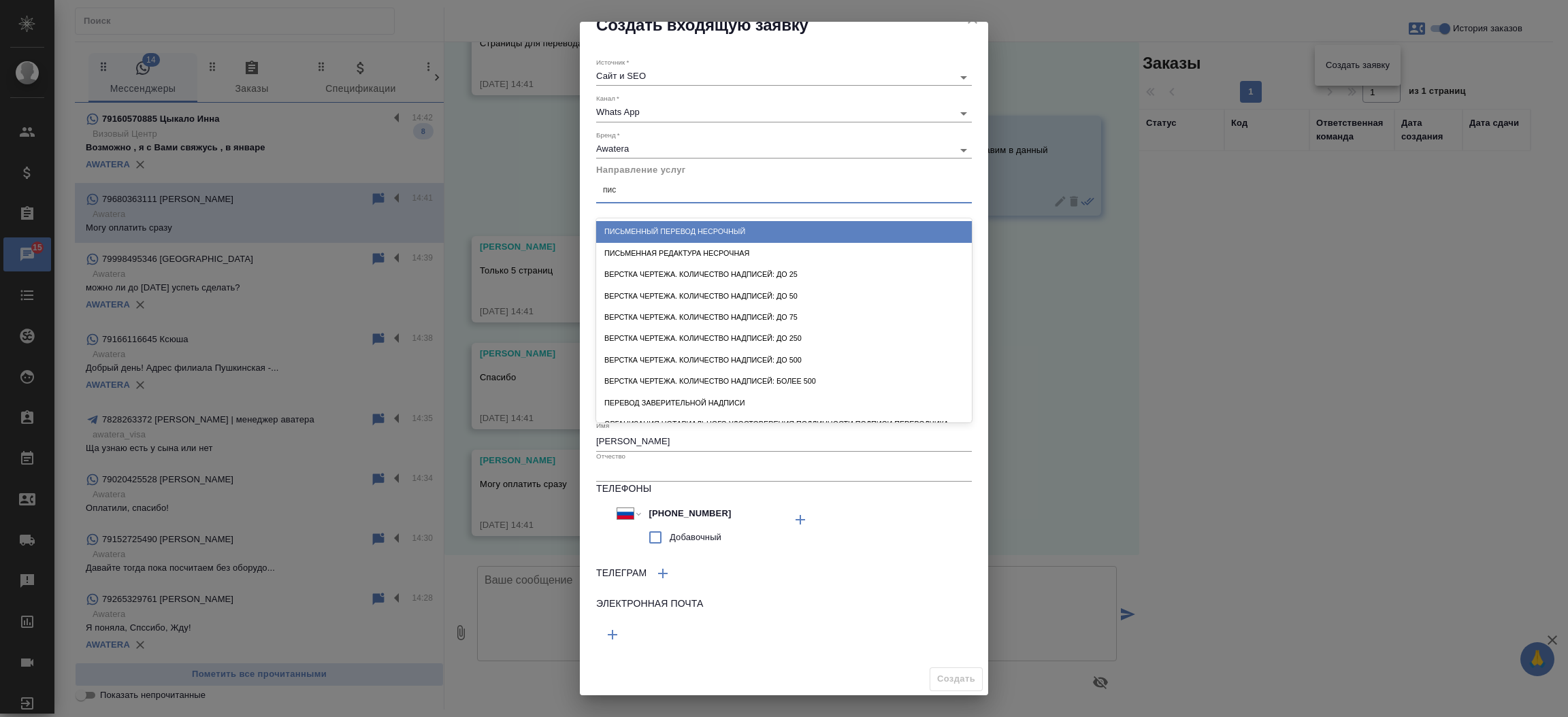
type input "пись"
click at [712, 227] on div "Письменный перевод несрочный" at bounding box center [784, 231] width 376 height 21
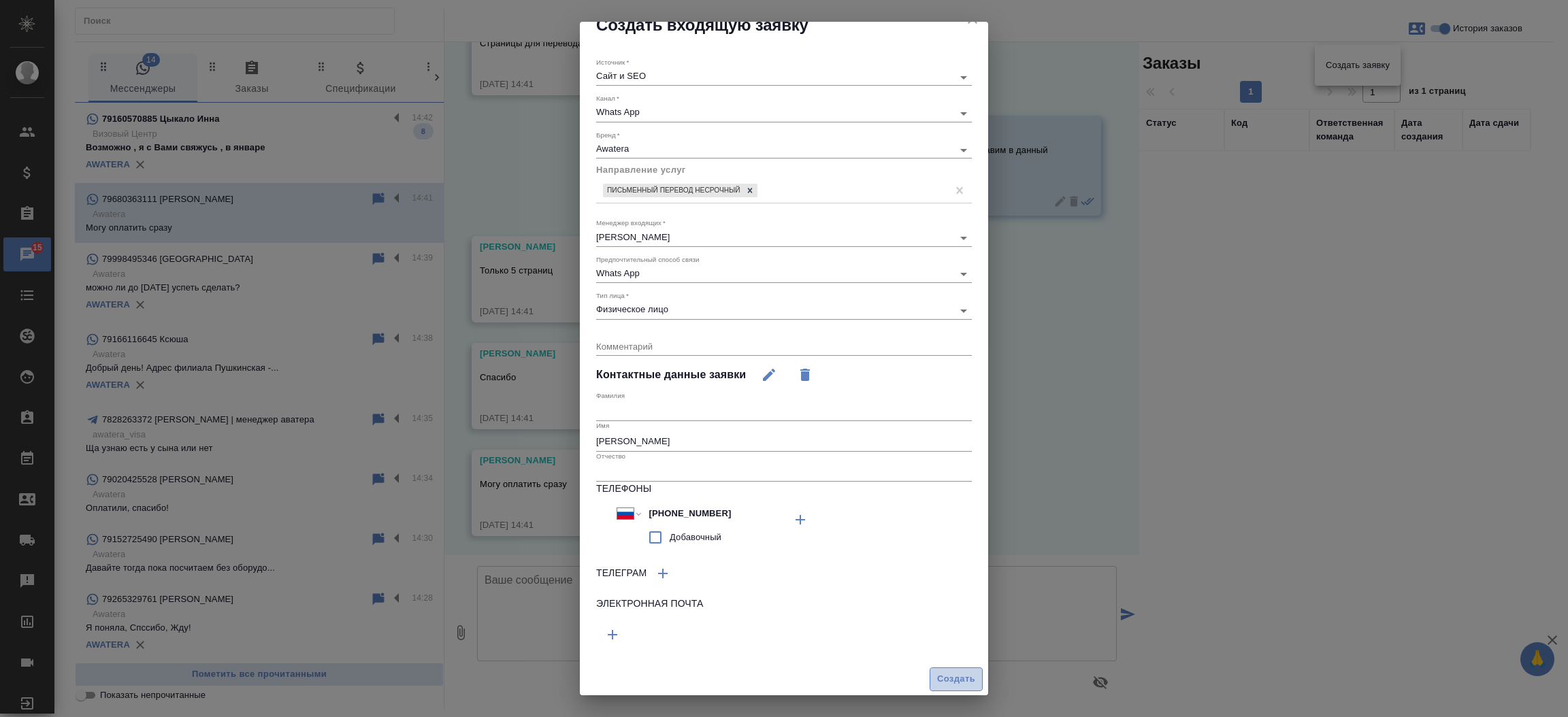
click at [945, 670] on button "Создать" at bounding box center [956, 679] width 53 height 24
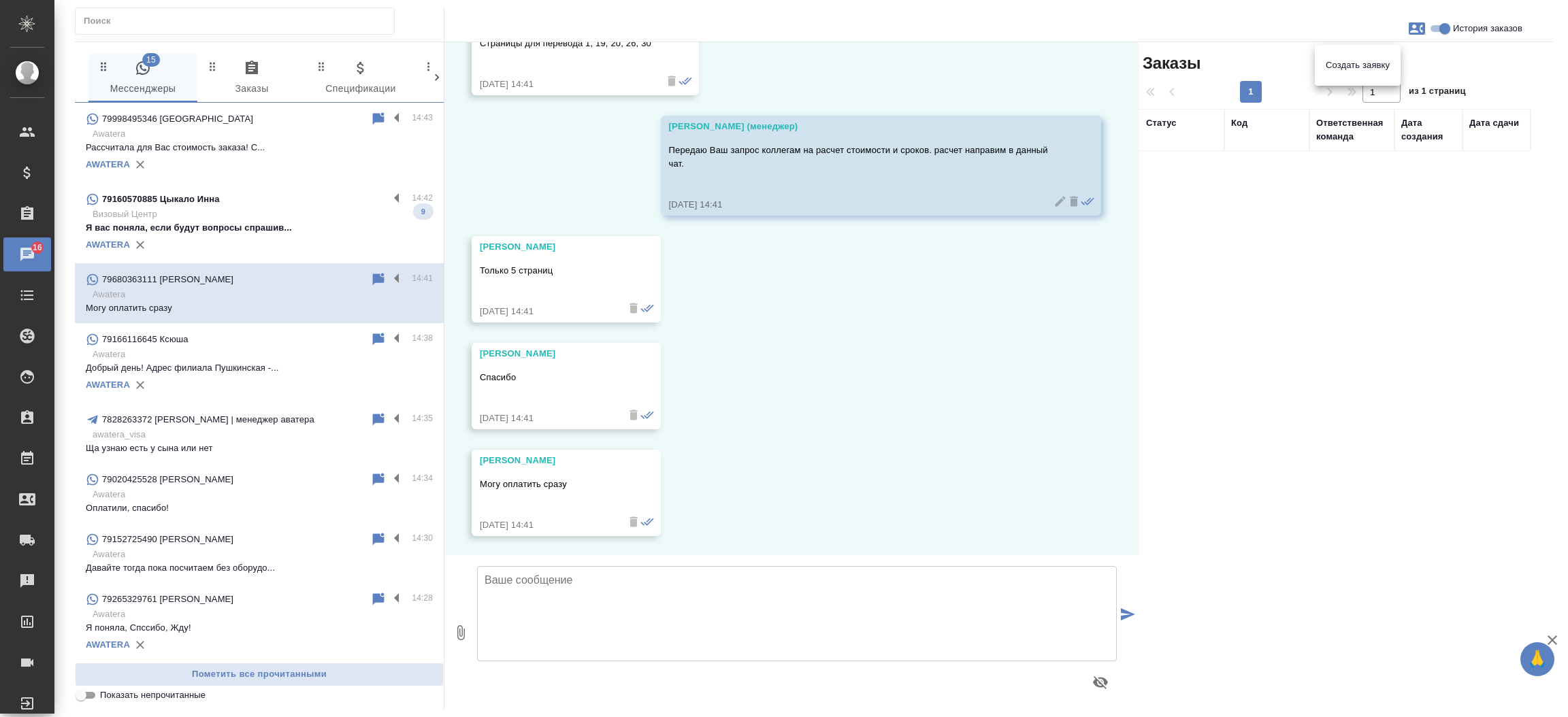
click at [1130, 451] on div at bounding box center [784, 358] width 1568 height 717
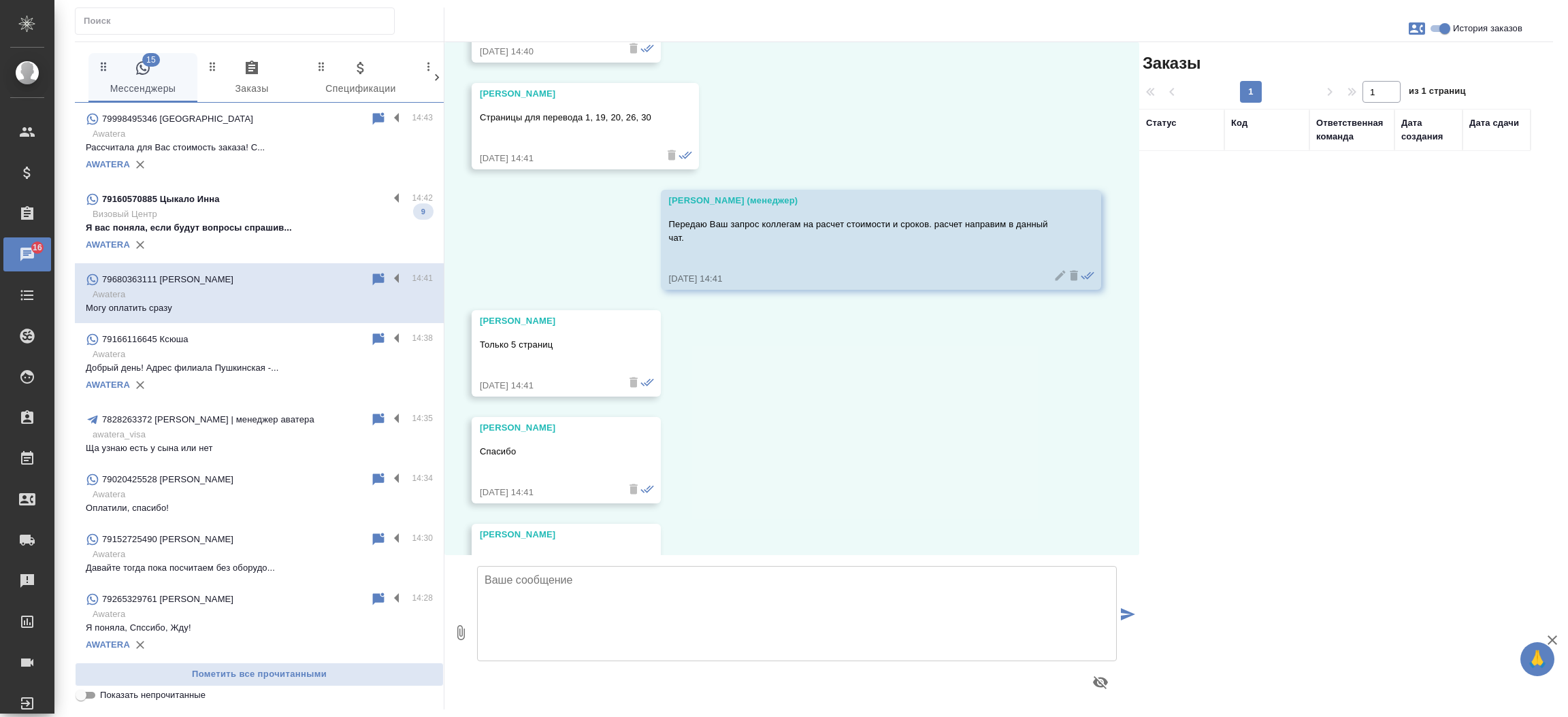
scroll to position [1402, 0]
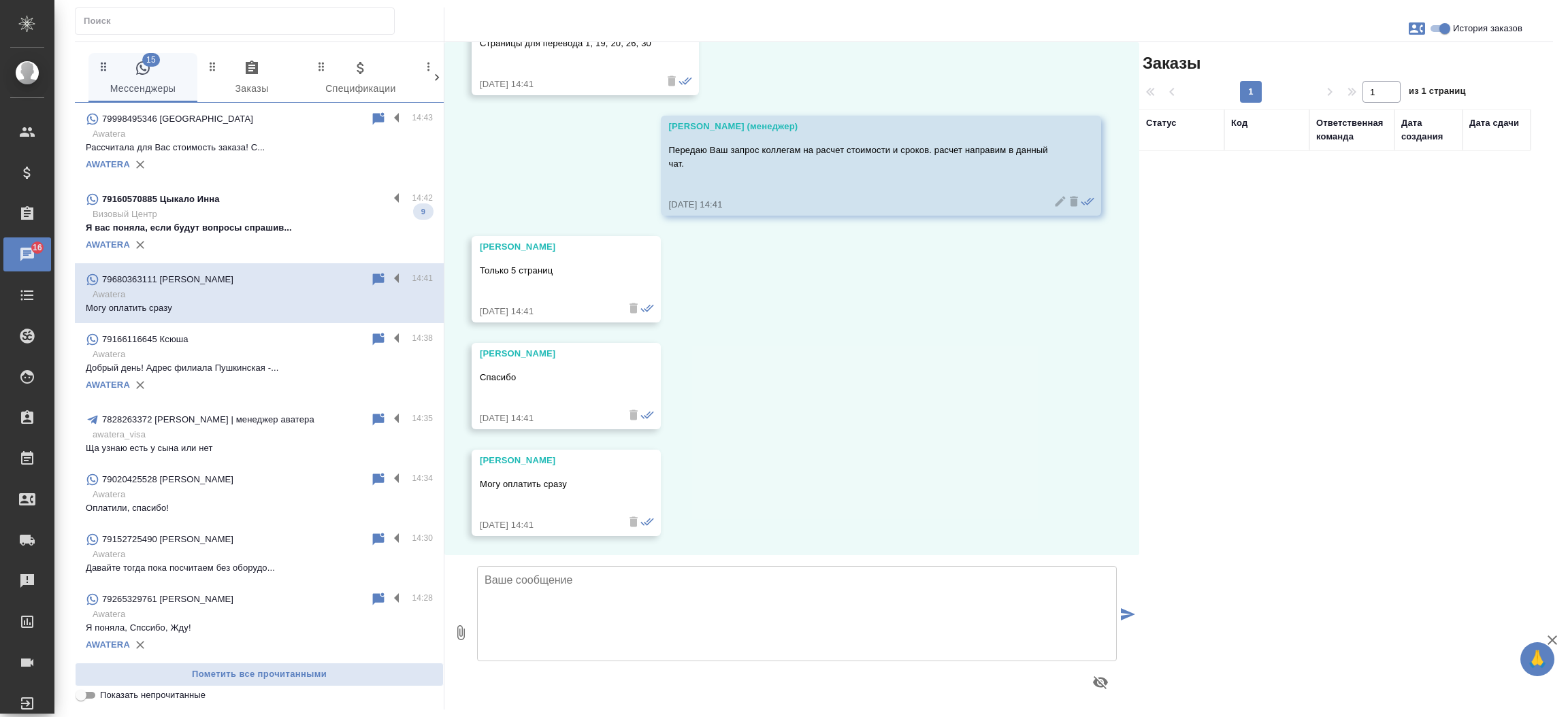
click at [1061, 273] on div "13.10, понедельник Людмила Добрый день 13.10.25, 14:21 Людмила Необходим медици…" at bounding box center [791, 299] width 694 height 513
click at [679, 638] on textarea at bounding box center [797, 614] width 640 height 96
type textarea "На русский верно необходим перевод?"
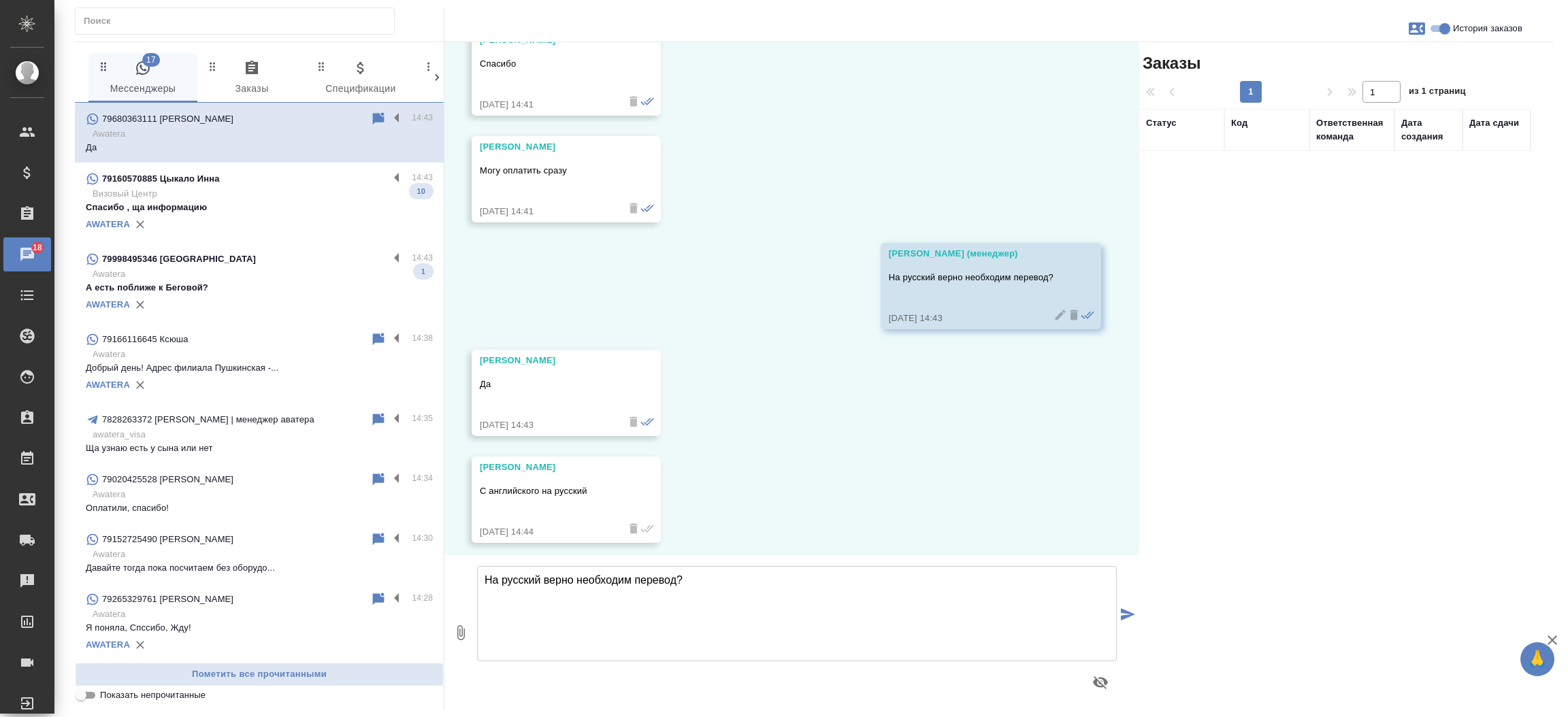
scroll to position [1723, 0]
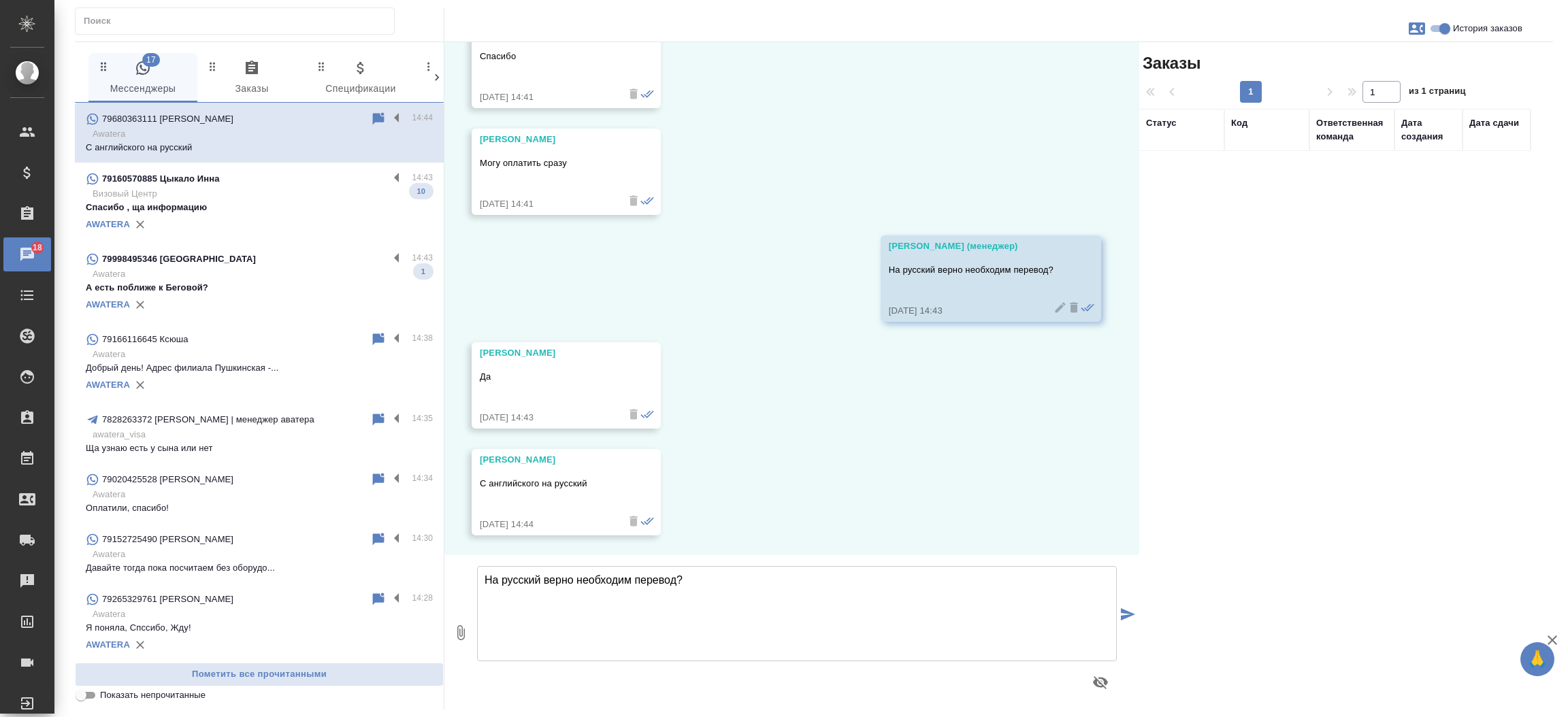
click at [1083, 365] on div "13.10, понедельник Людмила Добрый день 13.10.25, 14:21 Людмила Необходим медици…" at bounding box center [791, 299] width 694 height 513
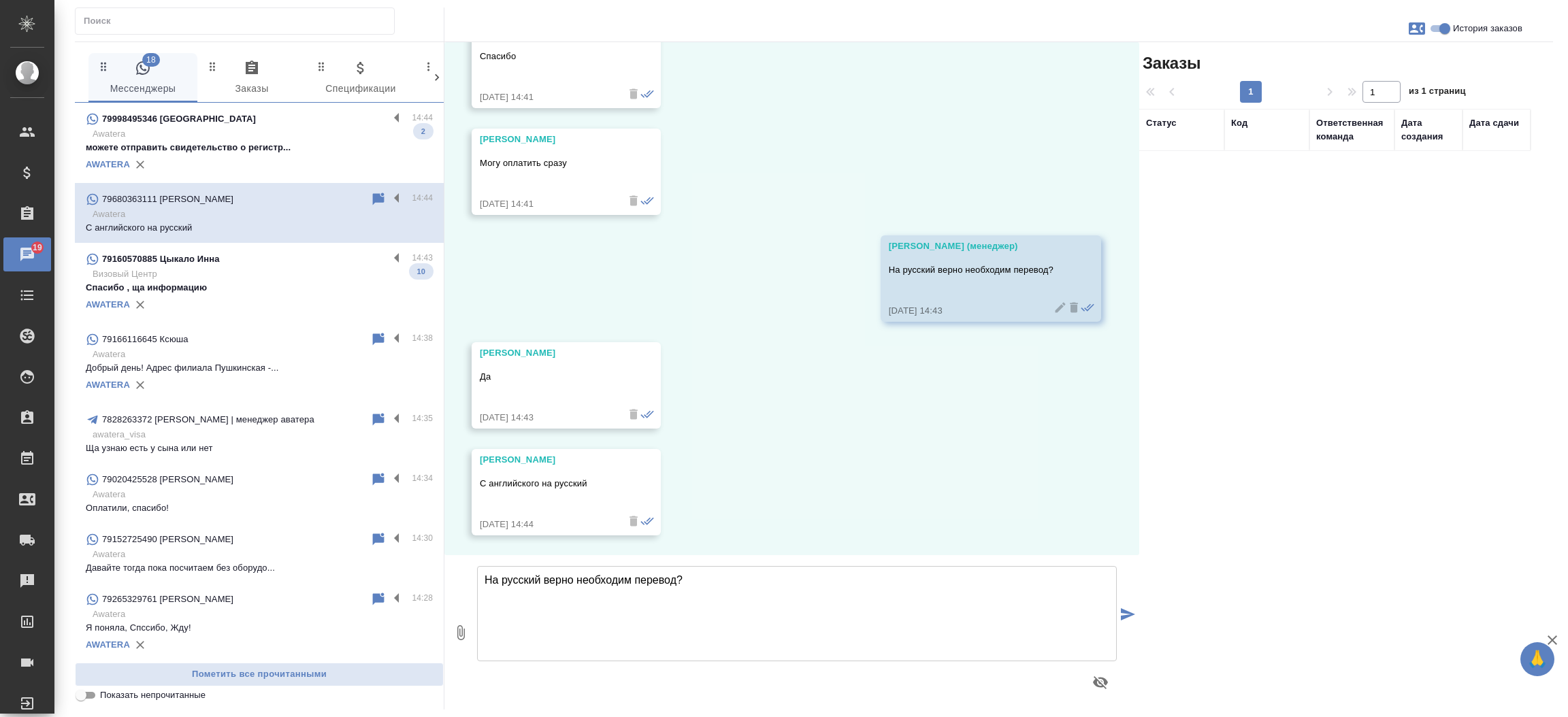
click at [528, 579] on textarea "На русский верно необходим перевод?" at bounding box center [797, 614] width 640 height 96
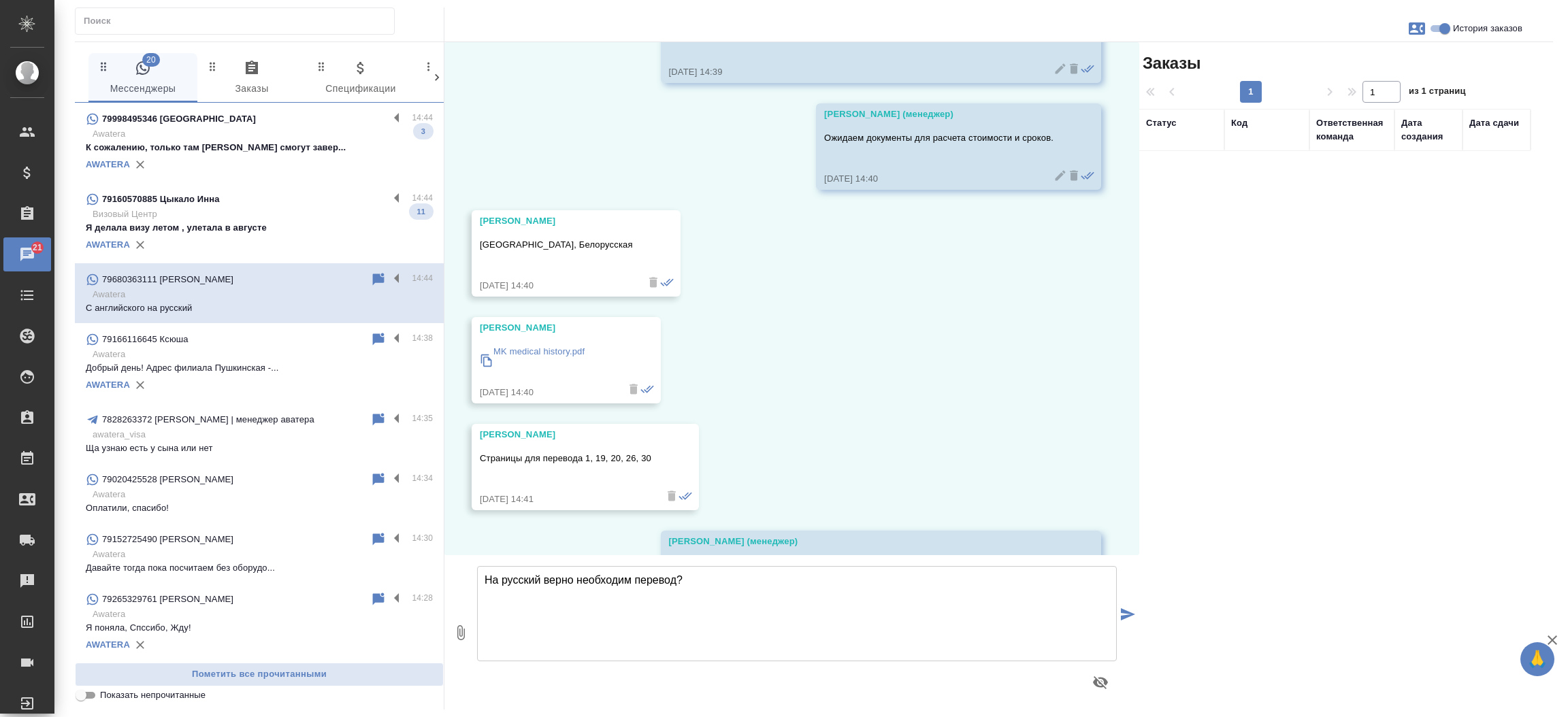
scroll to position [979, 0]
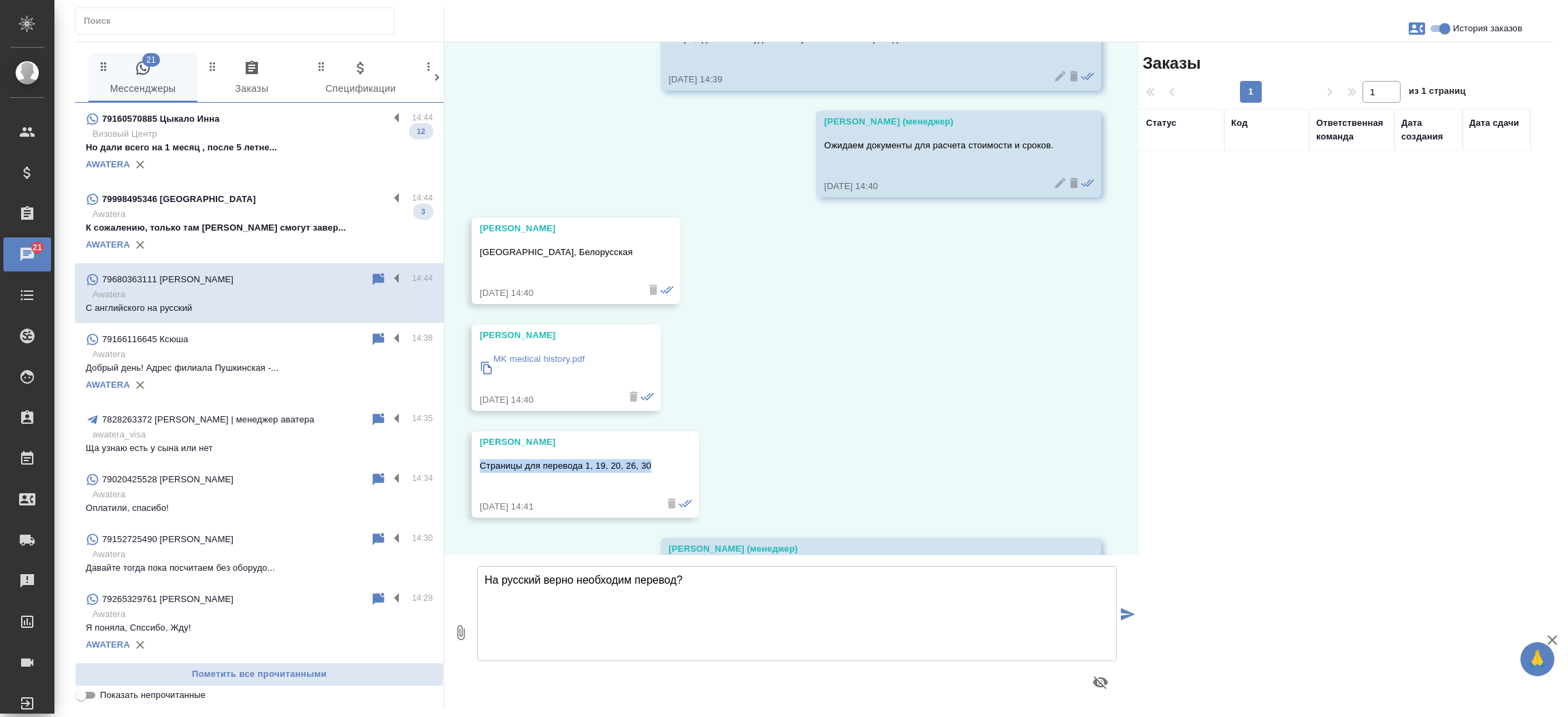
drag, startPoint x: 657, startPoint y: 465, endPoint x: 467, endPoint y: 465, distance: 190.0
click at [467, 465] on div "13.10, понедельник Людмила Добрый день 13.10.25, 14:21 Людмила Необходим медици…" at bounding box center [791, 299] width 694 height 513
copy p "Страницы для перевода 1, 19, 20, 26, 30"
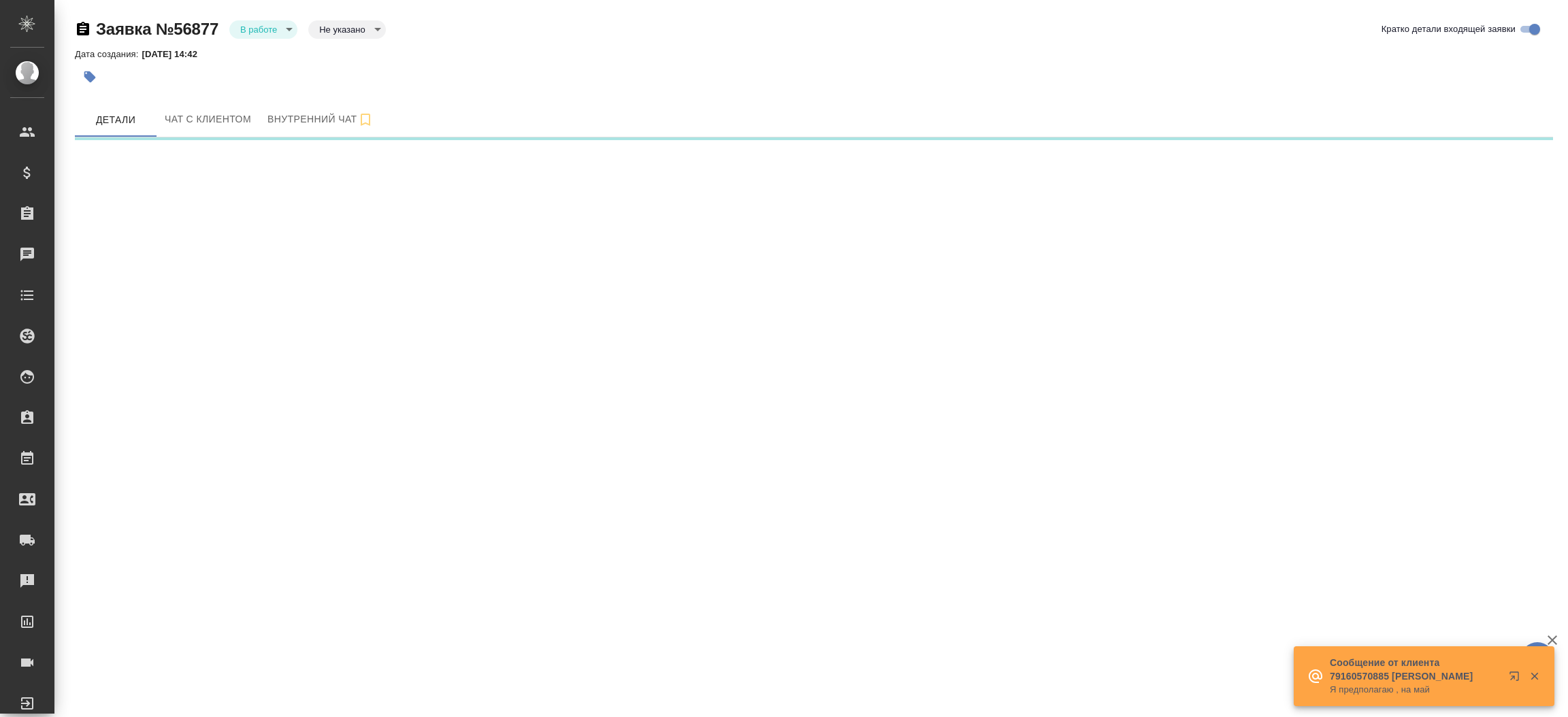
select select "RU"
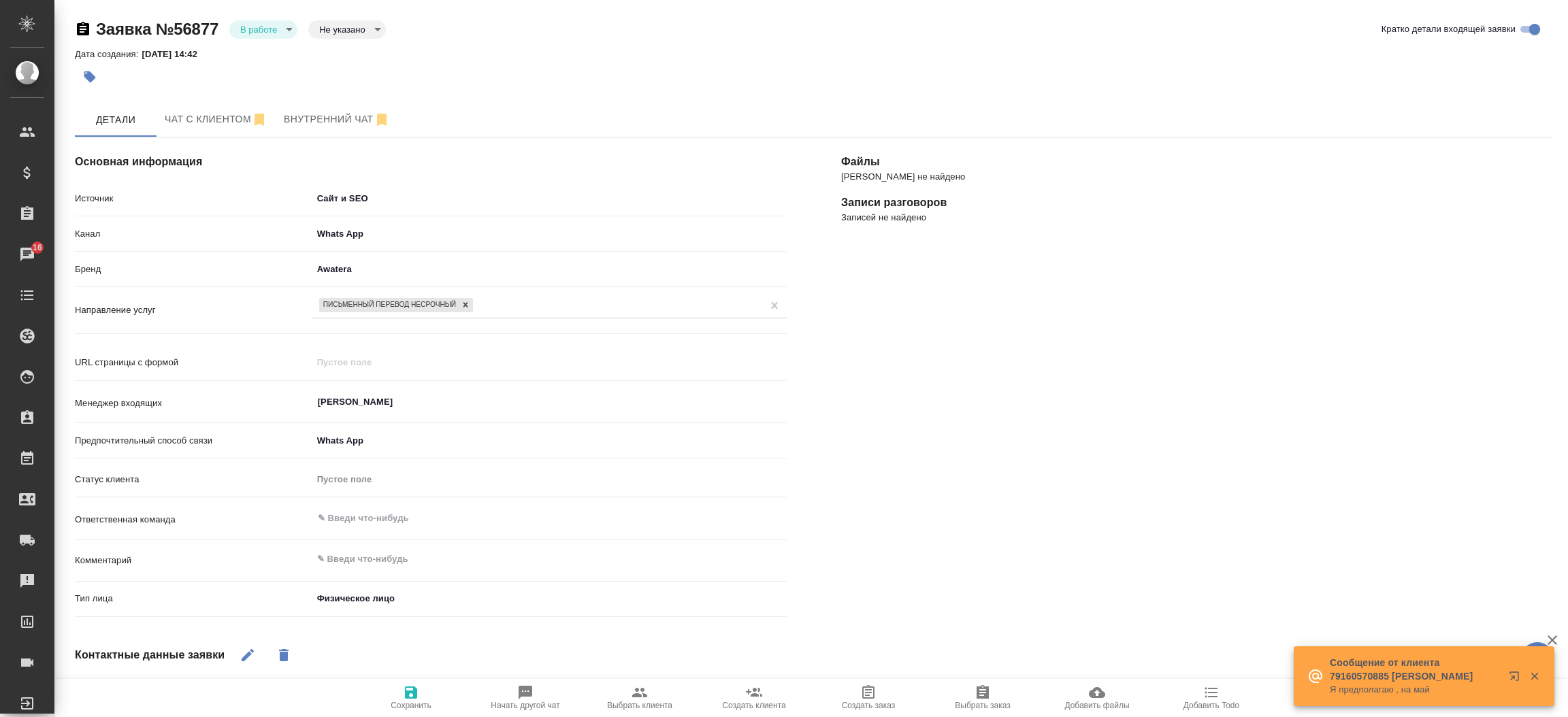
click at [646, 706] on span "Выбрать клиента" at bounding box center [640, 706] width 65 height 9
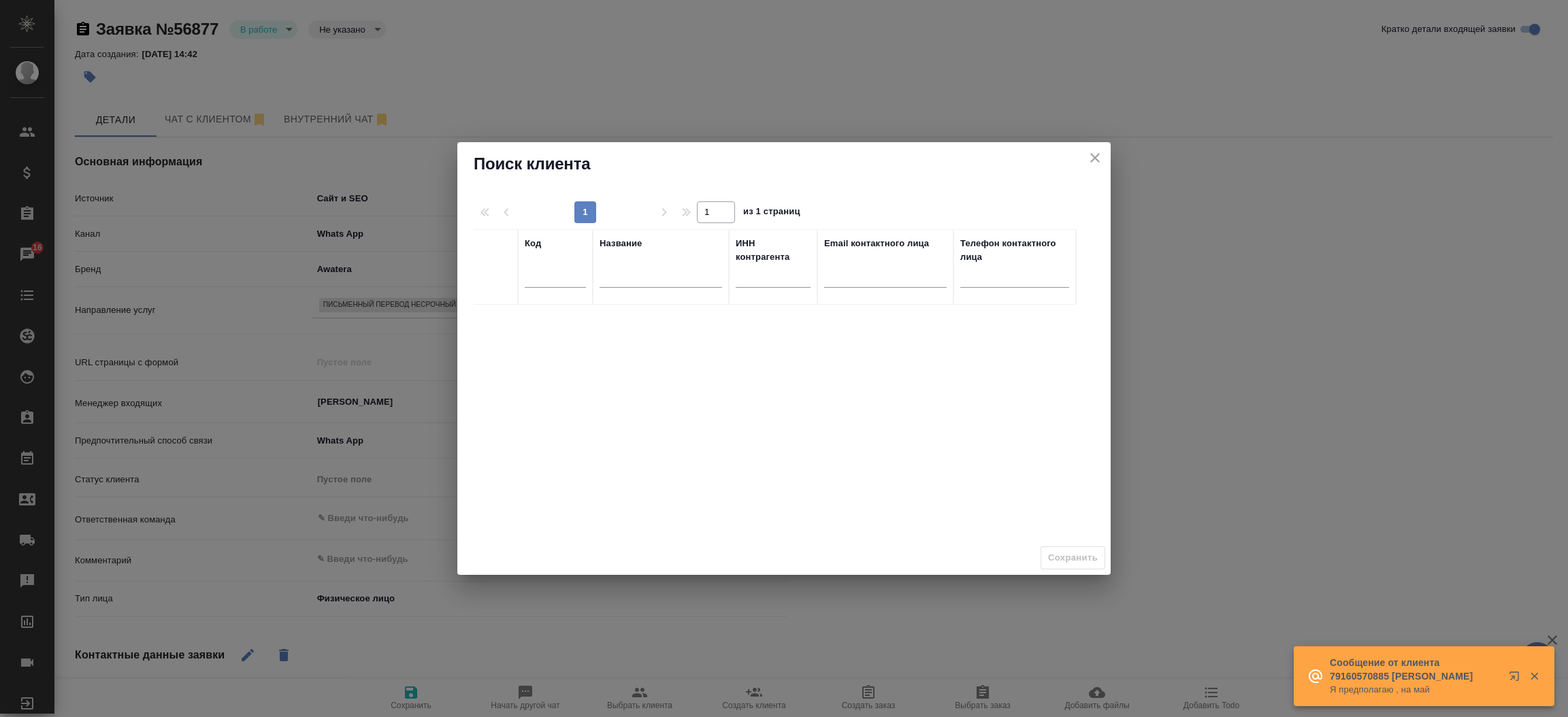
type textarea "x"
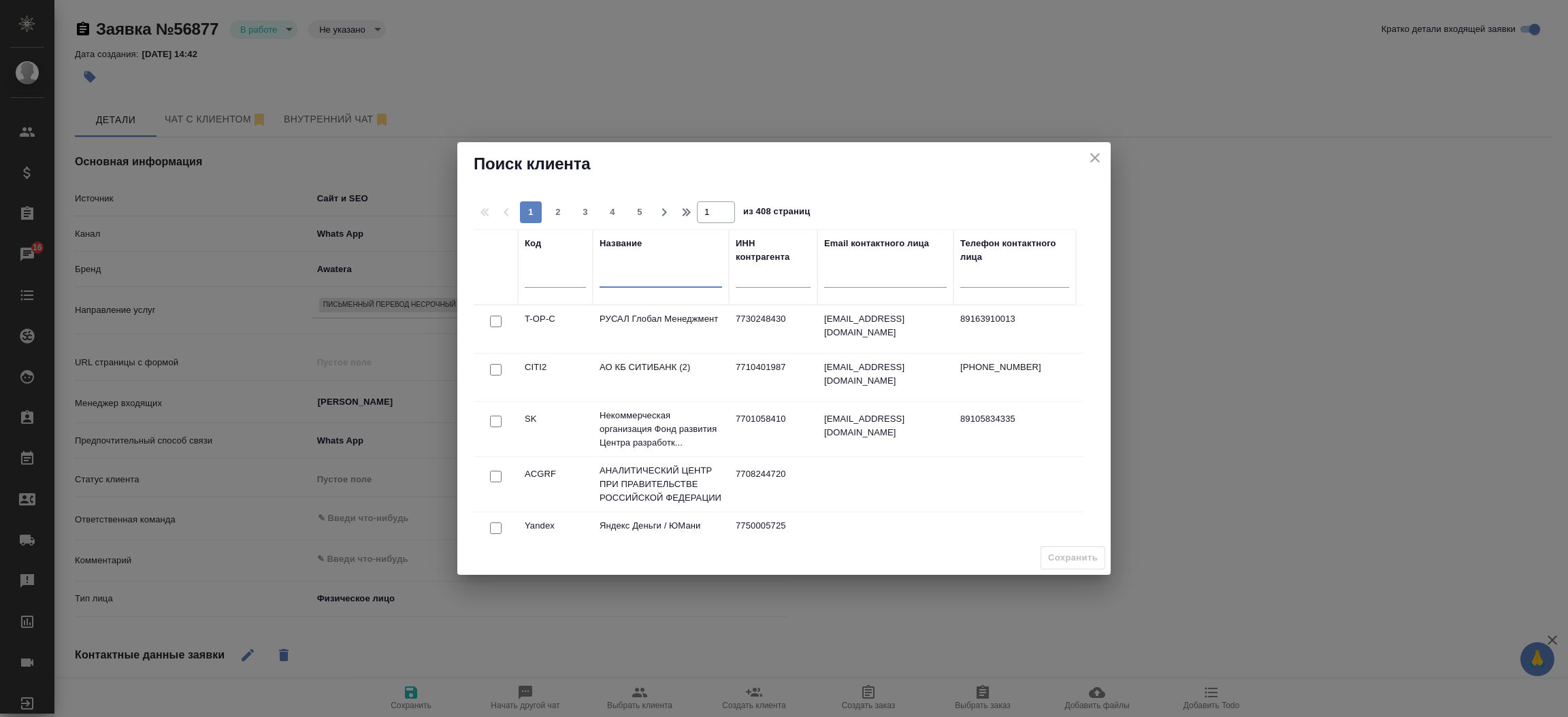
click at [649, 281] on input "text" at bounding box center [660, 279] width 122 height 17
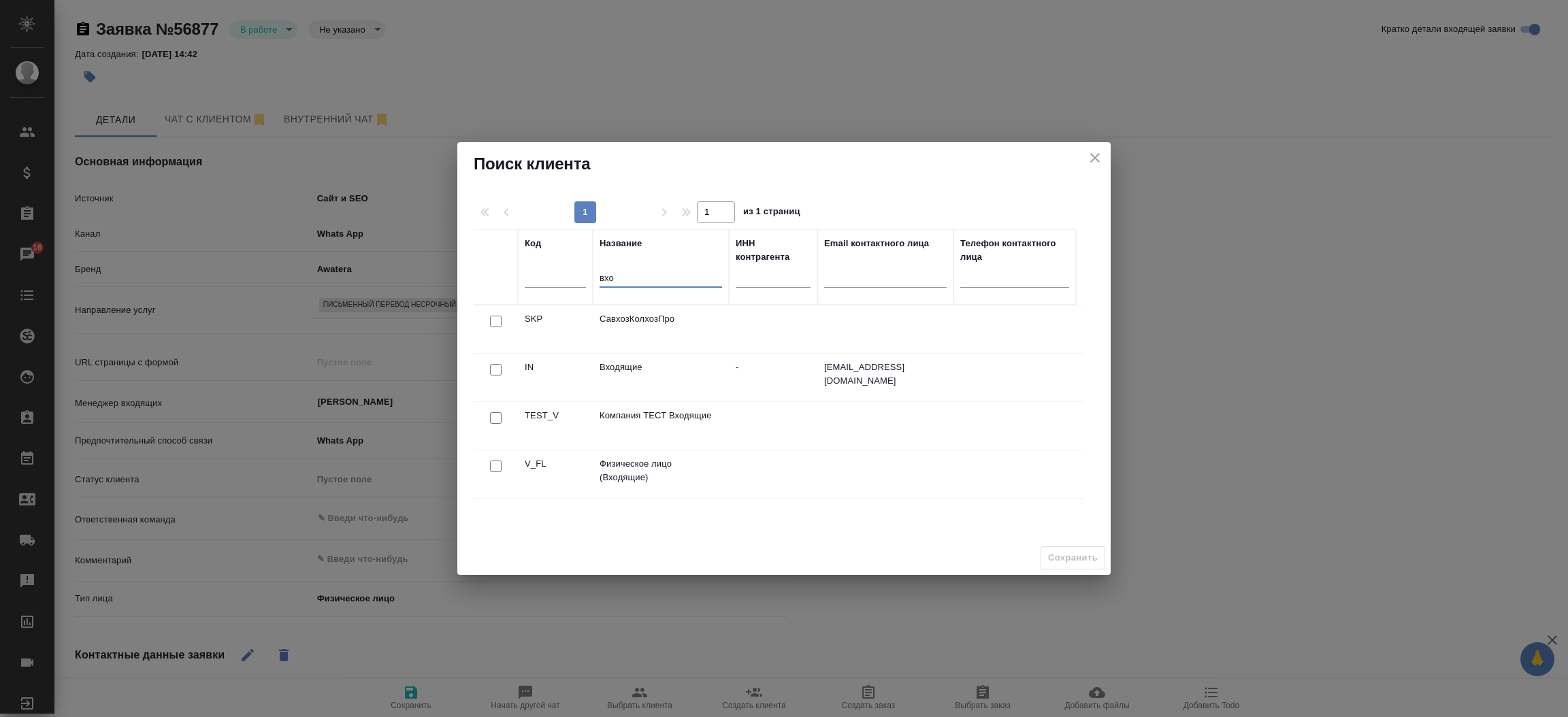
type input "вхо"
click at [1530, 484] on div "Поиск клиента 1 1 из 1 страниц Код Название вхо ИНН контрагента Email контактно…" at bounding box center [784, 358] width 1568 height 717
click at [493, 467] on input "checkbox" at bounding box center [496, 466] width 11 height 11
checkbox input "true"
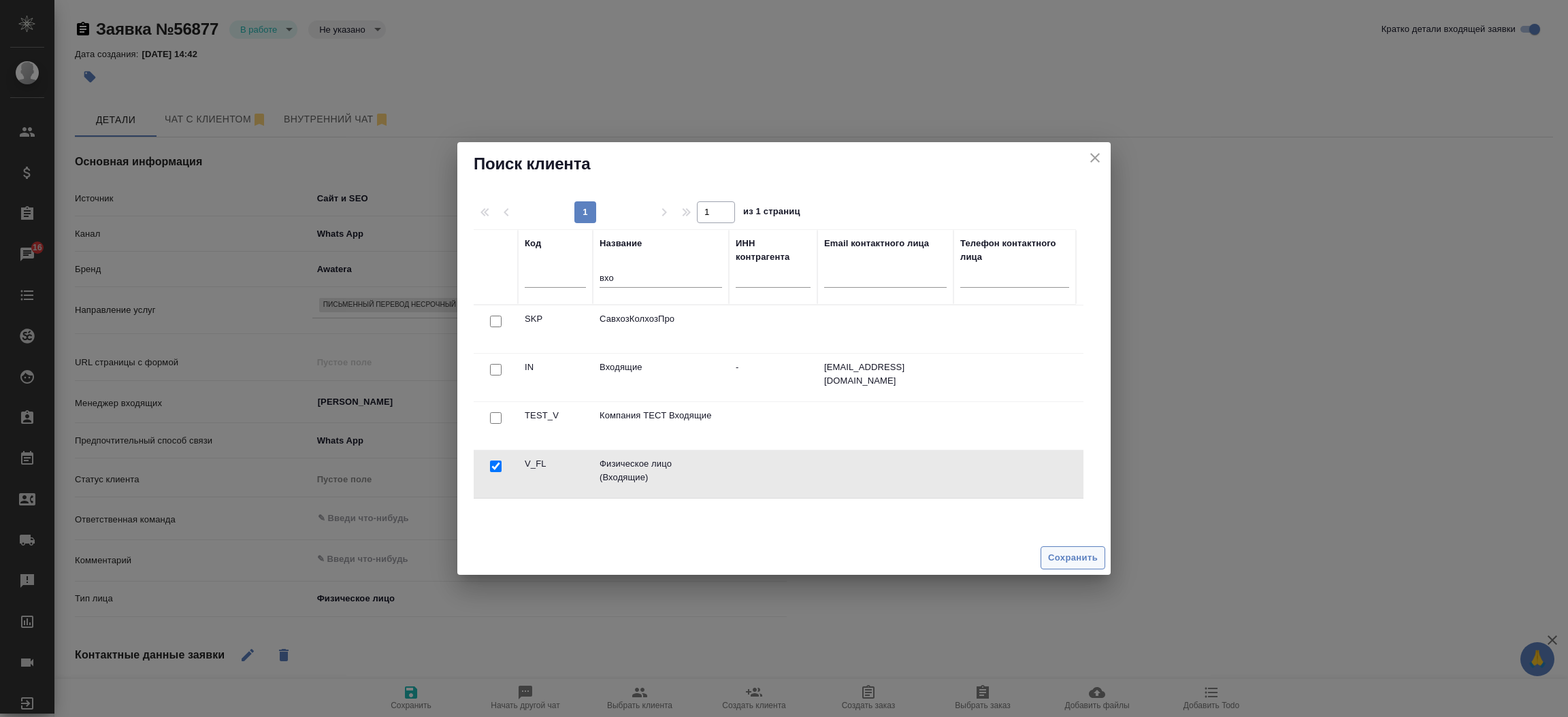
click at [1072, 561] on span "Сохранить" at bounding box center [1072, 558] width 49 height 16
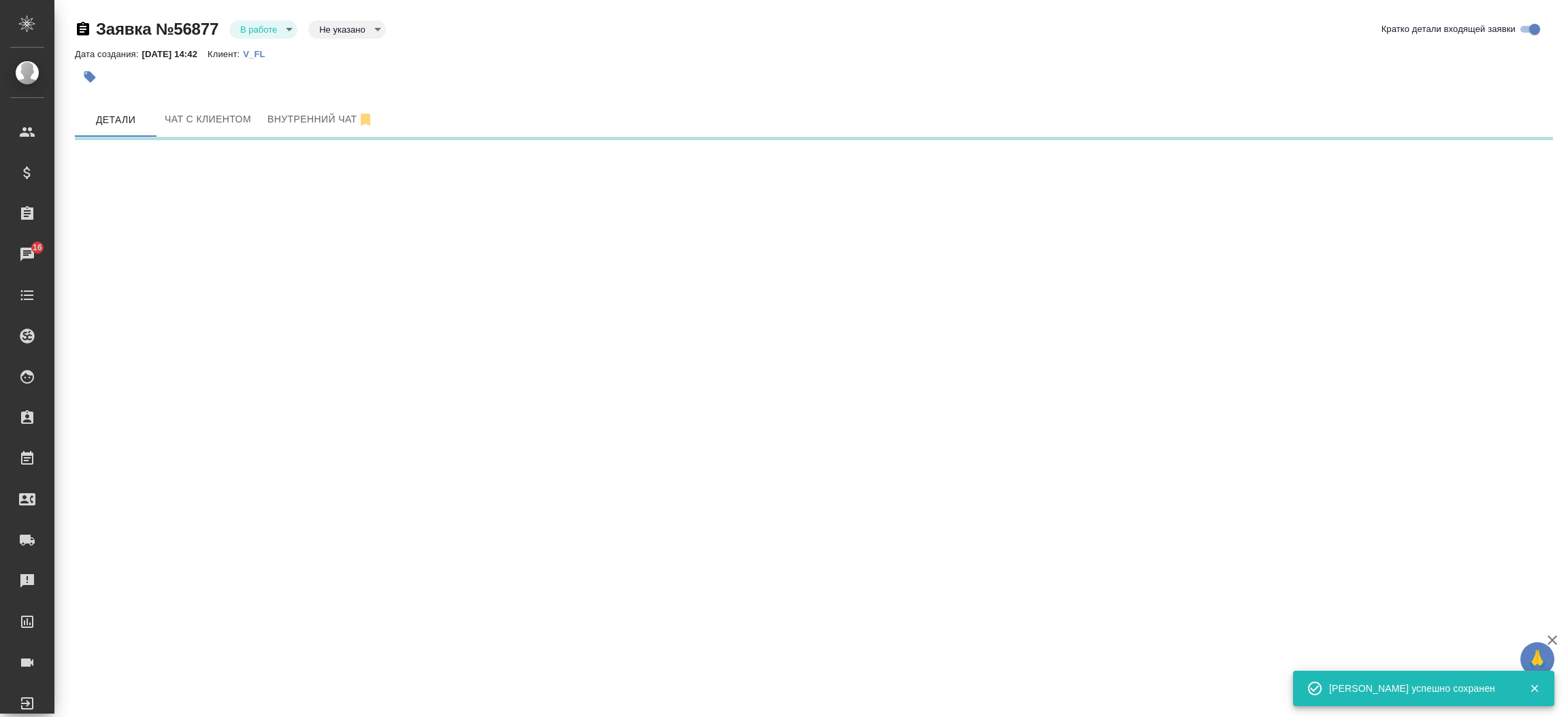
select select "RU"
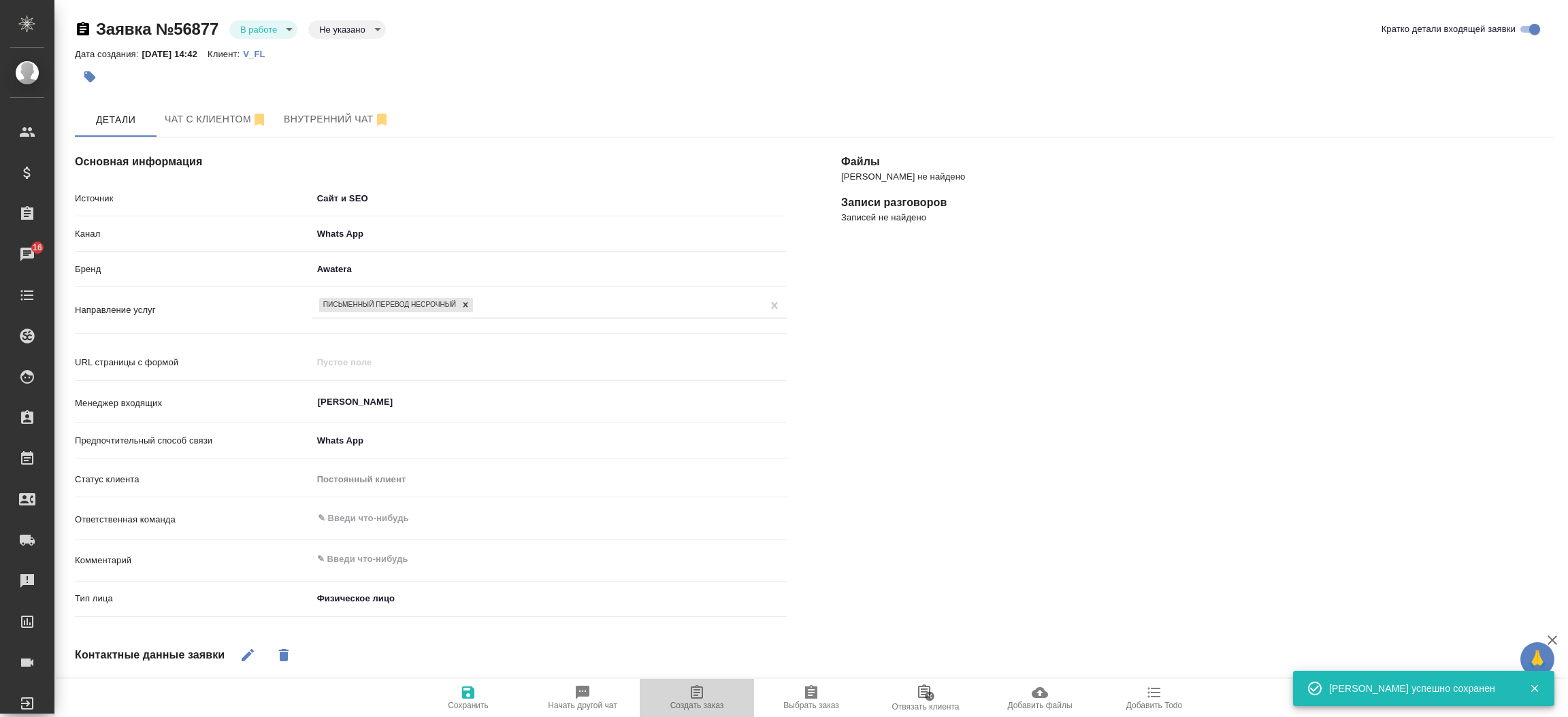
click at [712, 687] on span "Создать заказ" at bounding box center [696, 697] width 98 height 26
type textarea "x"
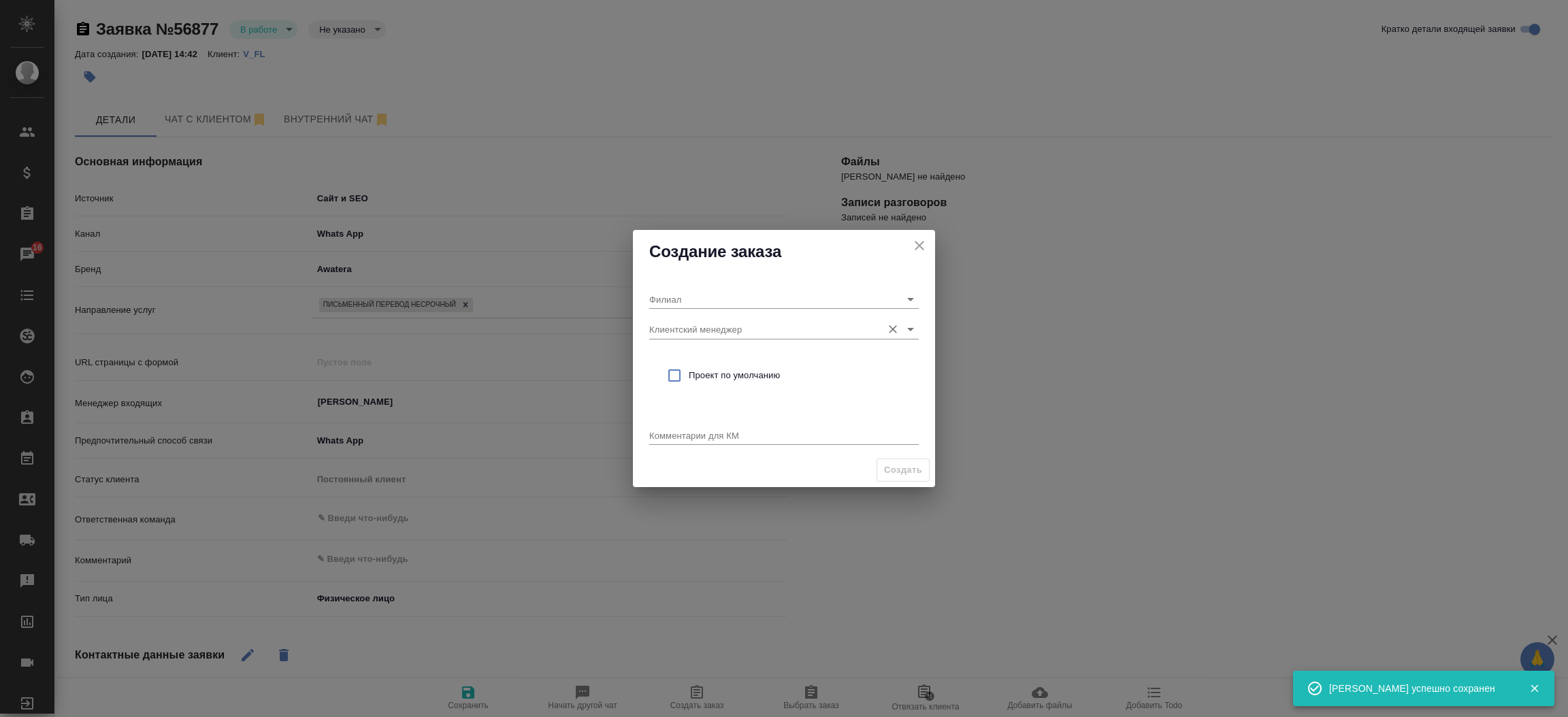
click at [656, 332] on input "Клиентский менеджер" at bounding box center [762, 329] width 225 height 18
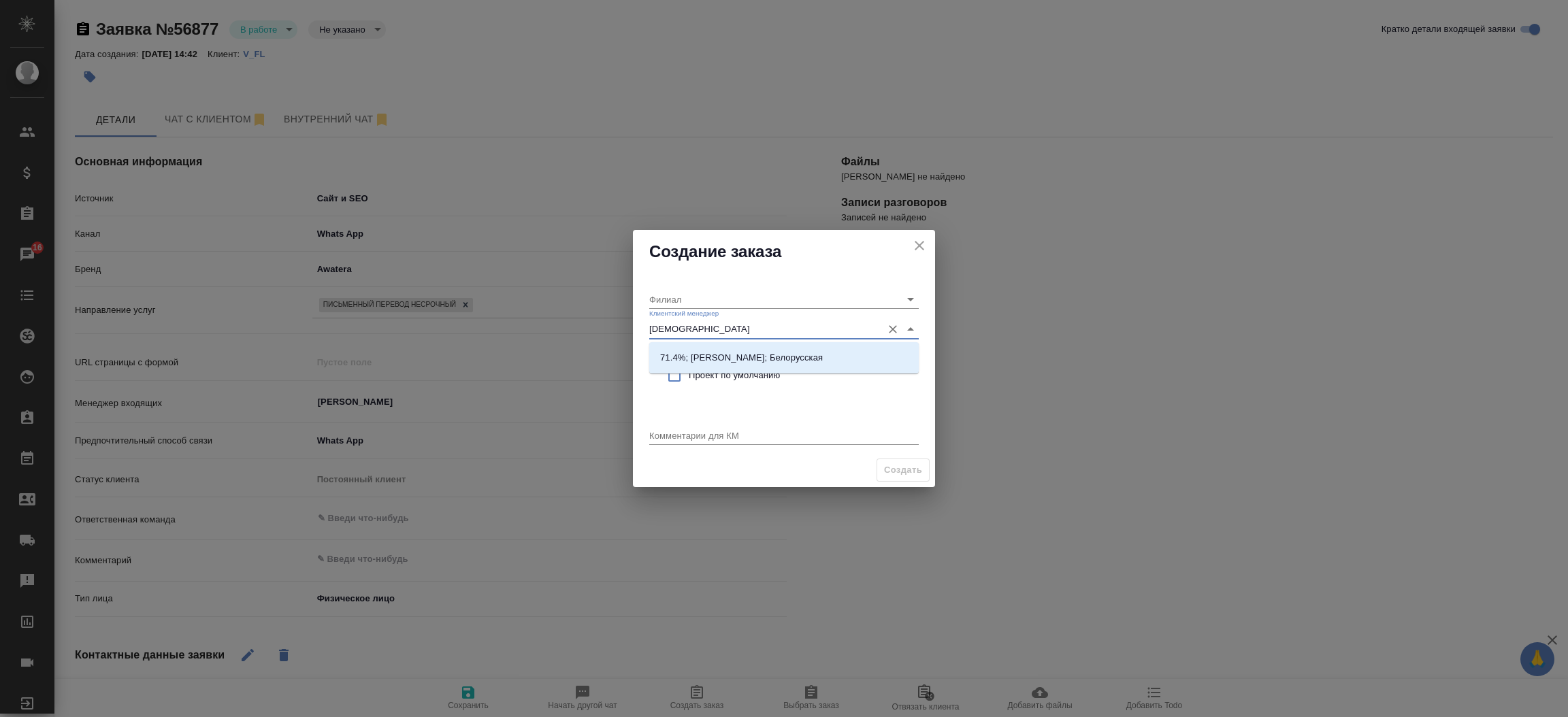
type input "богом"
click at [716, 349] on li "71.4%; Богомолова Анастасия; Белорусская" at bounding box center [784, 358] width 269 height 25
type input "Белорусская"
type input "71.4%; Богомолова Анастасия; Белорусская"
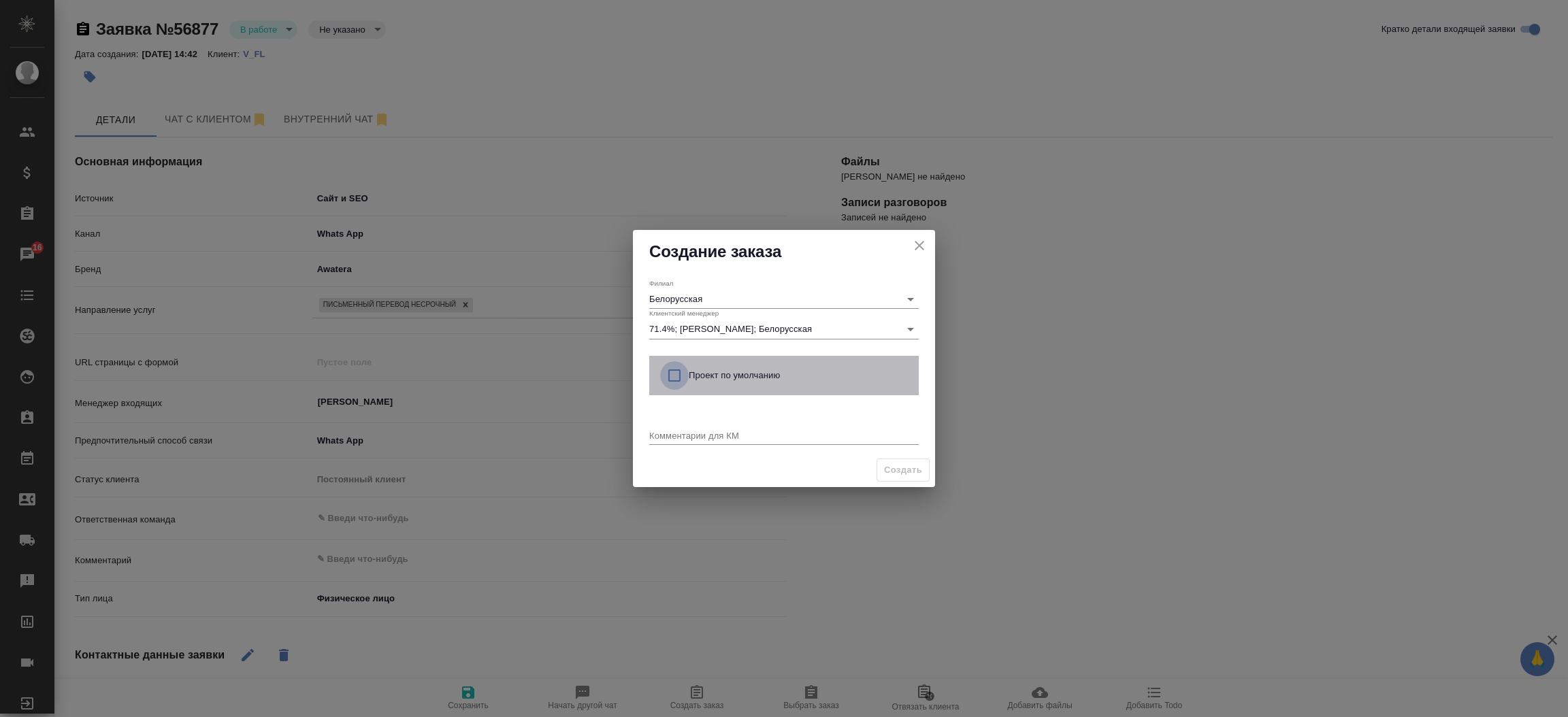
click at [673, 376] on input "checkbox" at bounding box center [675, 375] width 28 height 28
checkbox input "true"
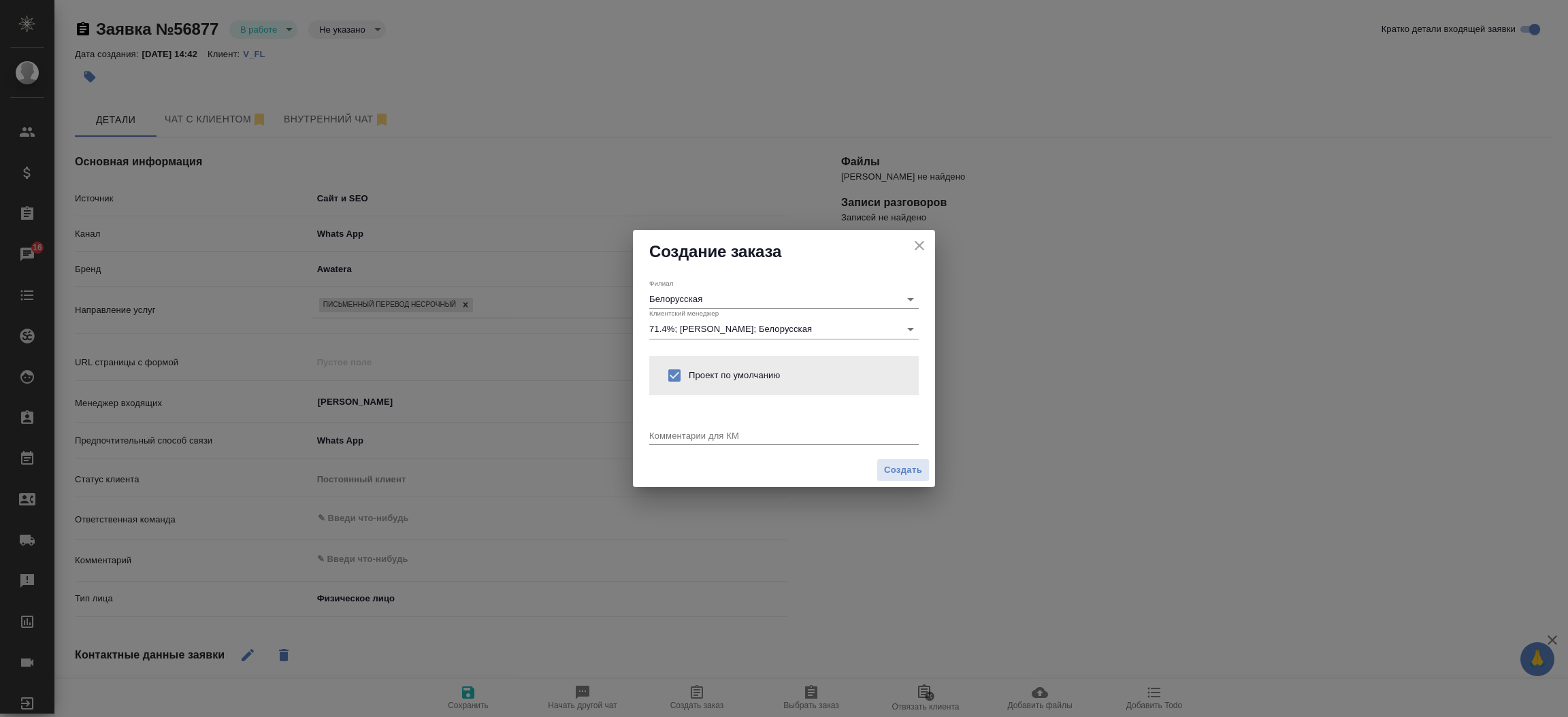
click at [675, 442] on div "x" at bounding box center [784, 437] width 269 height 17
type textarea "от КВ:"
type textarea "x"
type textarea "от КВ: англ-русс и нз"
type textarea "x"
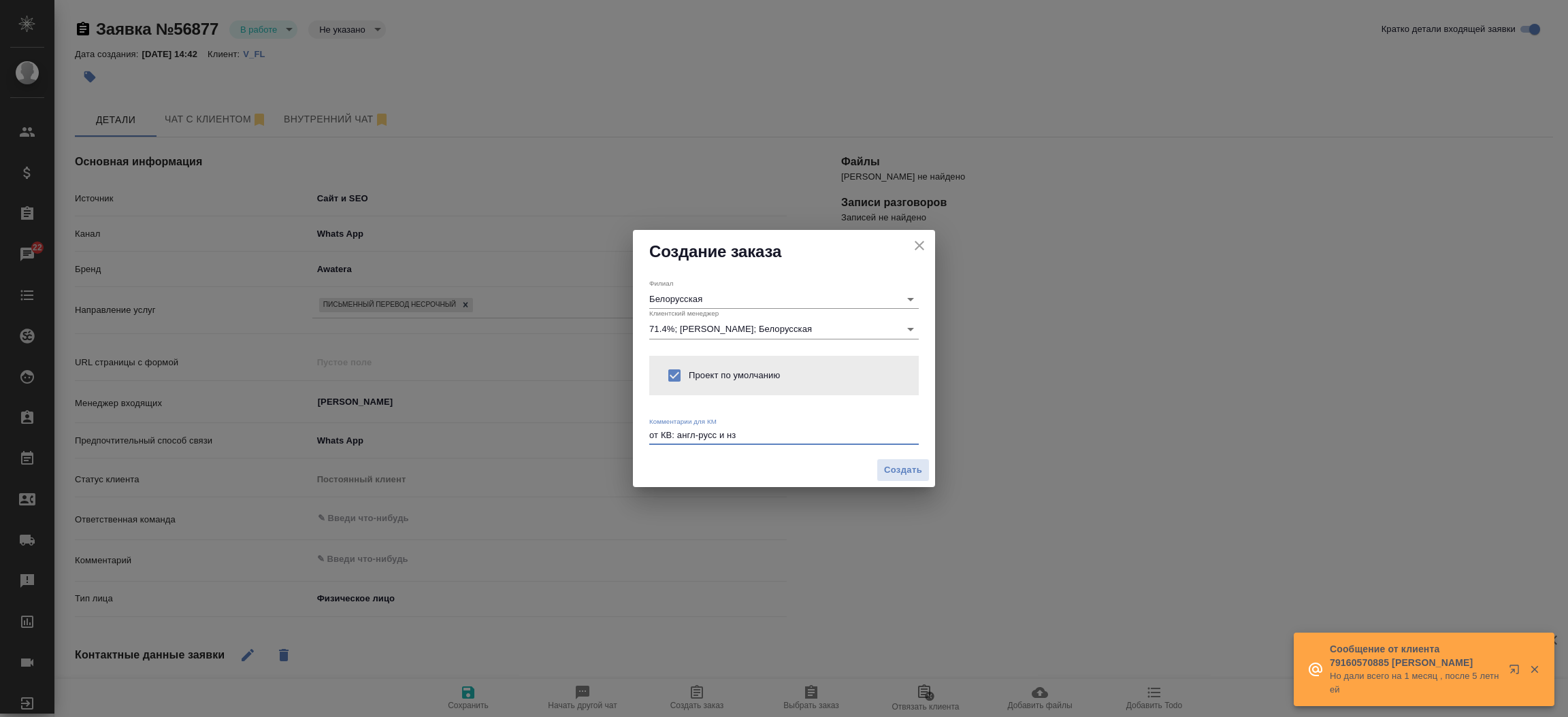
paste textarea "Страницы для перевода 1, 19, 20, 26, 30"
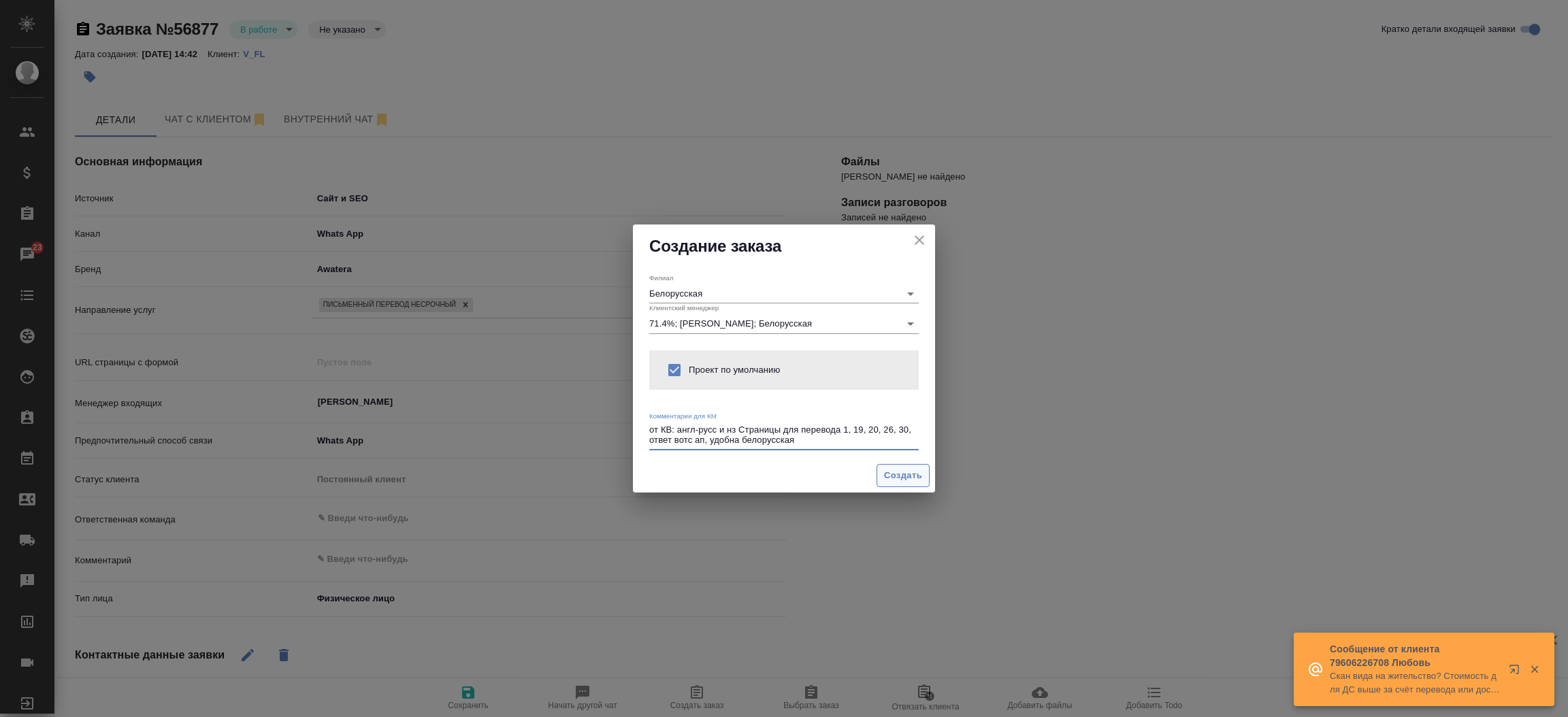
type textarea "от КВ: англ-русс и нз Страницы для перевода 1, 19, 20, 26, 30, ответ вотс ап, у…"
click at [892, 476] on span "Создать" at bounding box center [903, 475] width 38 height 16
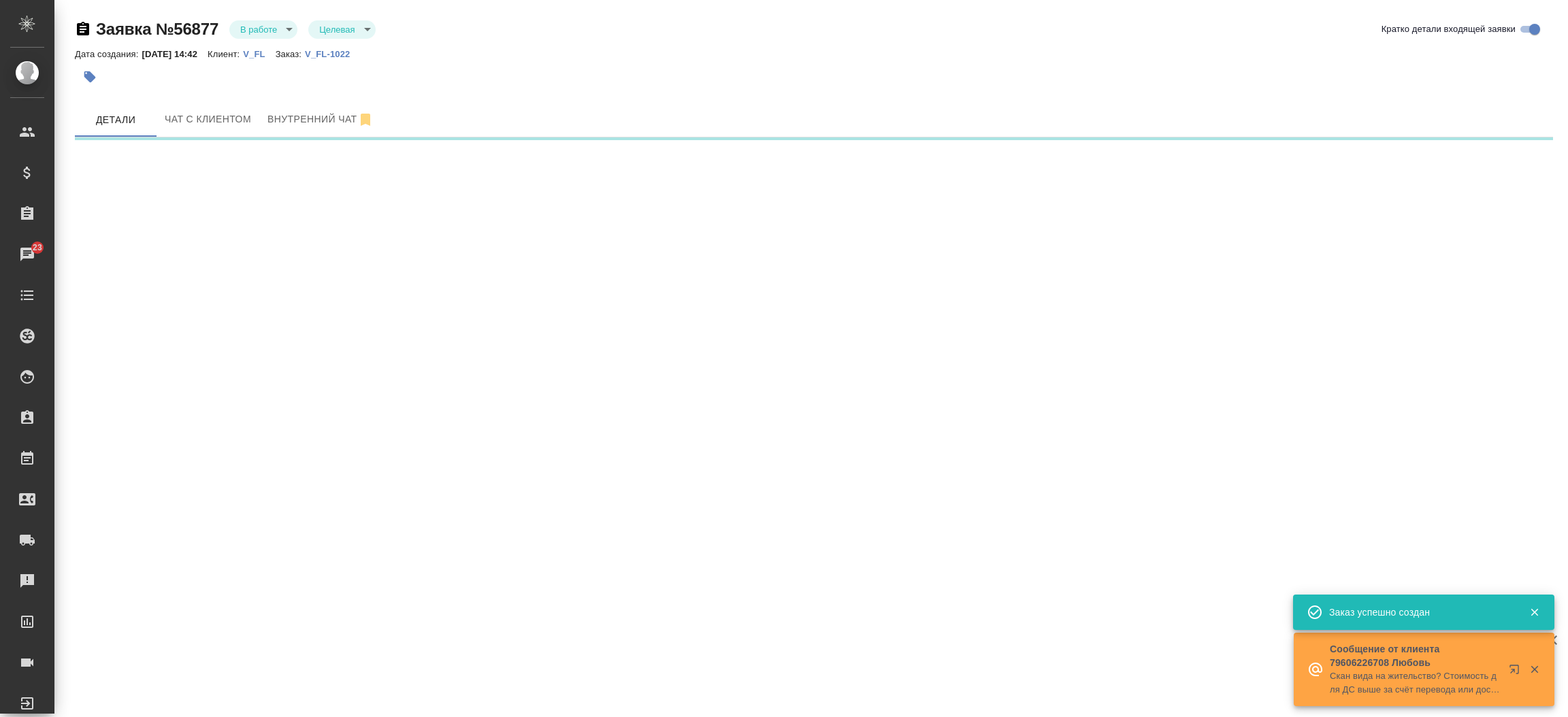
select select "RU"
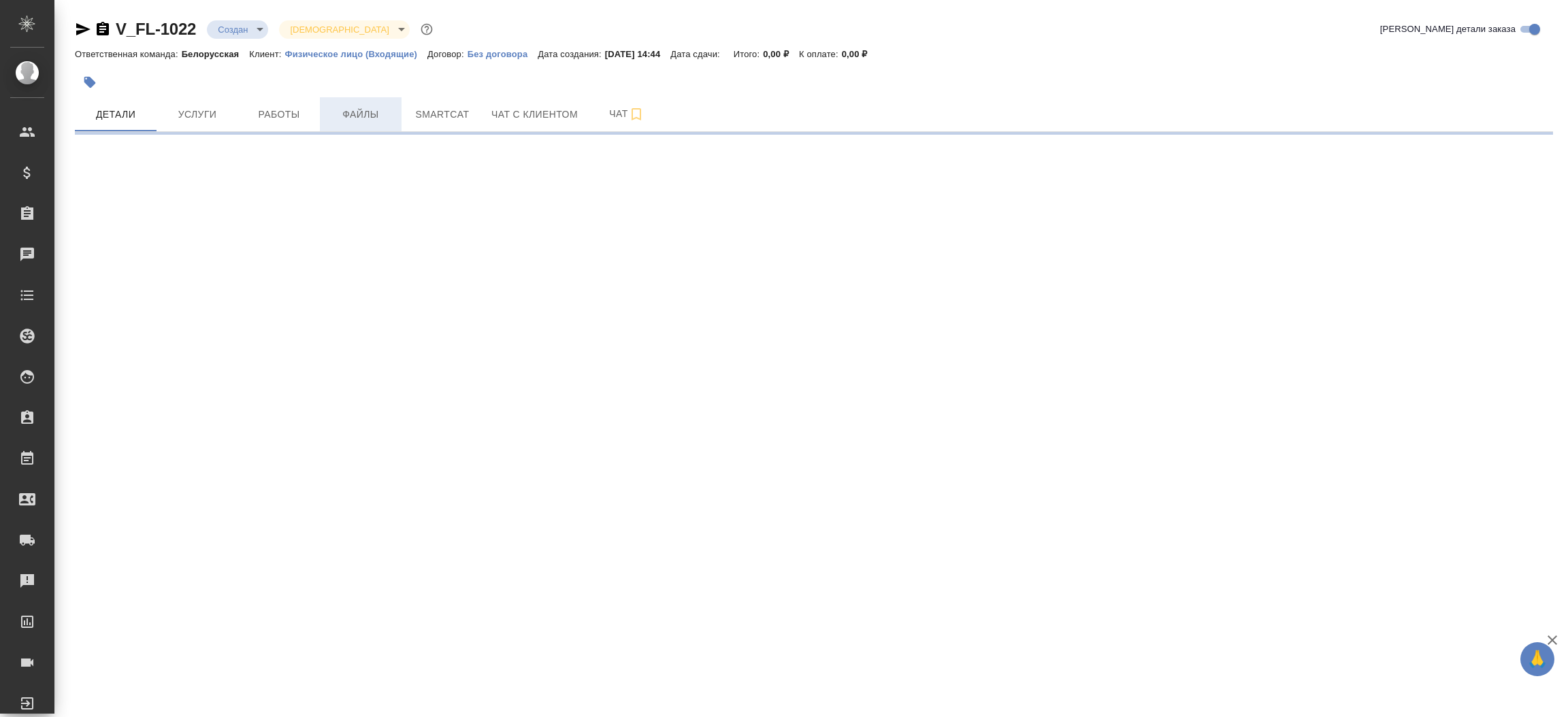
select select "RU"
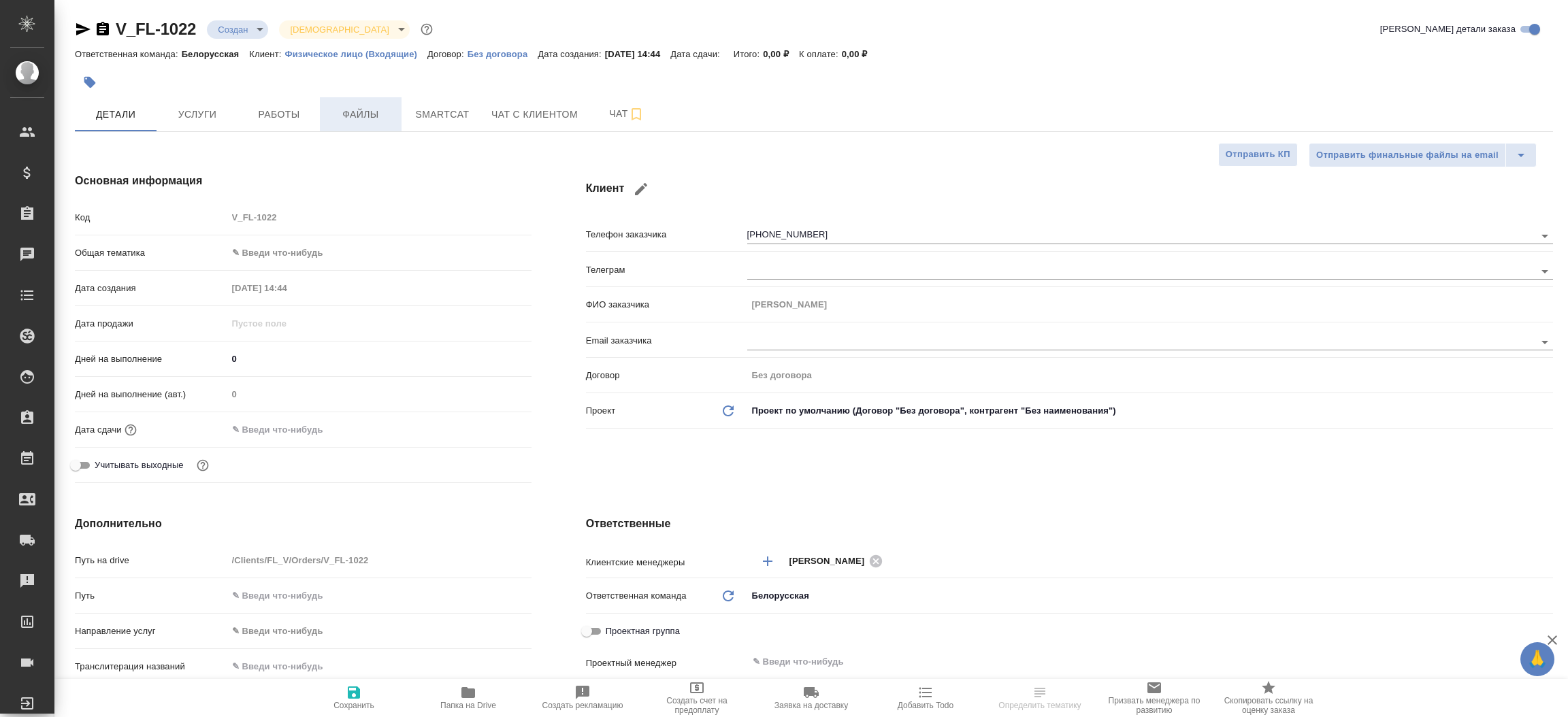
type textarea "x"
click at [372, 114] on span "Файлы" at bounding box center [360, 115] width 65 height 17
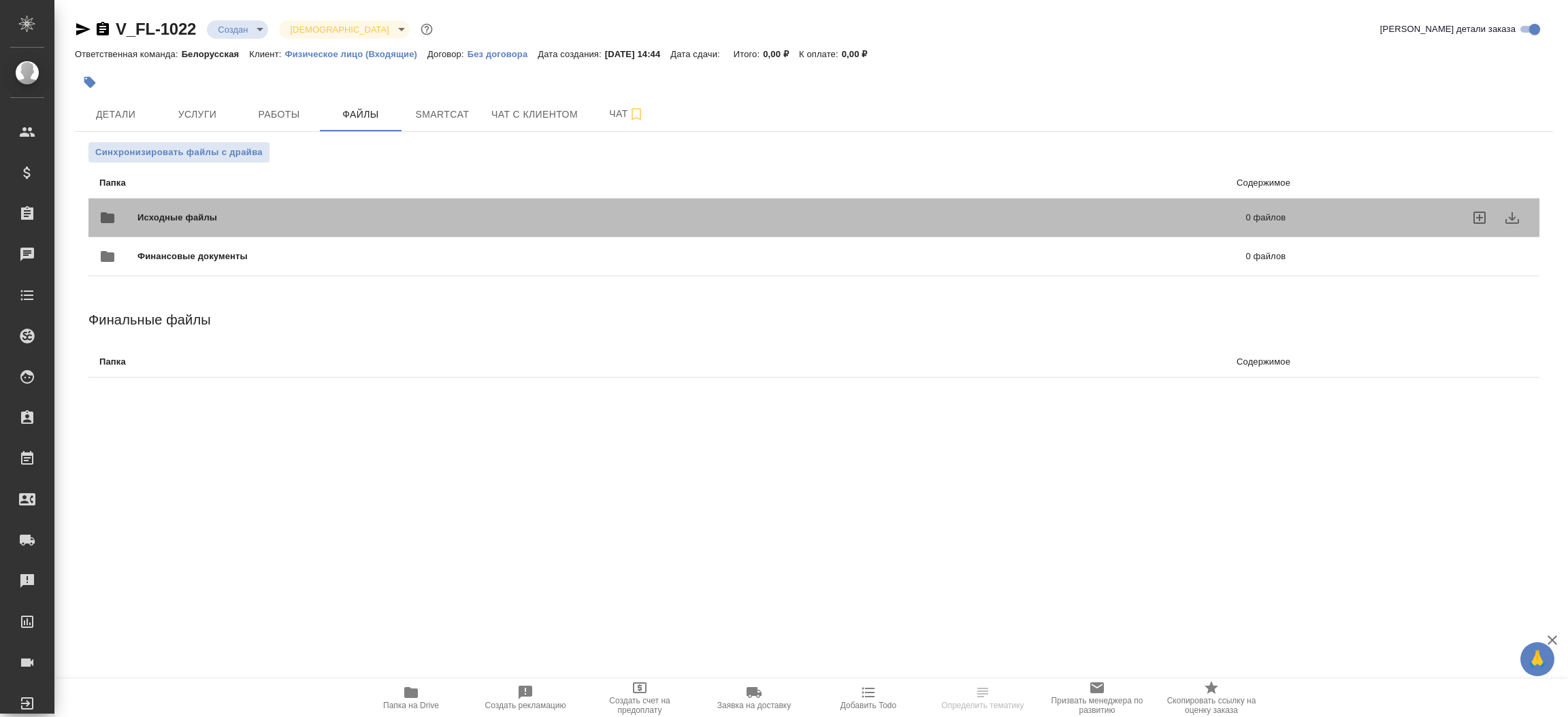
click at [245, 209] on div "Исходные файлы 0 файлов" at bounding box center [693, 218] width 1186 height 32
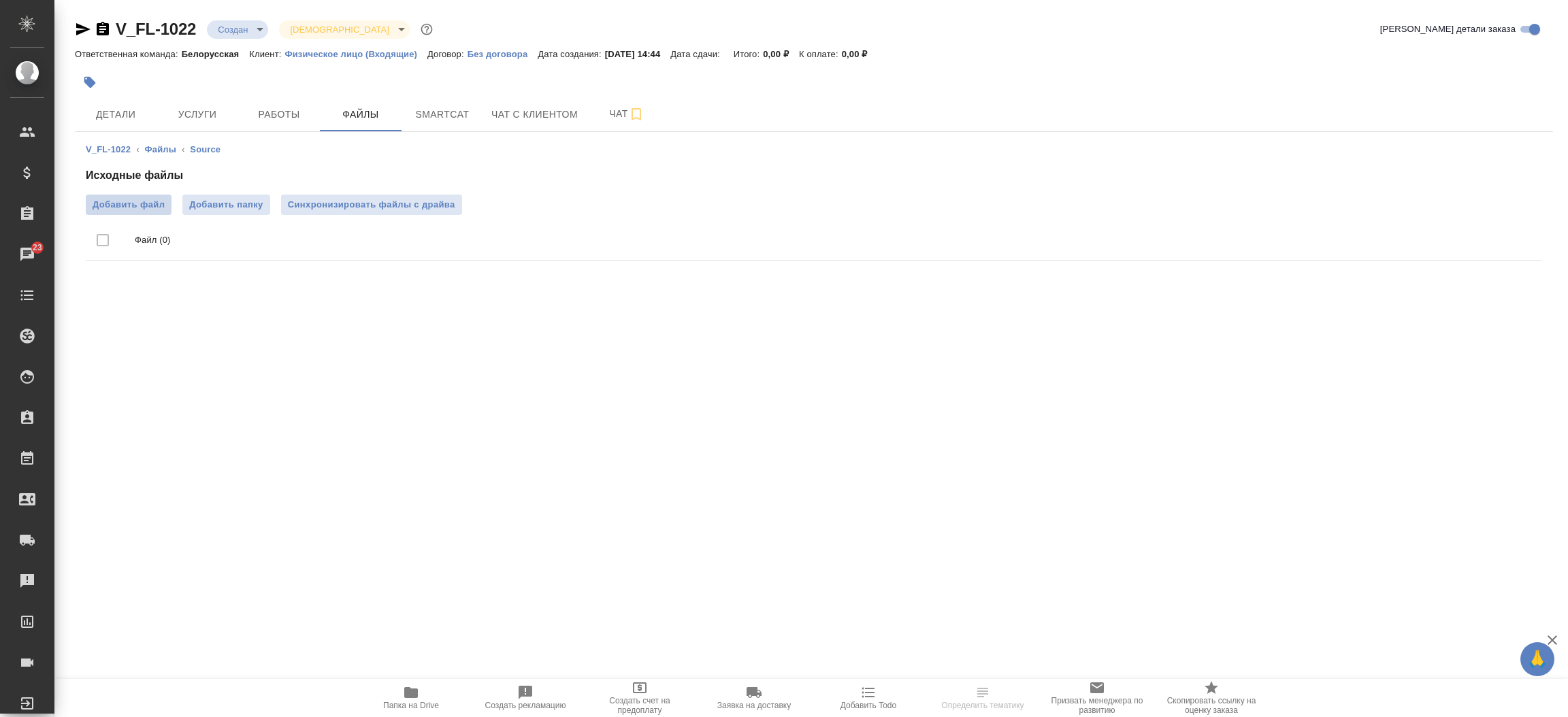
click at [137, 202] on span "Добавить файл" at bounding box center [129, 205] width 72 height 13
click at [0, 0] on input "Добавить файл" at bounding box center [0, 0] width 0 height 0
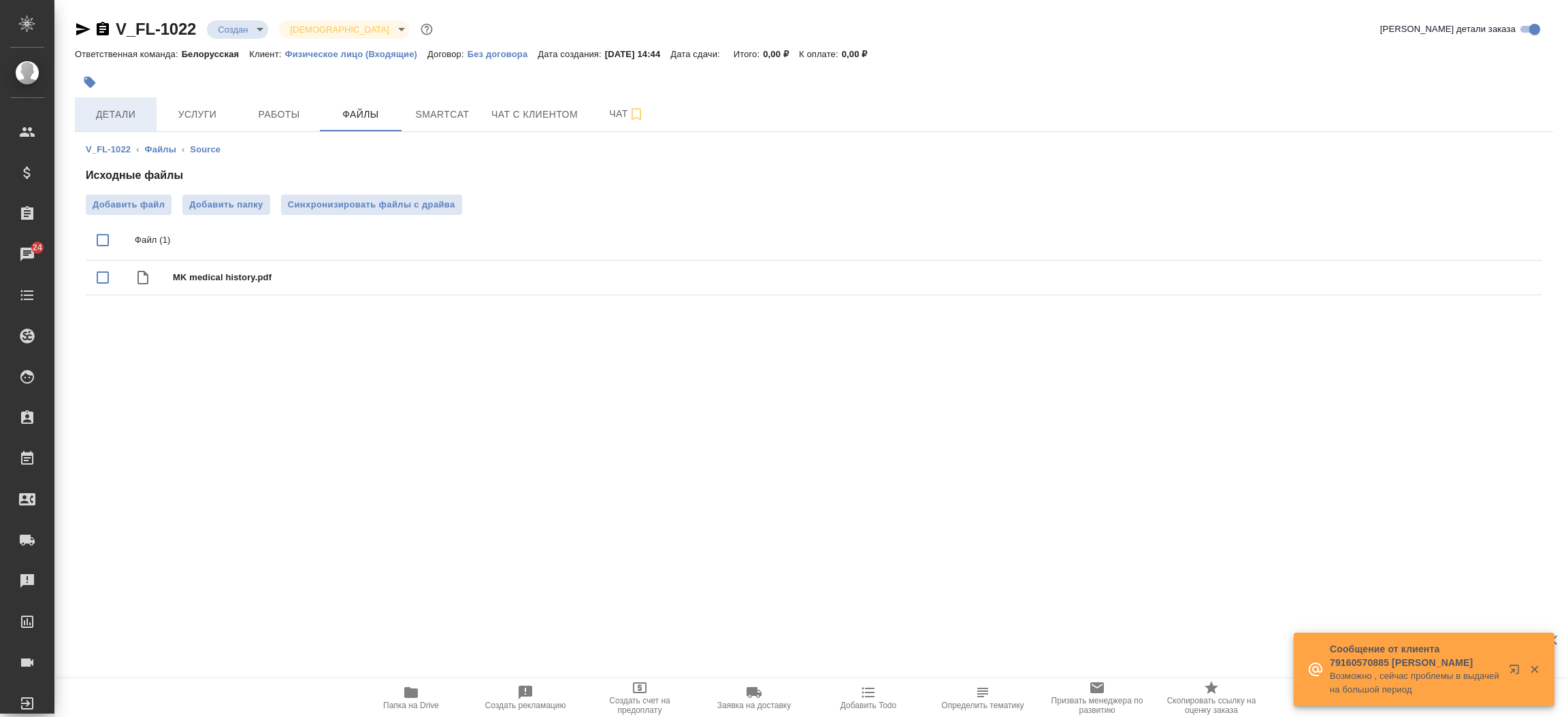
click at [128, 107] on span "Детали" at bounding box center [116, 115] width 65 height 17
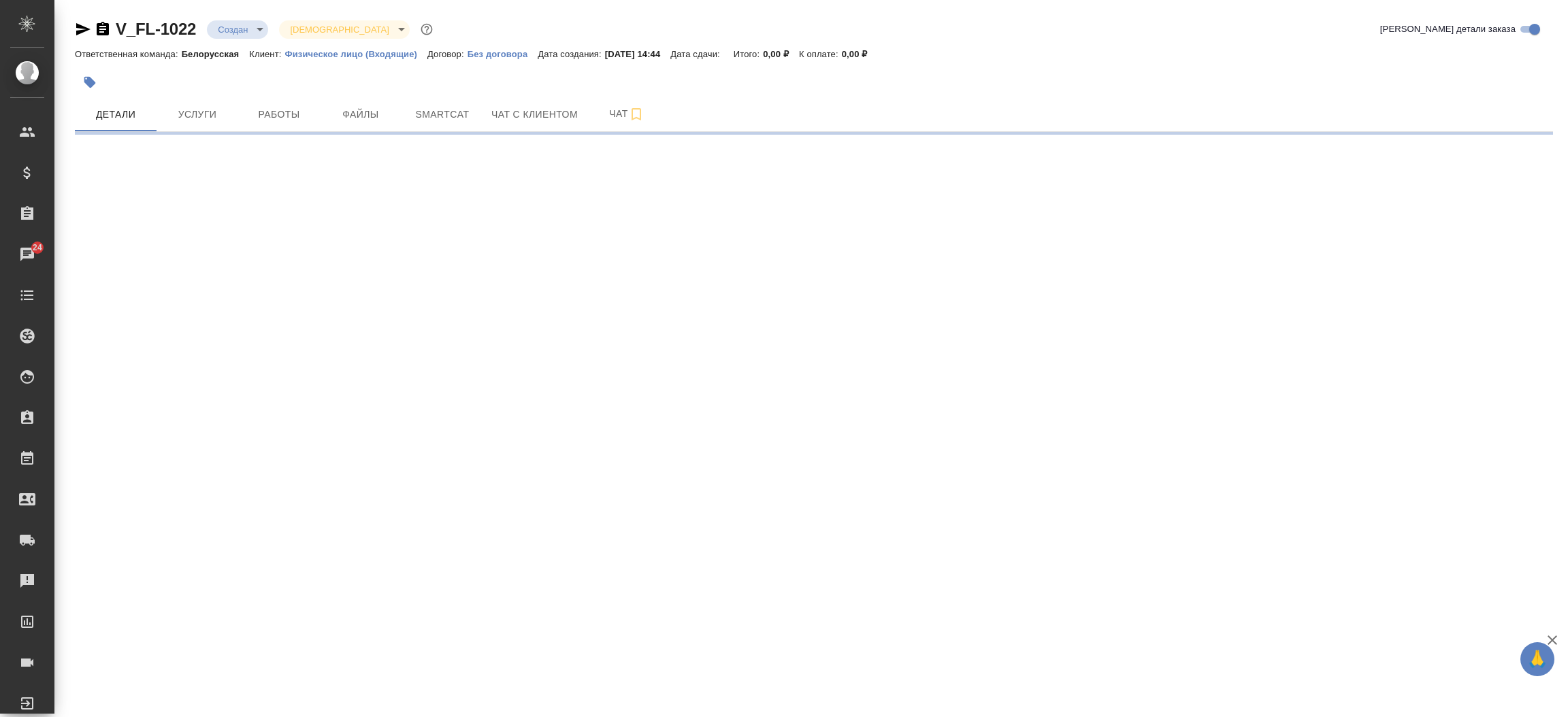
click at [84, 25] on icon "button" at bounding box center [82, 28] width 16 height 16
select select "RU"
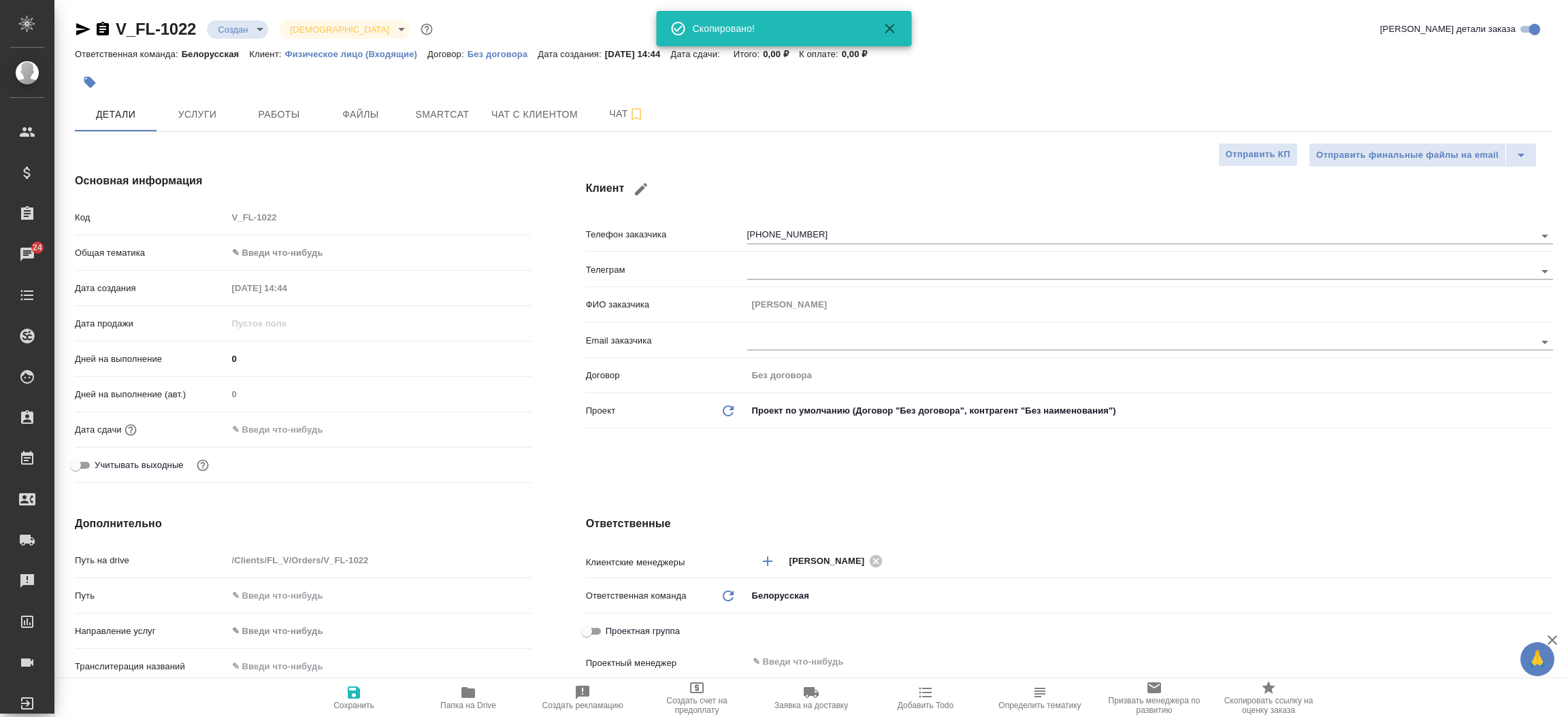
type textarea "x"
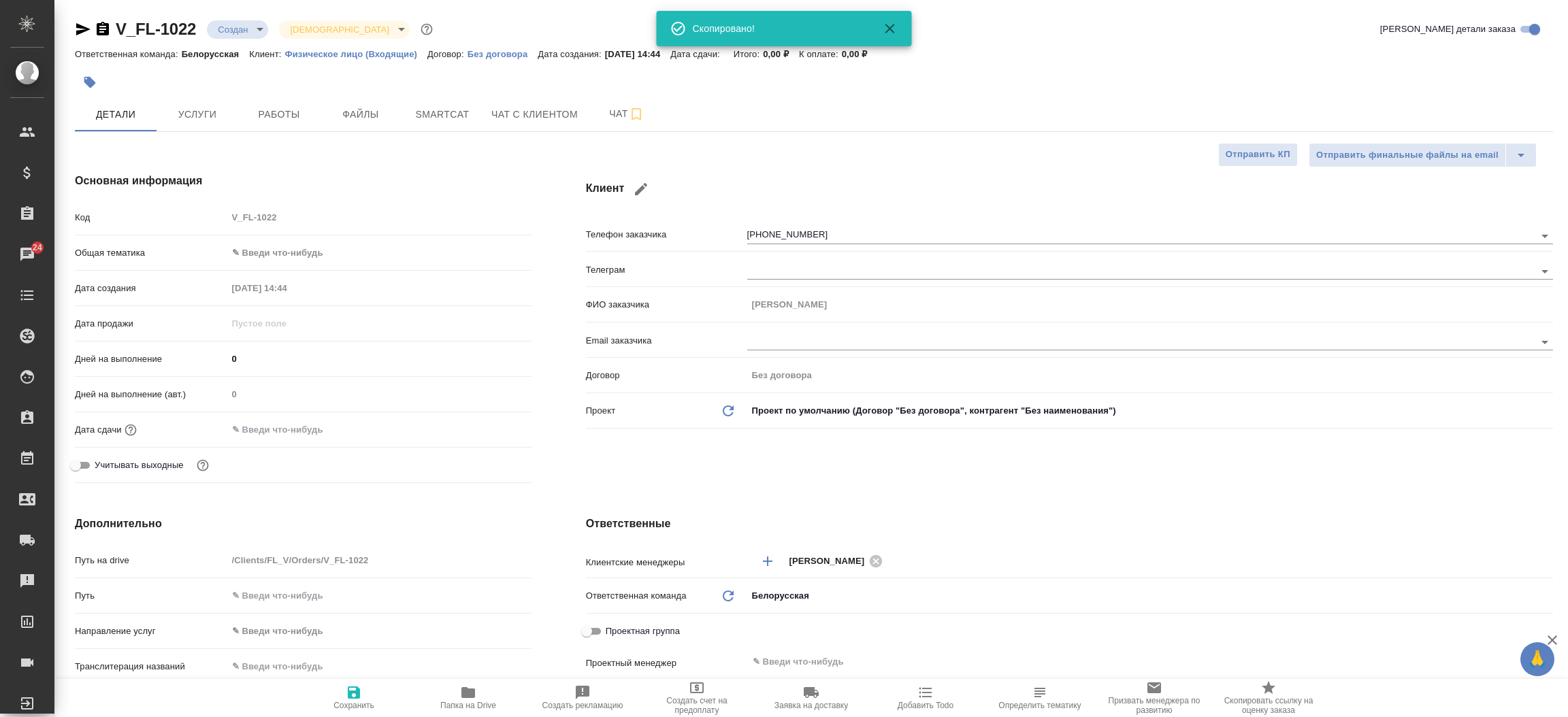
type textarea "x"
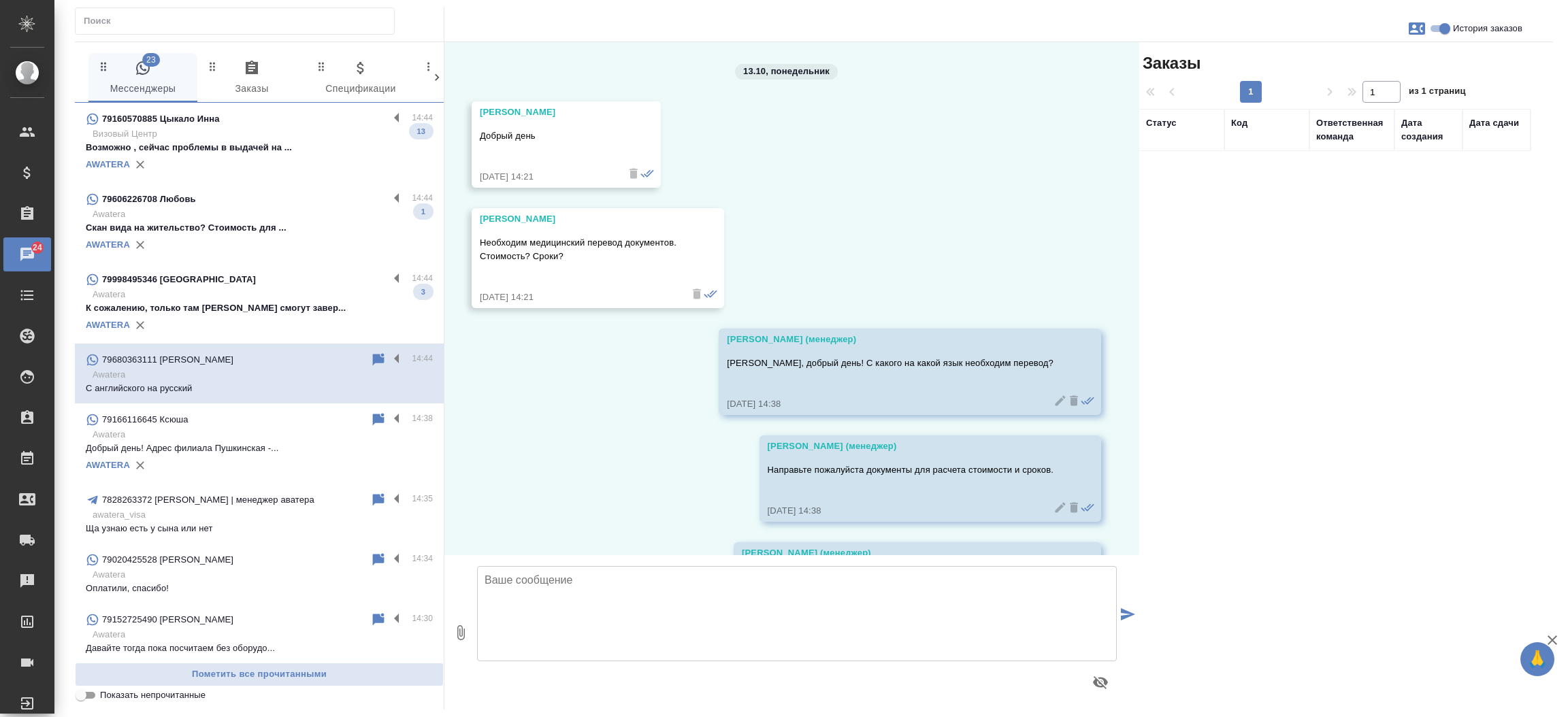
scroll to position [979, 0]
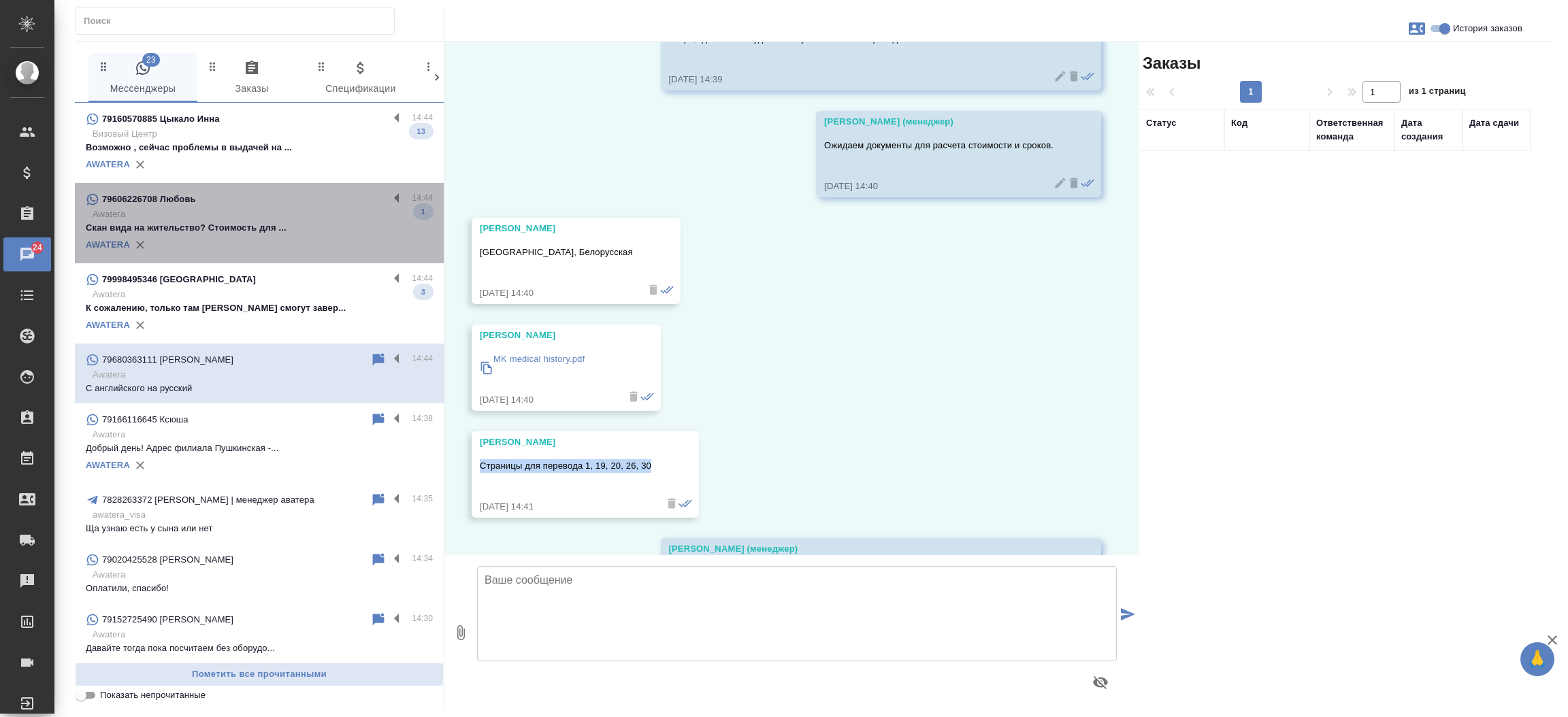
click at [269, 216] on p "Awatera" at bounding box center [262, 214] width 340 height 13
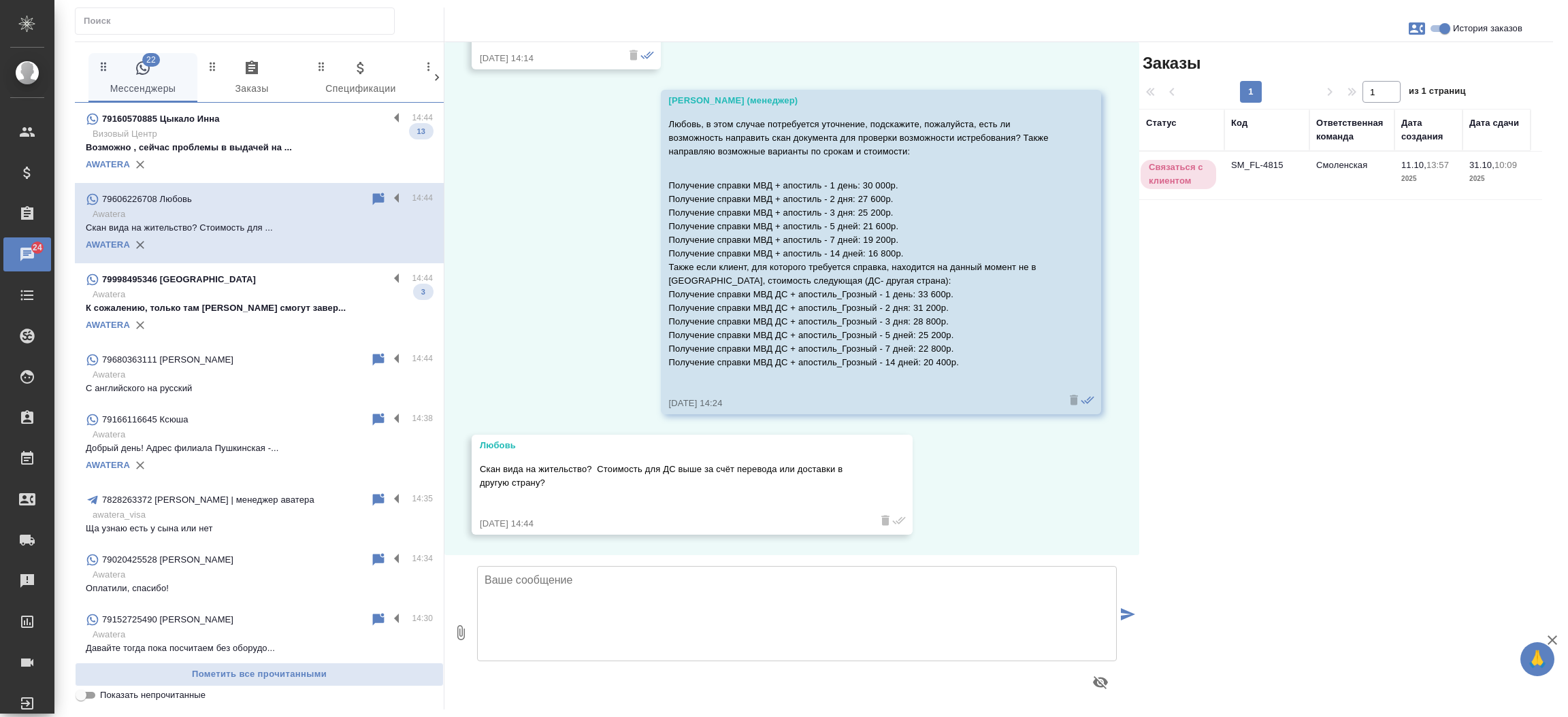
scroll to position [581, 0]
click at [1247, 155] on td "SM_FL-4815" at bounding box center [1267, 175] width 85 height 47
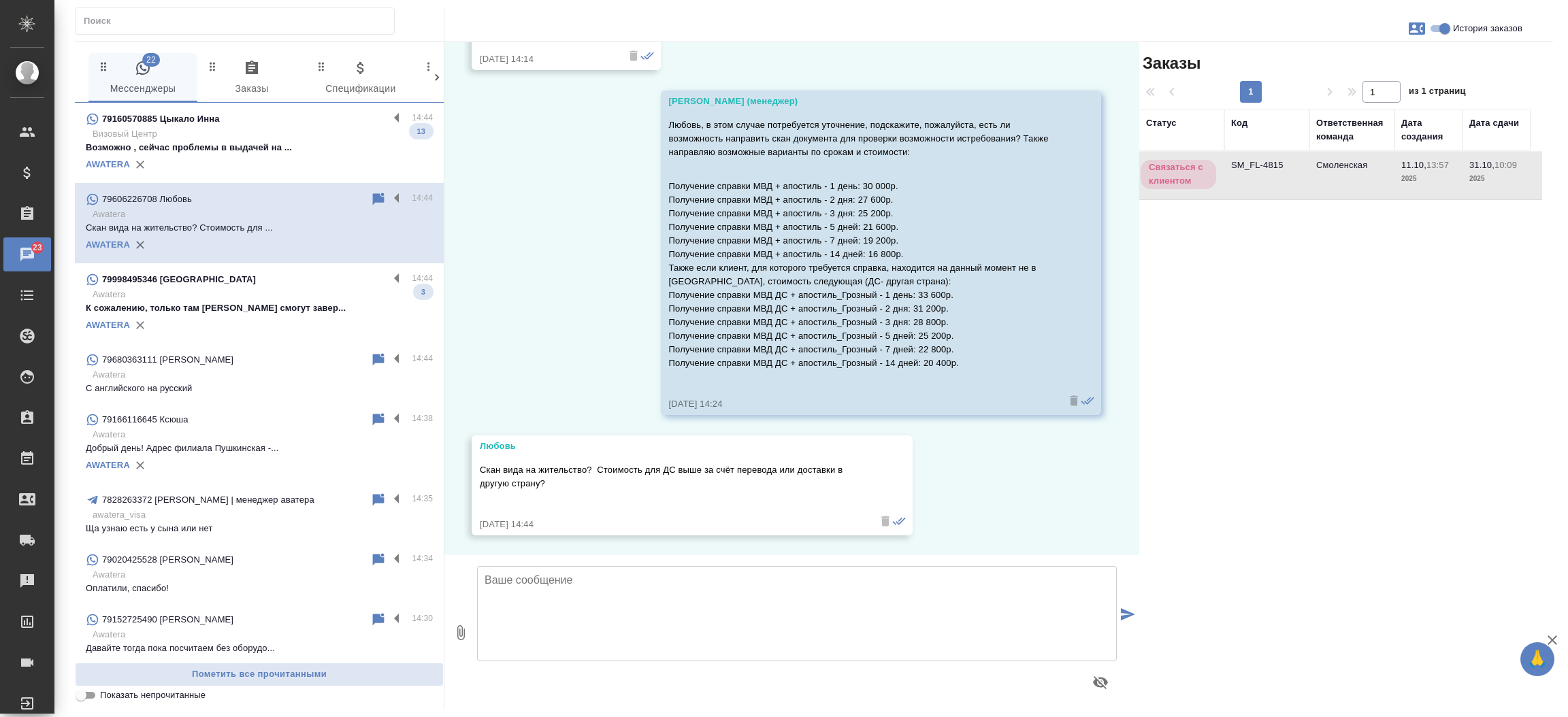
click at [1247, 155] on td "SM_FL-4815" at bounding box center [1267, 175] width 85 height 47
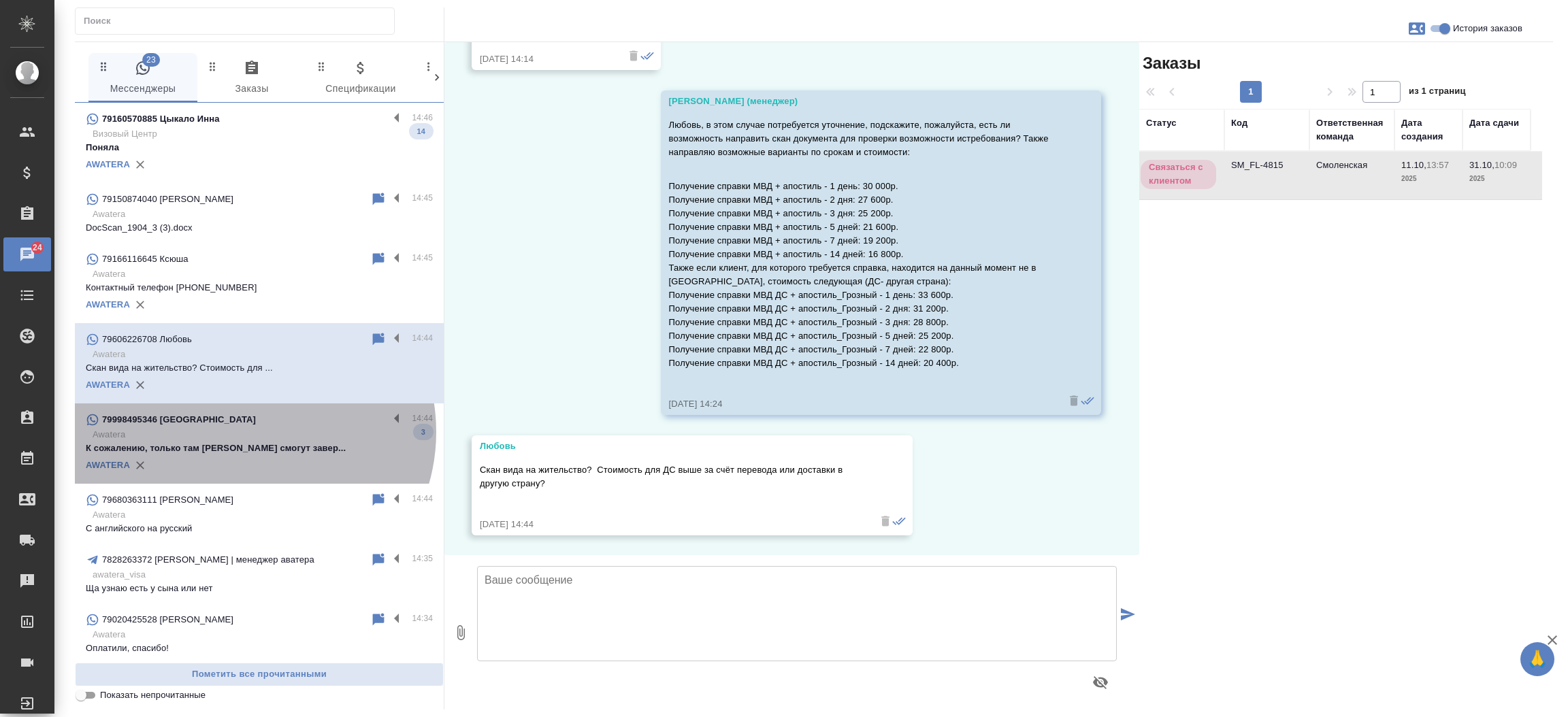
click at [247, 432] on p "Awatera" at bounding box center [262, 435] width 340 height 13
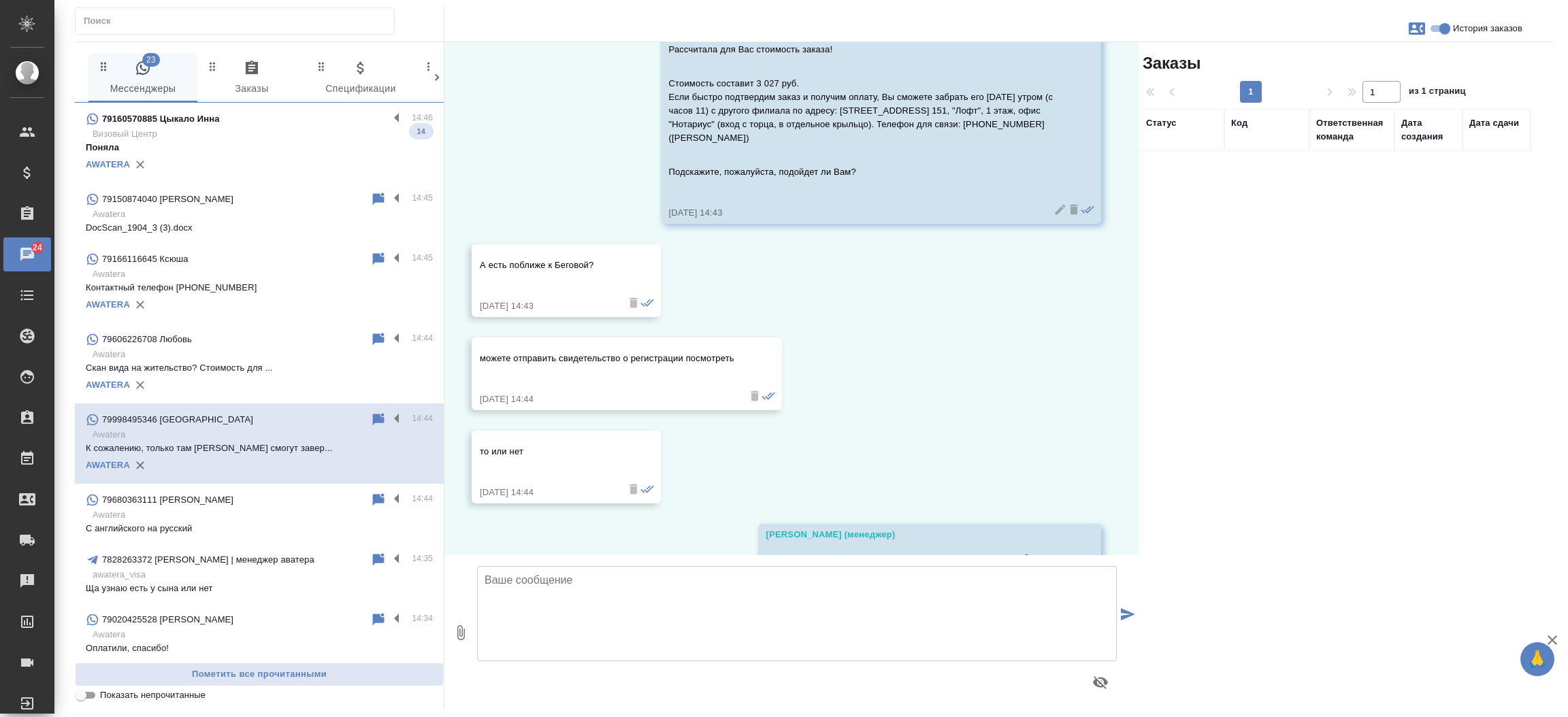
scroll to position [2323, 0]
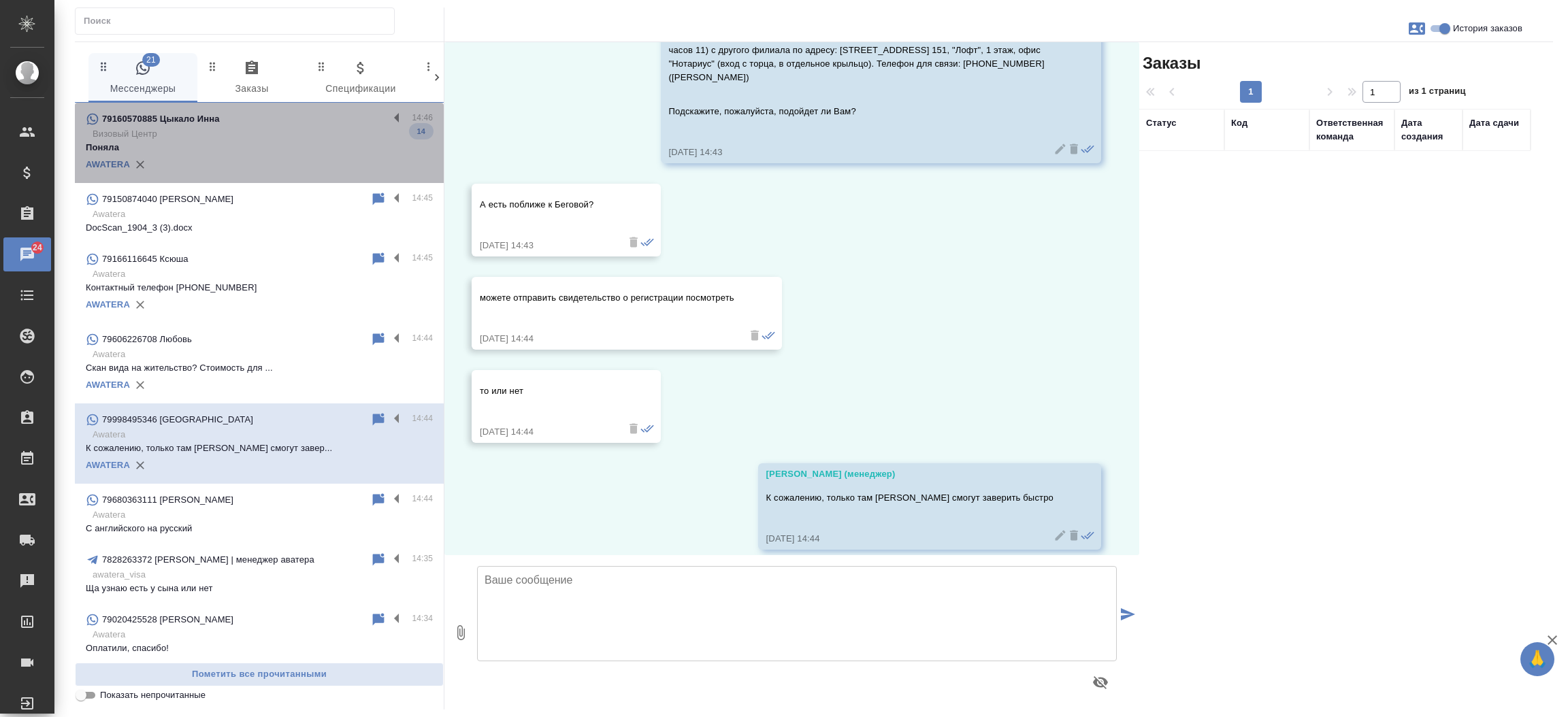
click at [284, 133] on p "Визовый Центр" at bounding box center [262, 134] width 340 height 13
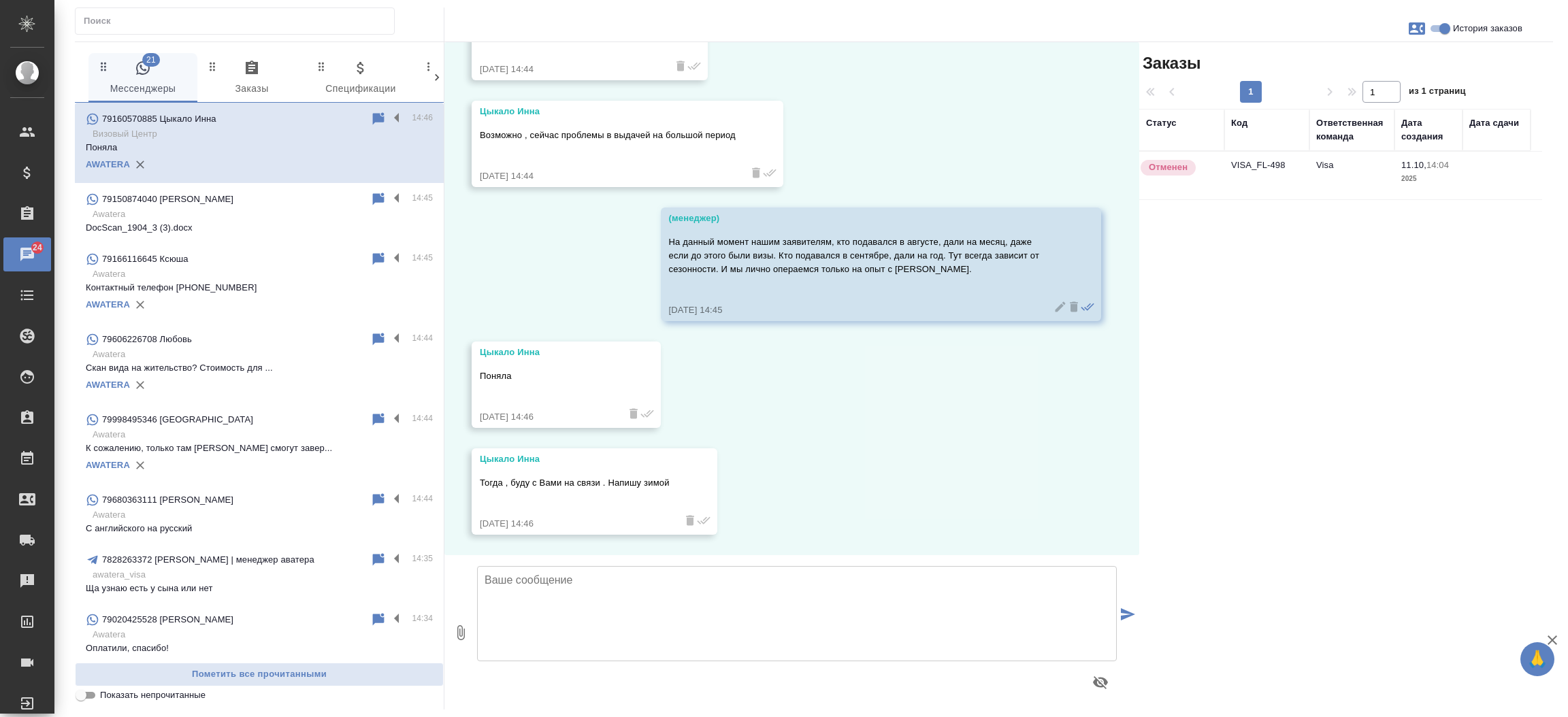
scroll to position [2317, 0]
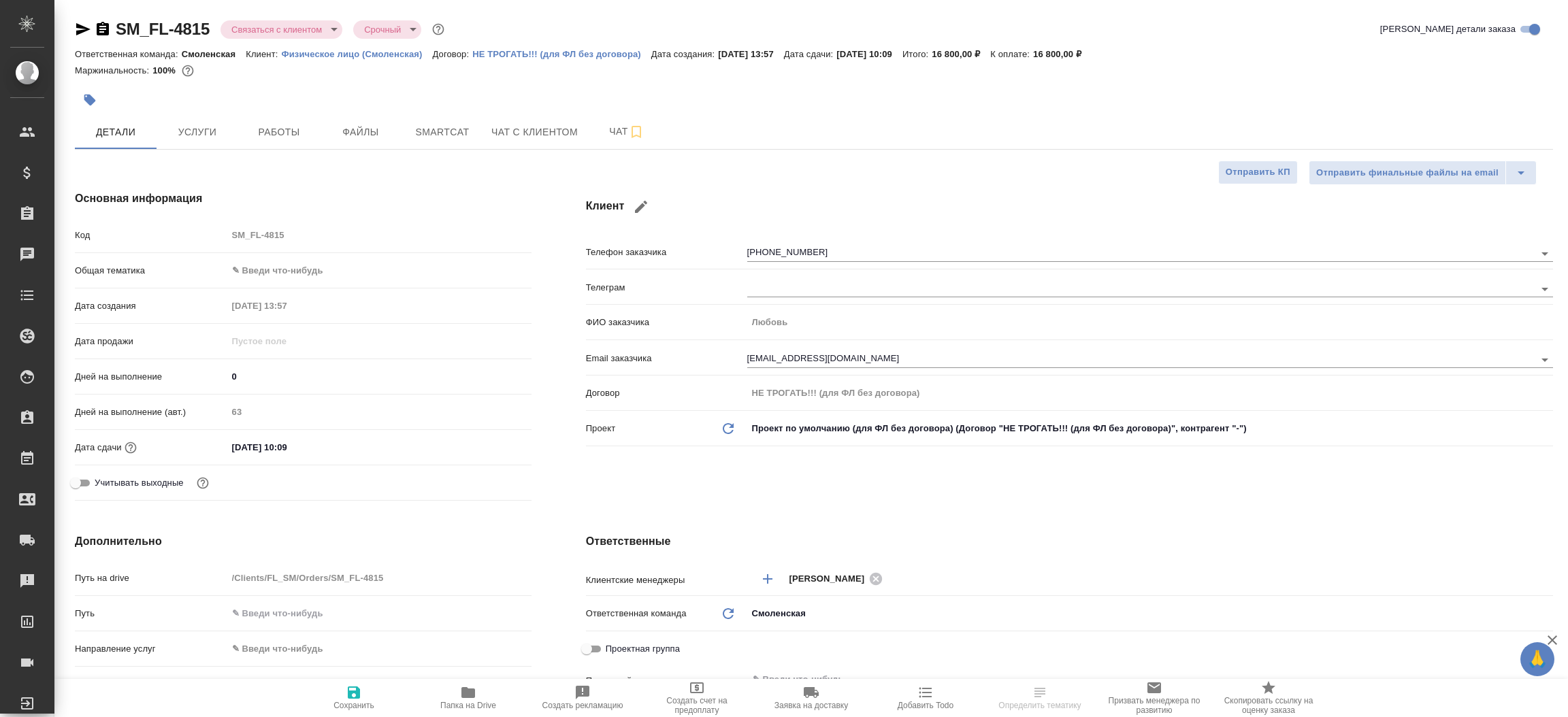
select select "RU"
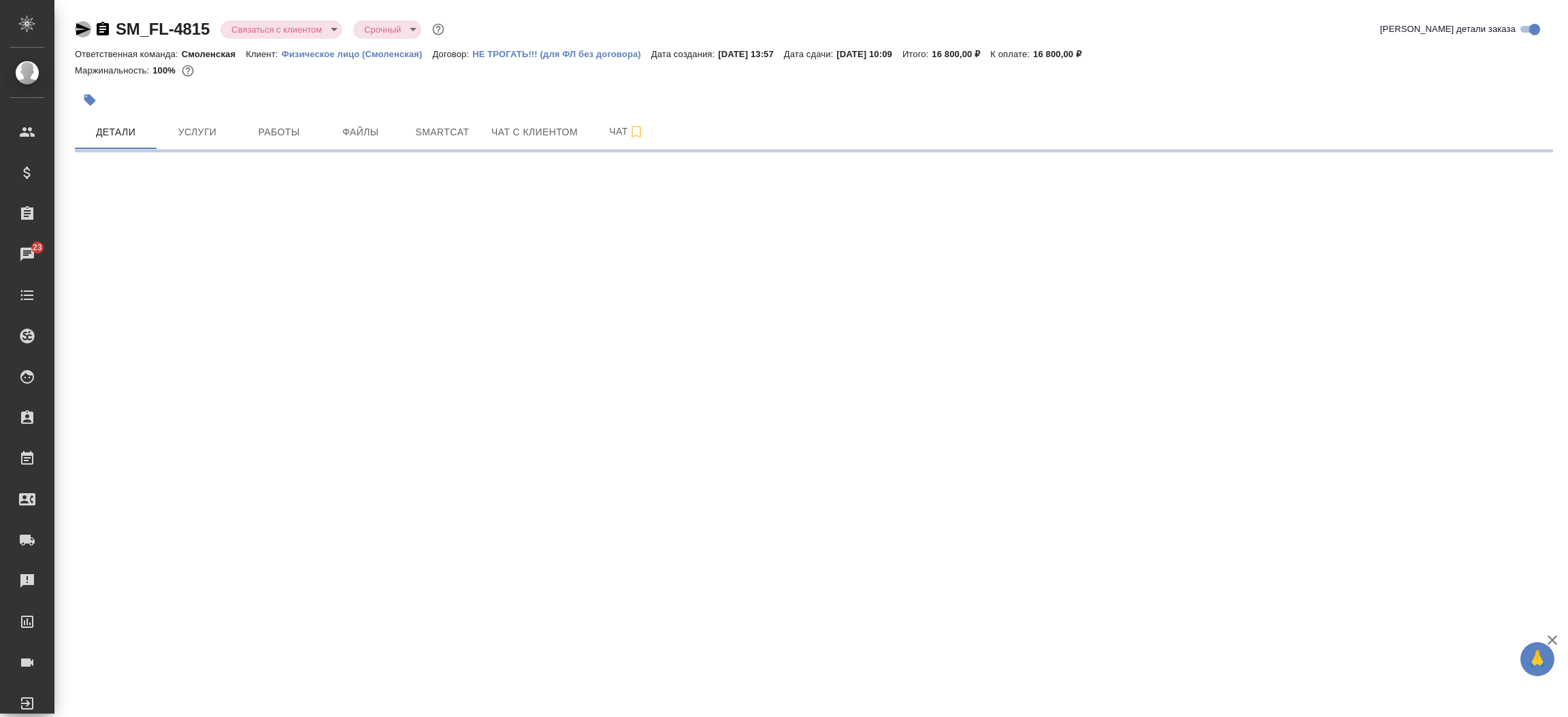
click at [83, 27] on icon "button" at bounding box center [82, 28] width 14 height 12
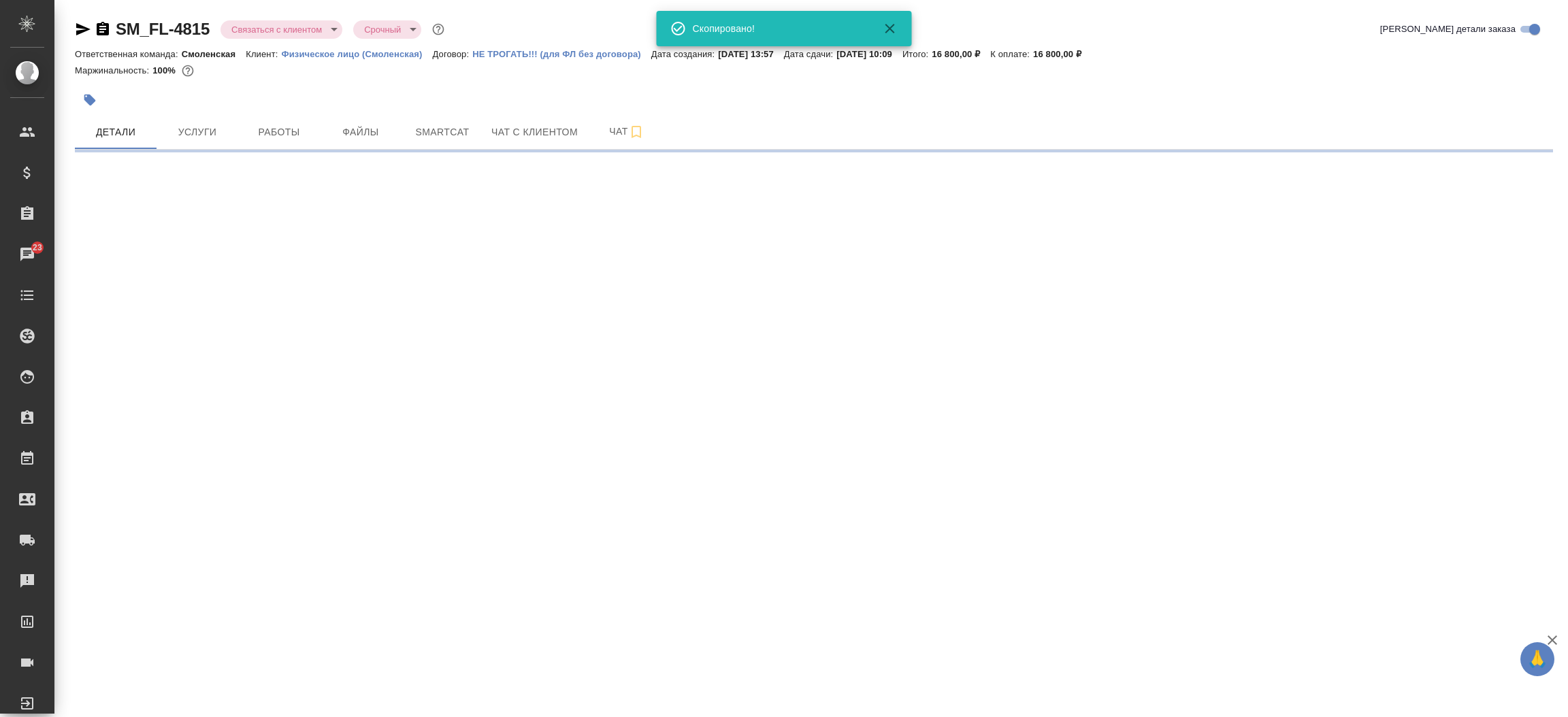
select select "RU"
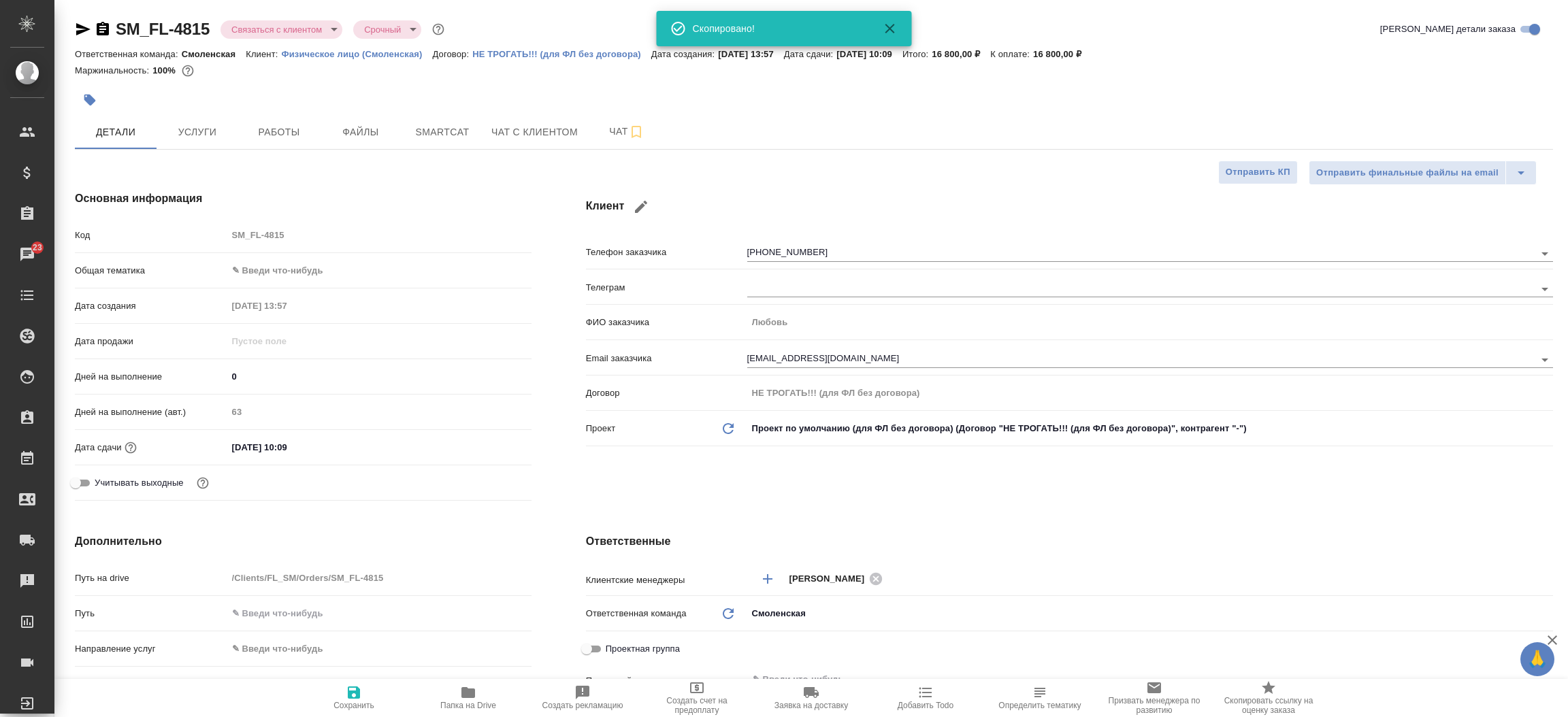
type textarea "x"
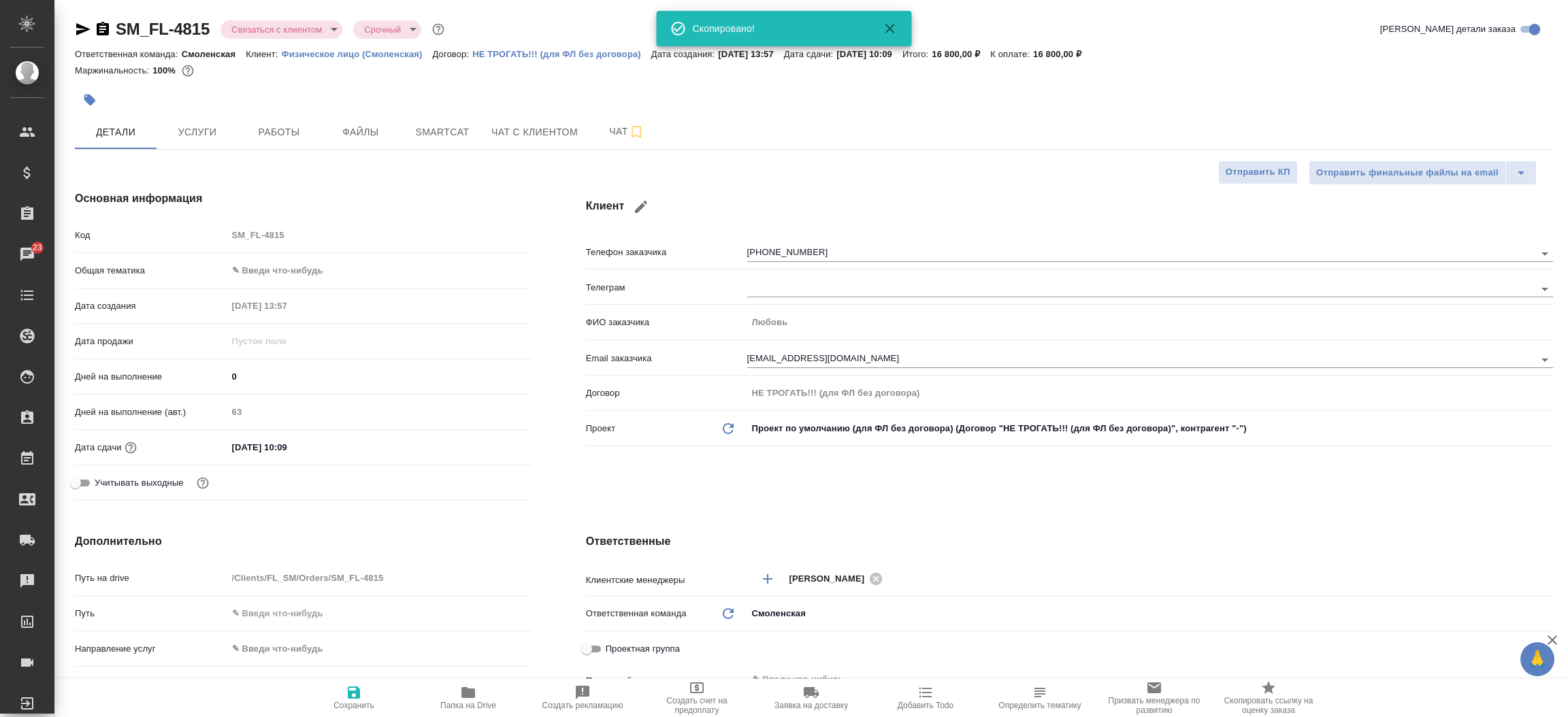
type textarea "x"
